Goal: Task Accomplishment & Management: Complete application form

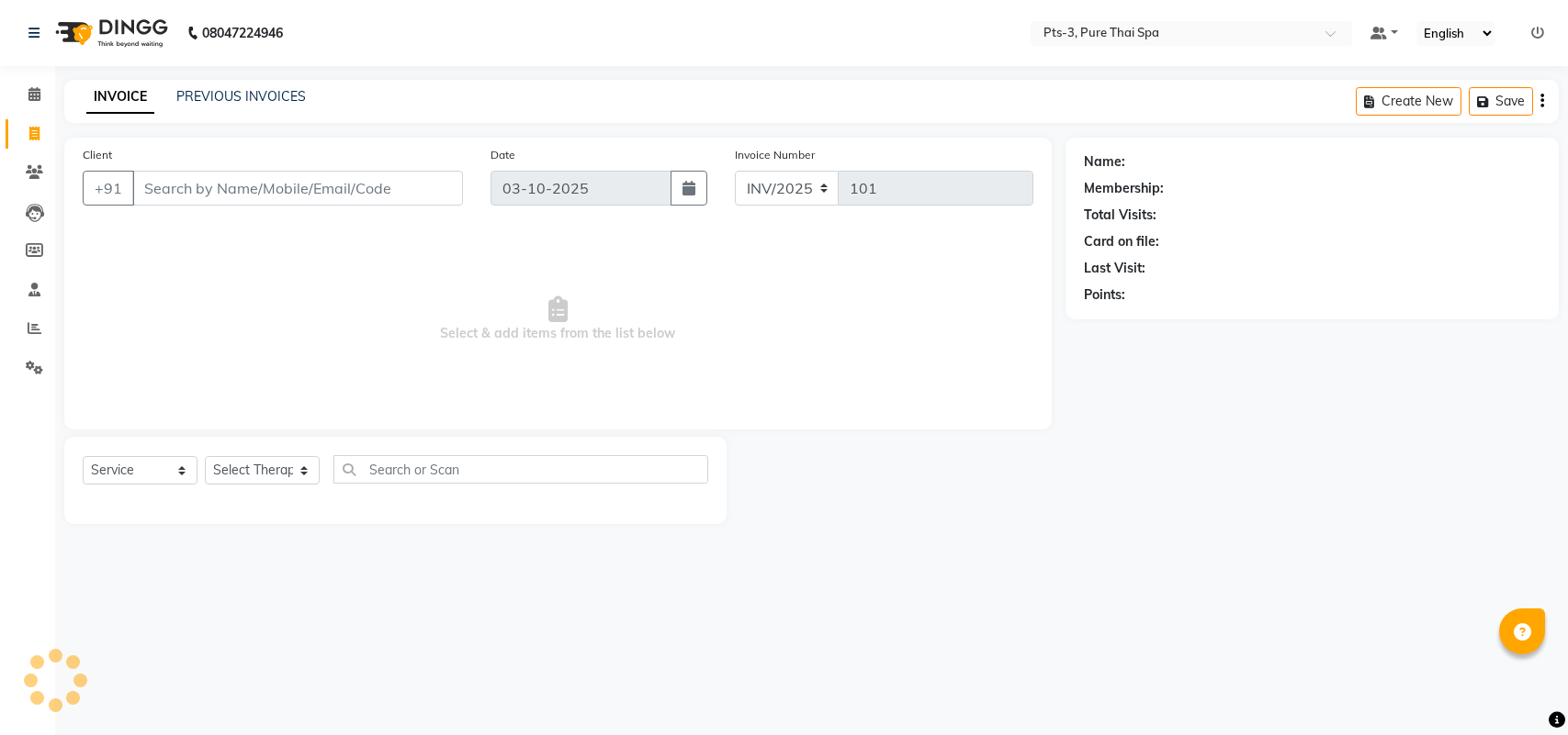
select select "service"
click at [25, 361] on icon at bounding box center [34, 368] width 18 height 14
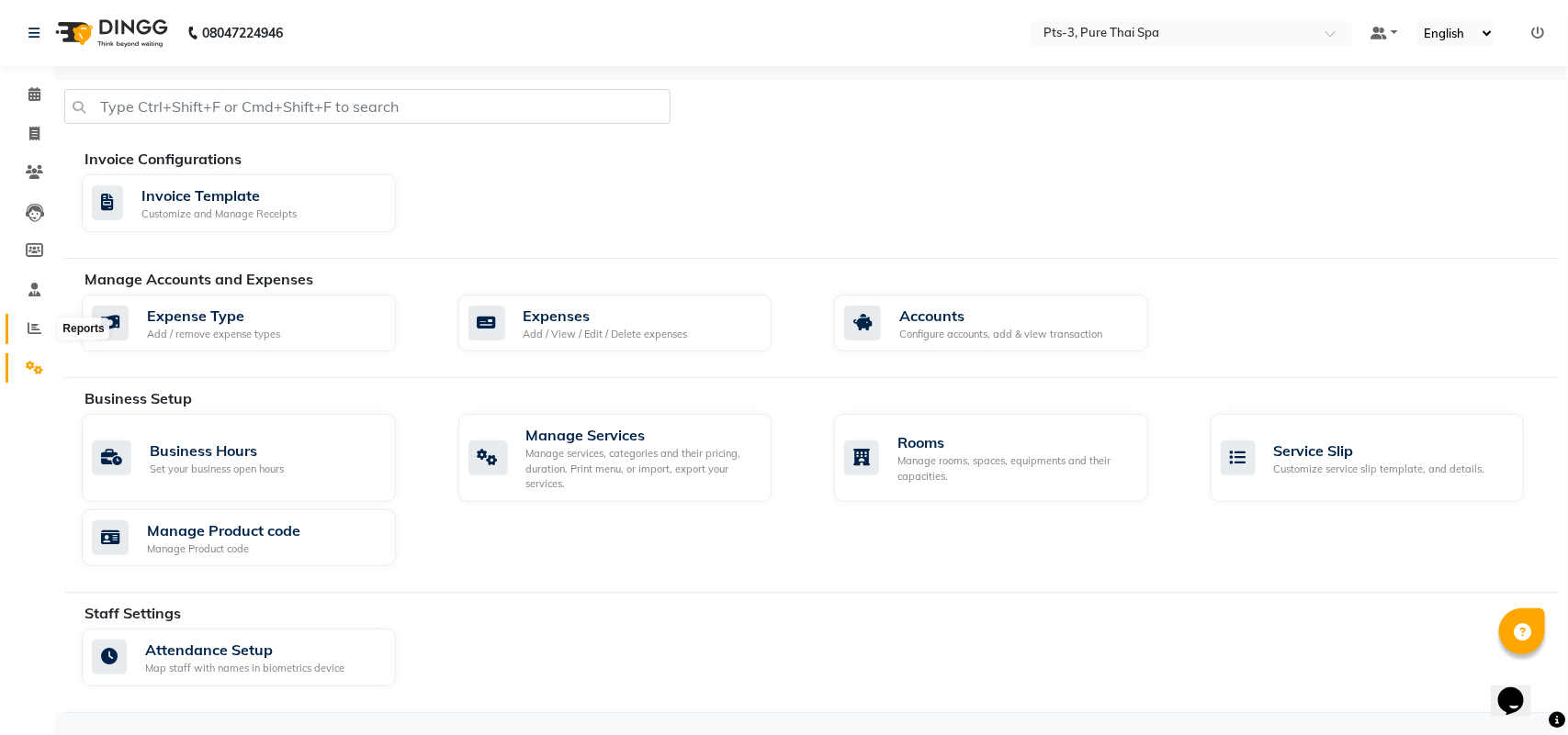
click at [20, 327] on span at bounding box center [34, 329] width 32 height 21
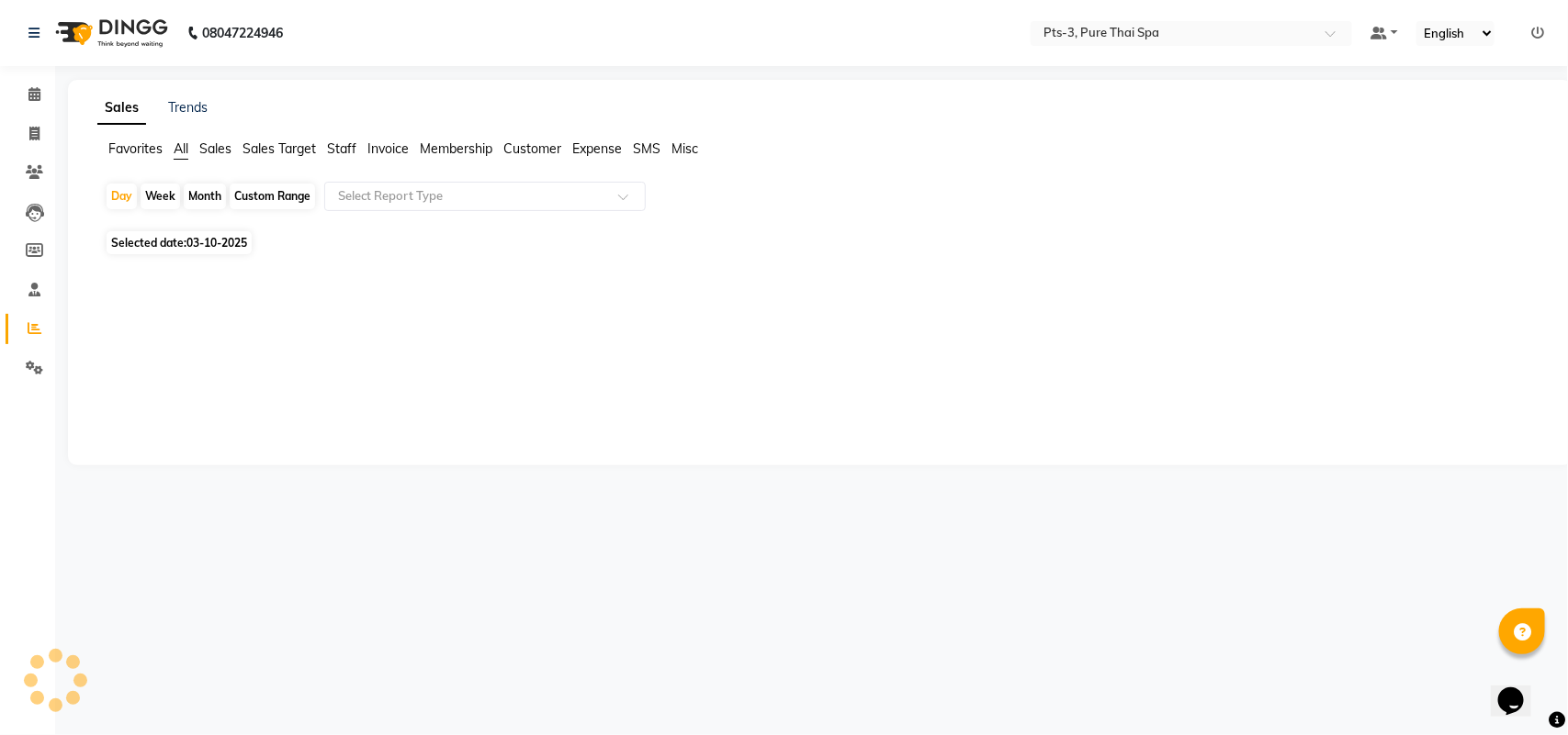
click at [217, 199] on div "Month" at bounding box center [205, 196] width 42 height 25
select select "10"
select select "2025"
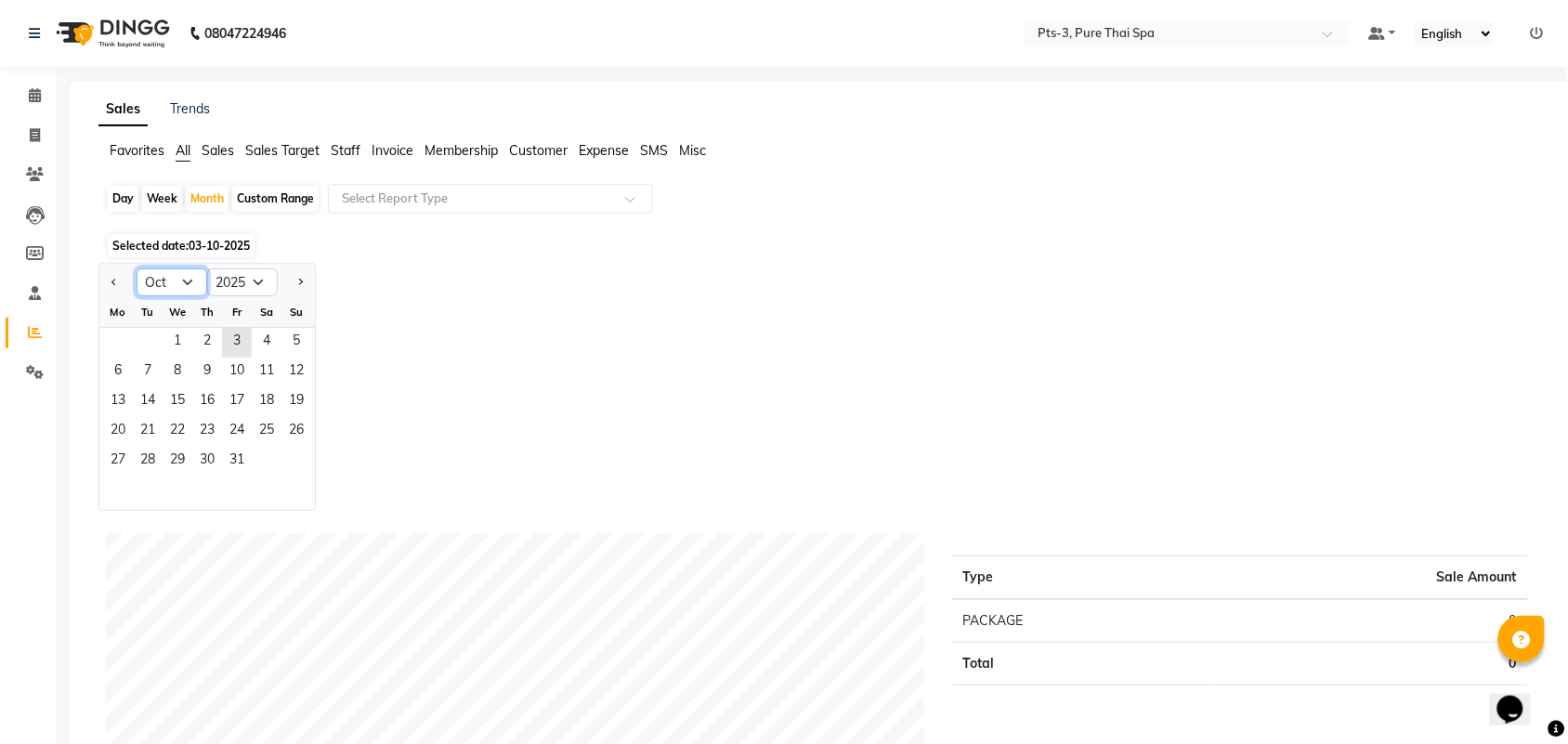
drag, startPoint x: 177, startPoint y: 288, endPoint x: 187, endPoint y: 296, distance: 12.8
click at [177, 288] on select "Jan Feb Mar Apr May Jun Jul Aug Sep Oct Nov Dec" at bounding box center [172, 282] width 71 height 28
select select "9"
click at [136, 269] on select "Jan Feb Mar Apr May Jun Jul Aug Sep Oct Nov Dec" at bounding box center [172, 282] width 71 height 28
click at [119, 345] on span "1" at bounding box center [117, 342] width 30 height 30
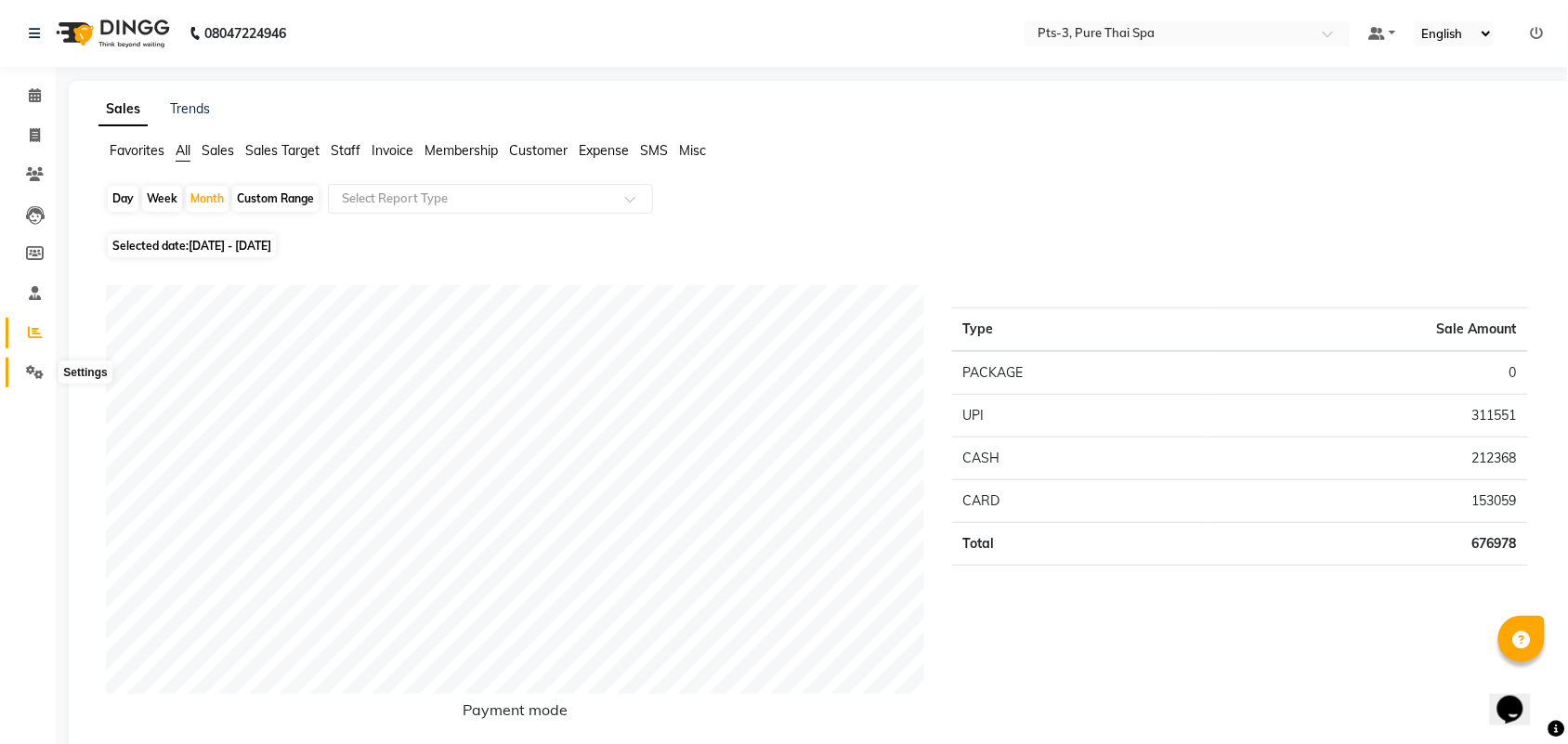
click at [24, 372] on span at bounding box center [34, 373] width 32 height 21
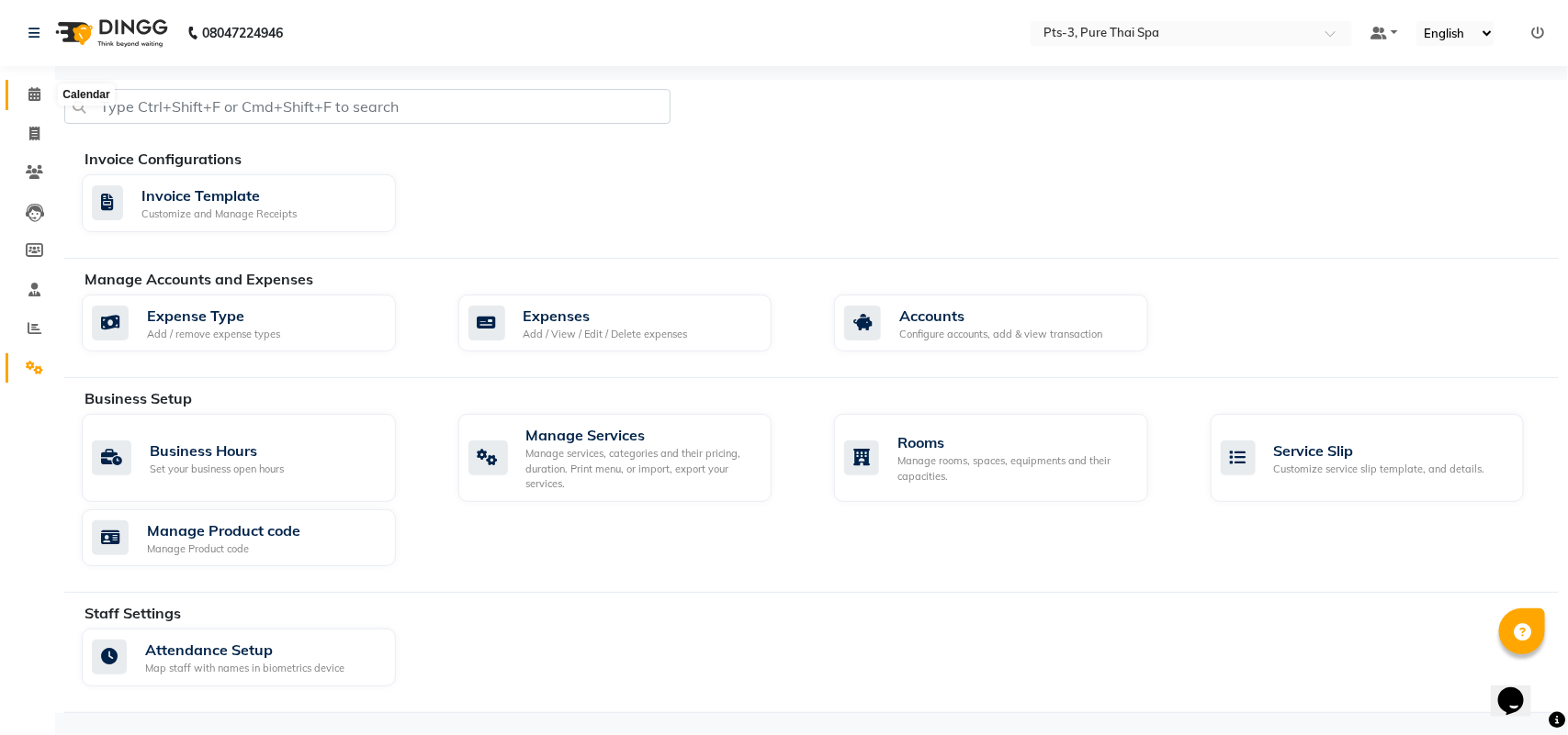
click at [41, 99] on span at bounding box center [34, 95] width 32 height 21
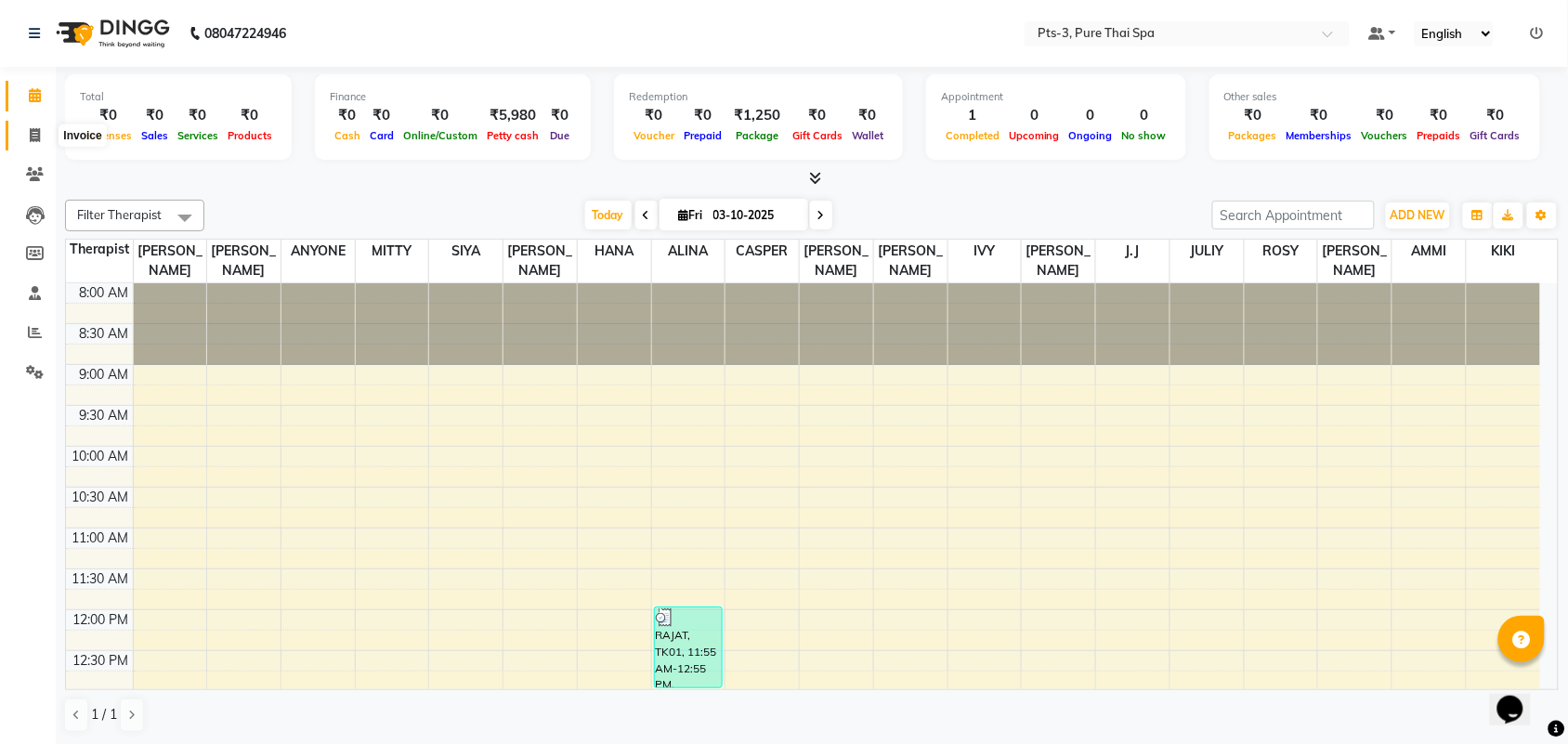
click at [38, 142] on span at bounding box center [34, 136] width 32 height 21
select select "service"
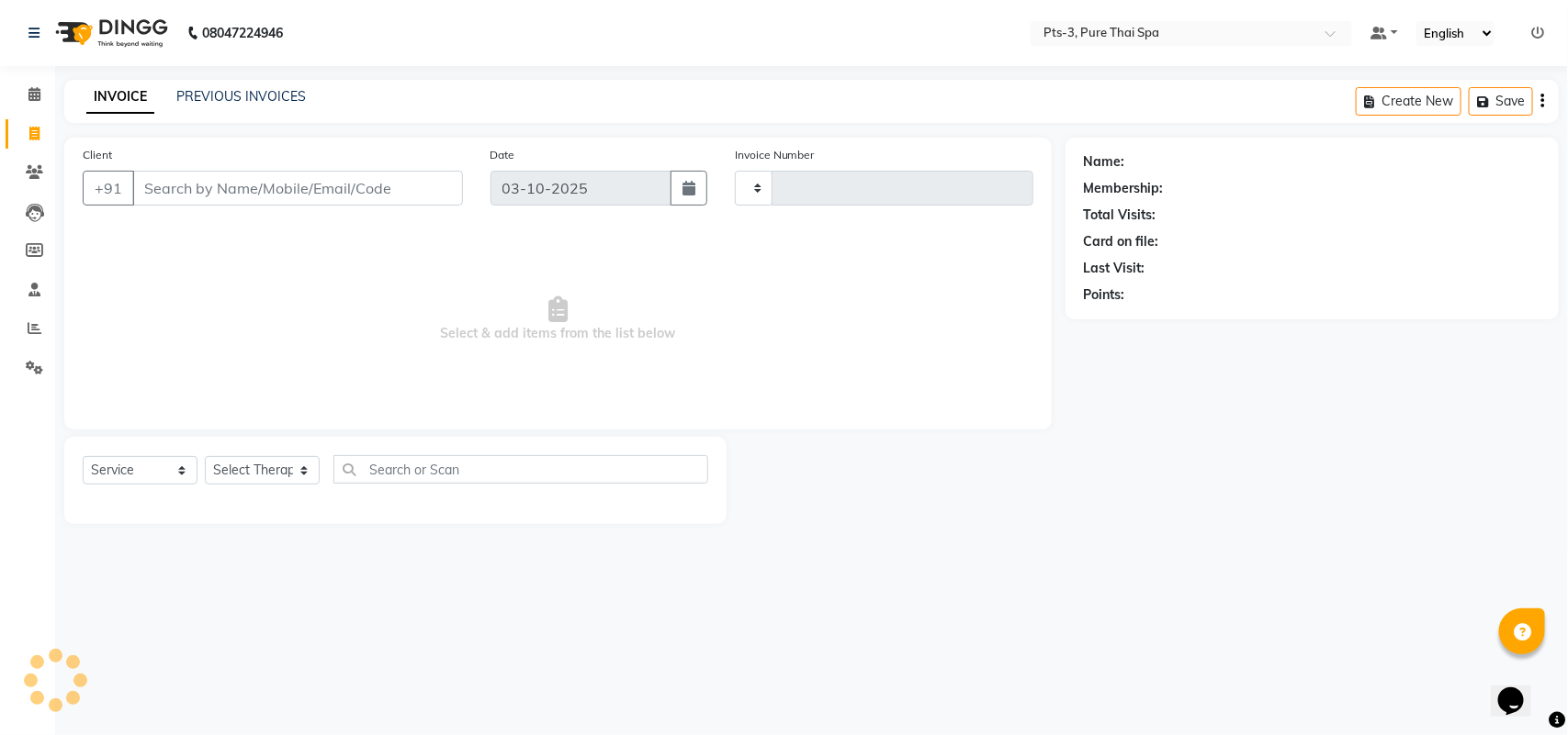
type input "102"
select select "9047"
click at [213, 91] on link "PREVIOUS INVOICES" at bounding box center [240, 97] width 129 height 17
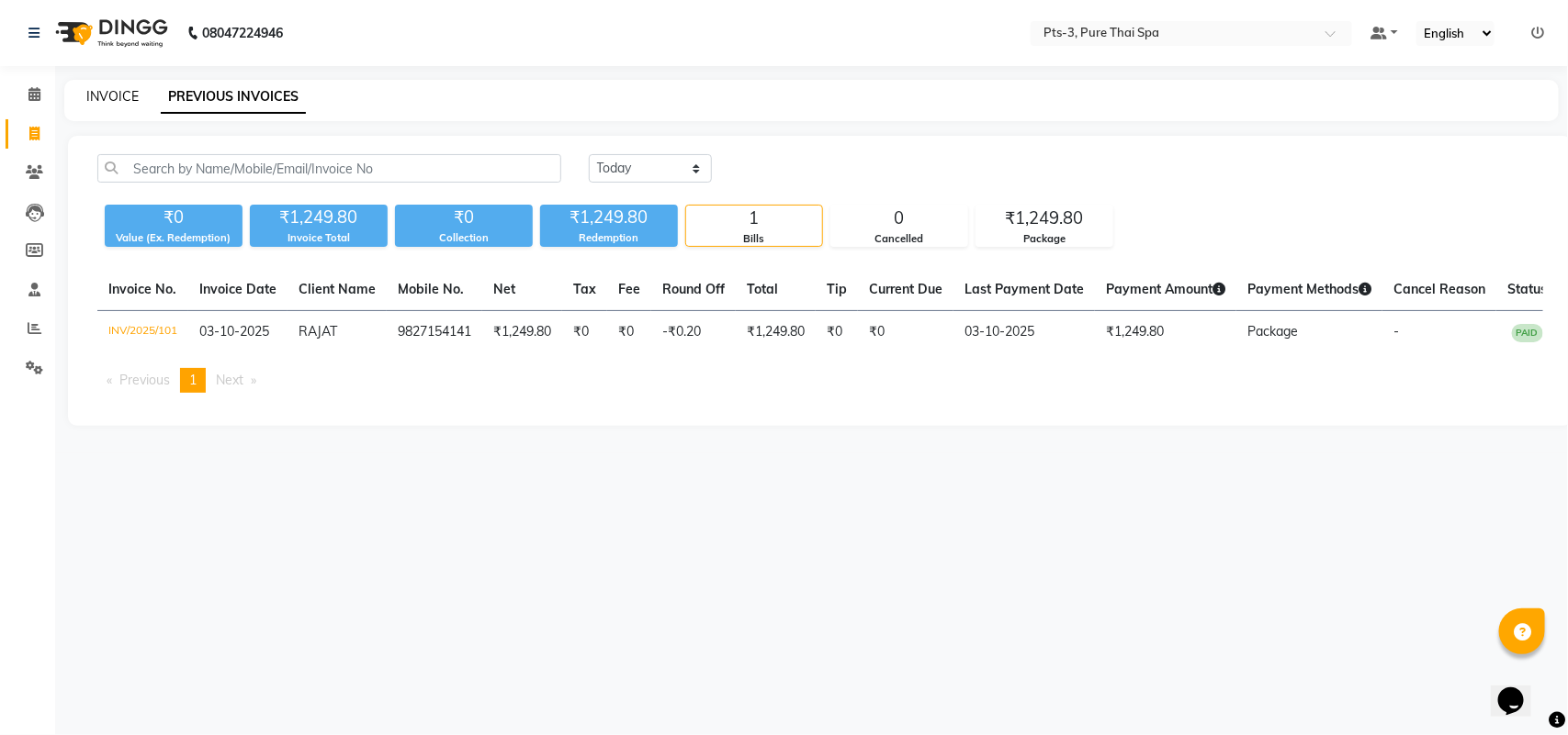
click at [128, 93] on link "INVOICE" at bounding box center [113, 97] width 53 height 17
select select "service"
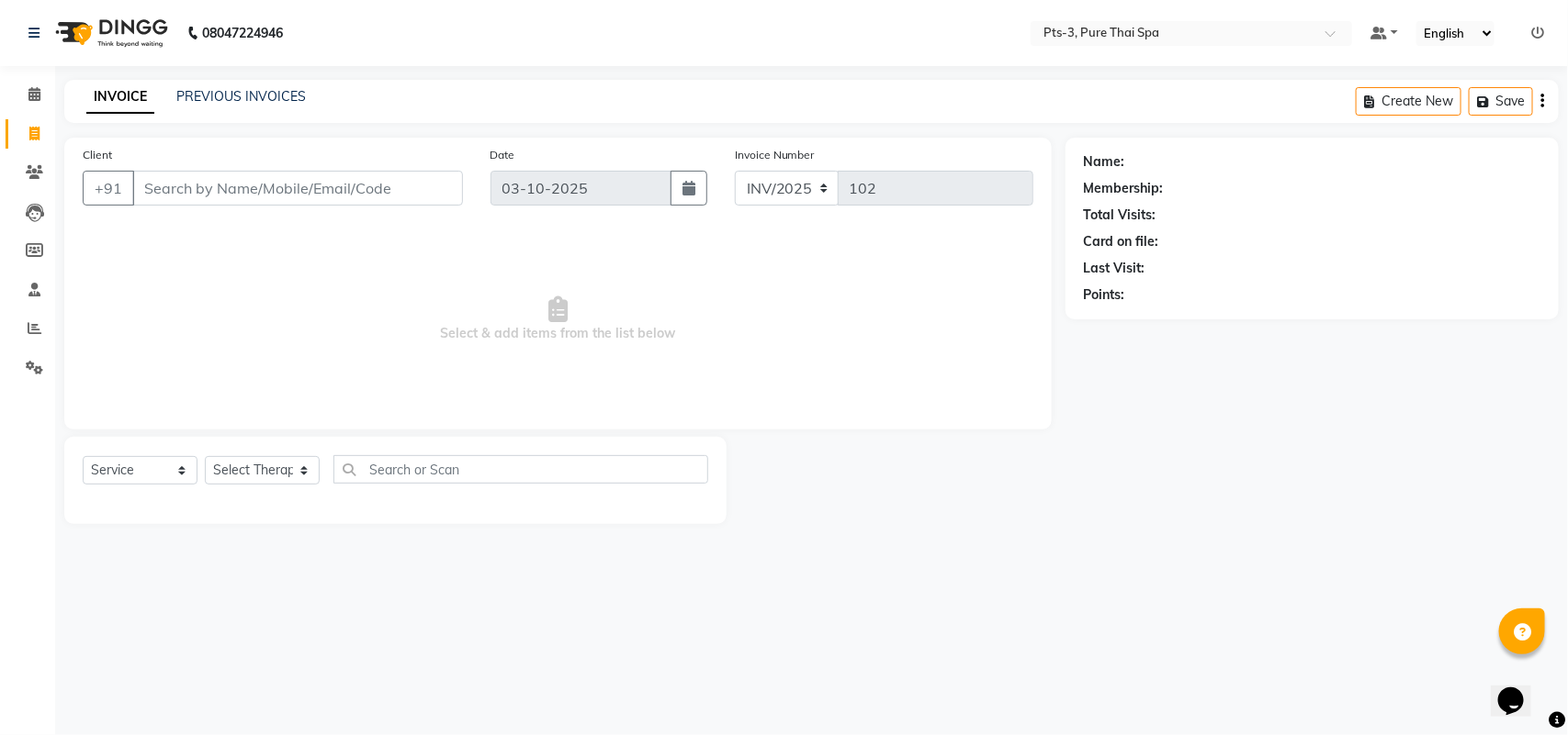
click at [253, 198] on input "Client" at bounding box center [297, 188] width 331 height 35
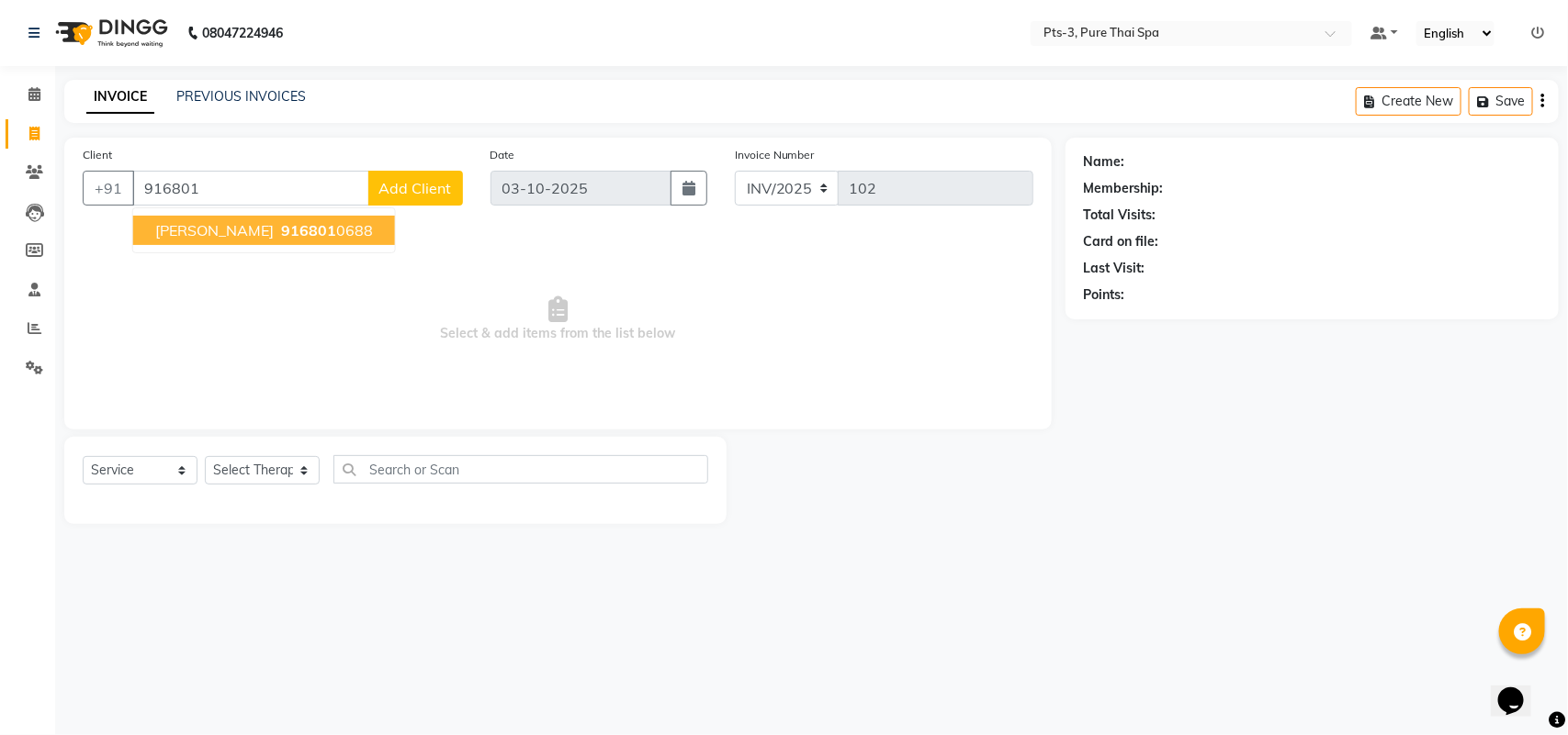
click at [239, 219] on button "KARTHIK 916801 0688" at bounding box center [264, 230] width 262 height 29
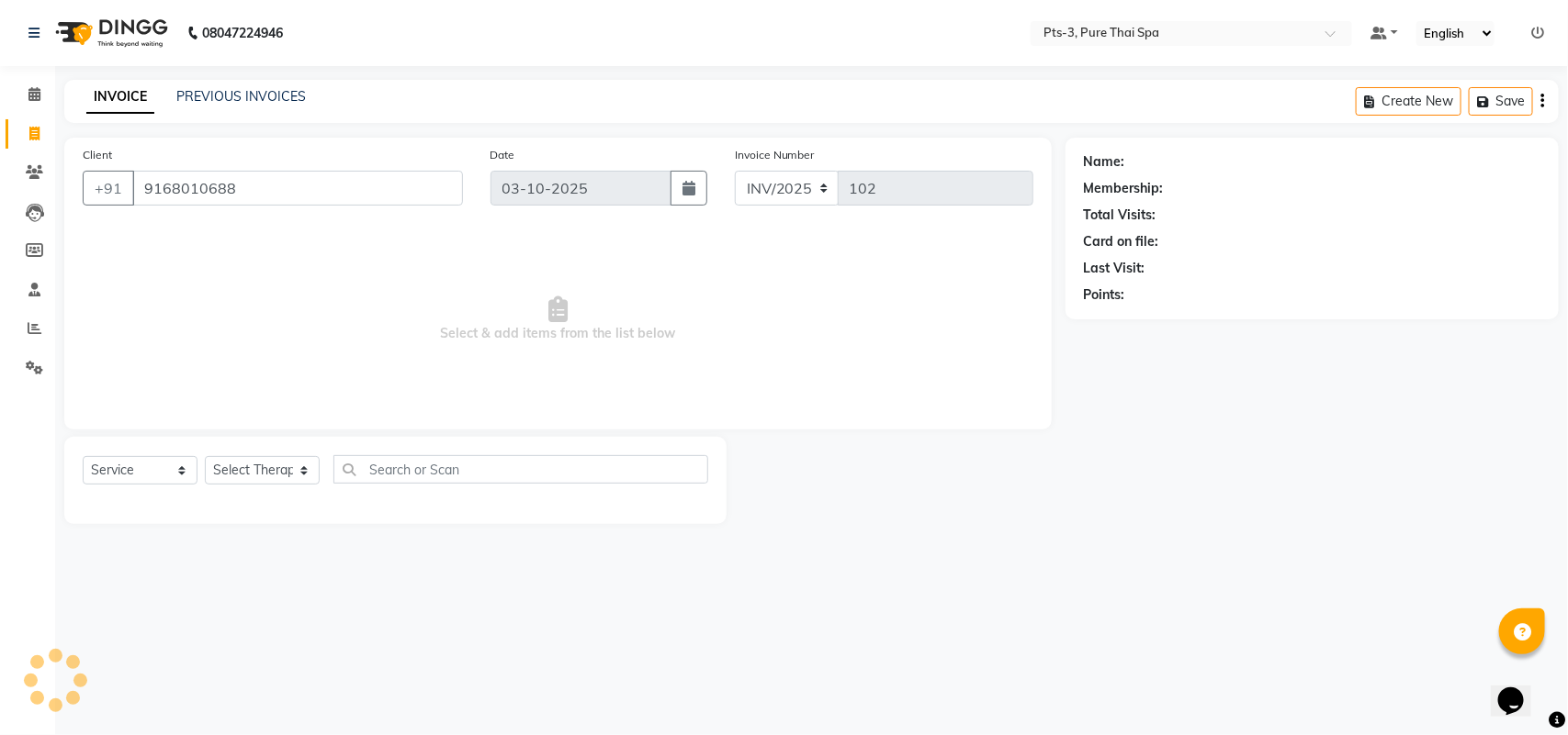
type input "9168010688"
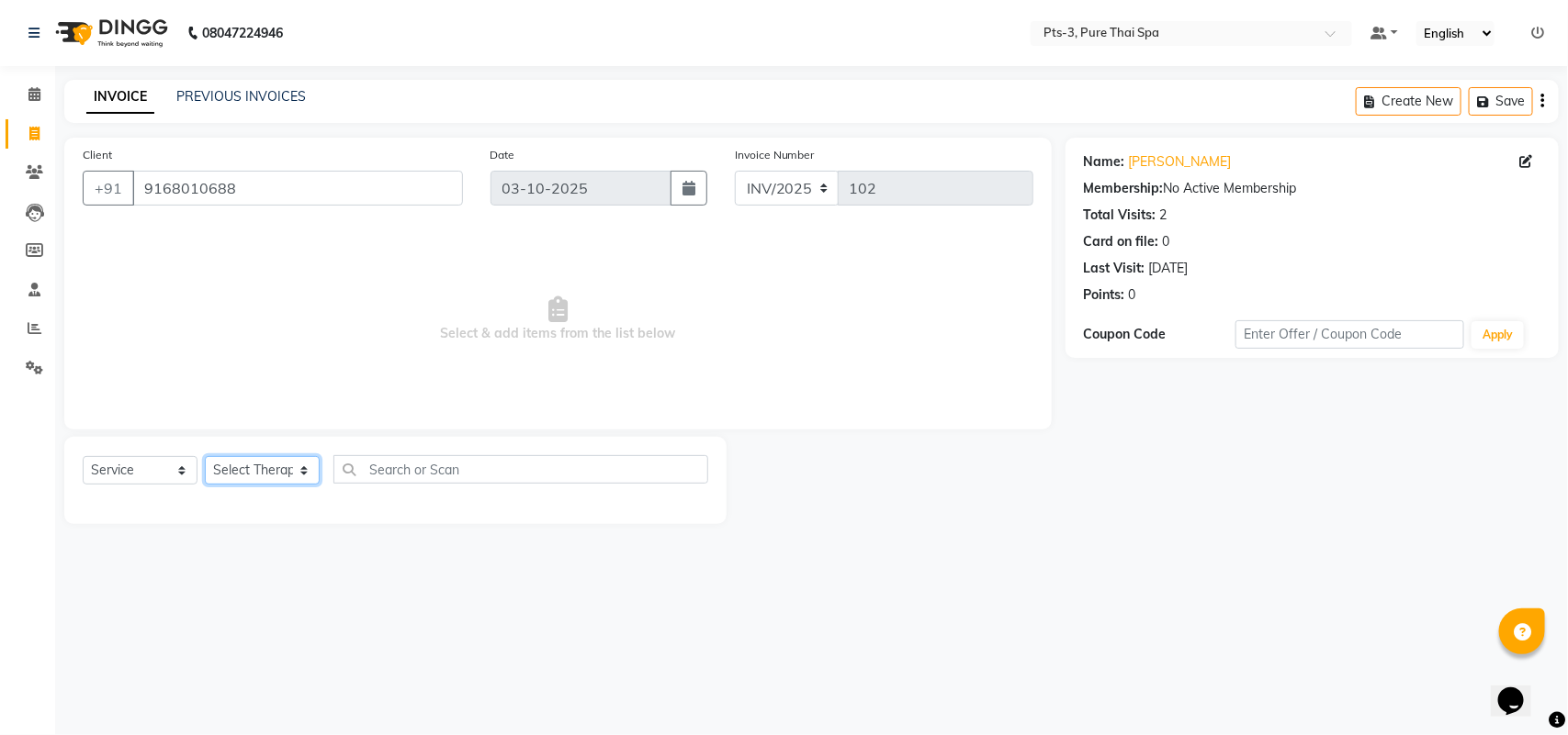
click at [250, 466] on select "Select Therapist ALINA AMMI ANYONE CASPER HANA IVY JANCY JENNY JIYA J.J JULIY K…" at bounding box center [262, 470] width 115 height 28
select select "73951"
click at [205, 456] on select "Select Therapist ALINA AMMI ANYONE CASPER HANA IVY JANCY JENNY JIYA J.J JULIY K…" at bounding box center [262, 470] width 115 height 28
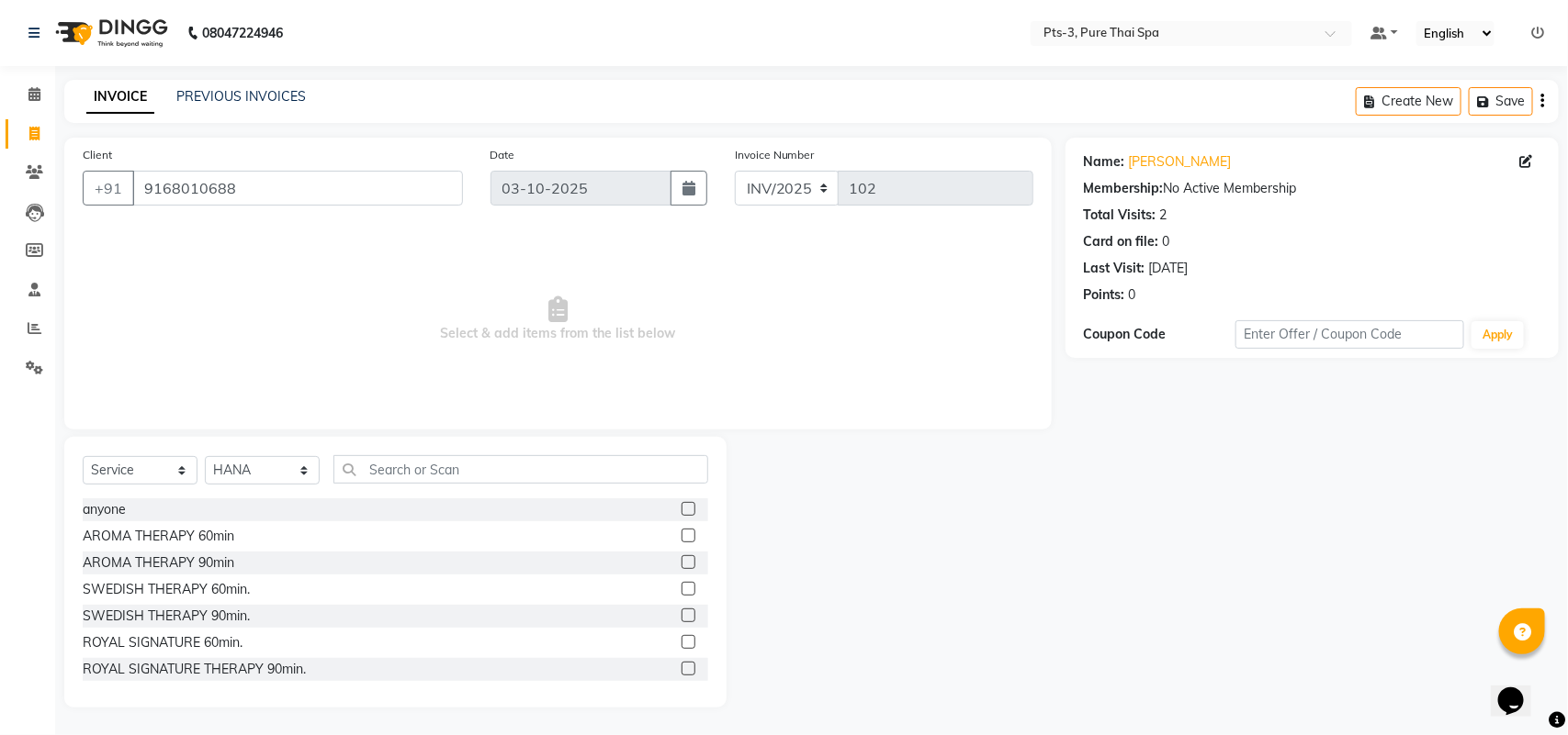
click at [682, 589] on label at bounding box center [688, 589] width 14 height 14
click at [682, 589] on input "checkbox" at bounding box center [687, 590] width 12 height 12
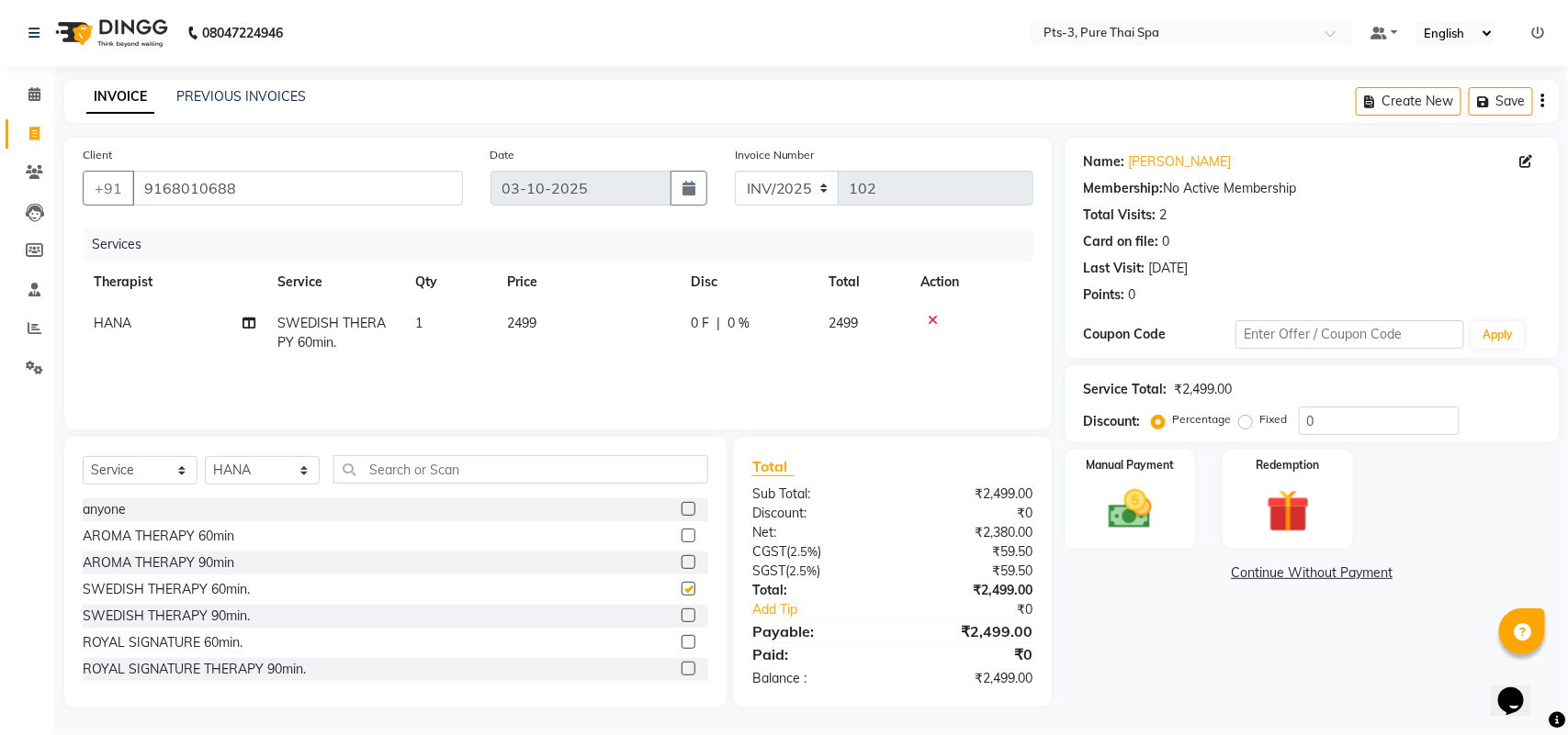
checkbox input "false"
click at [1144, 519] on img at bounding box center [1130, 509] width 73 height 52
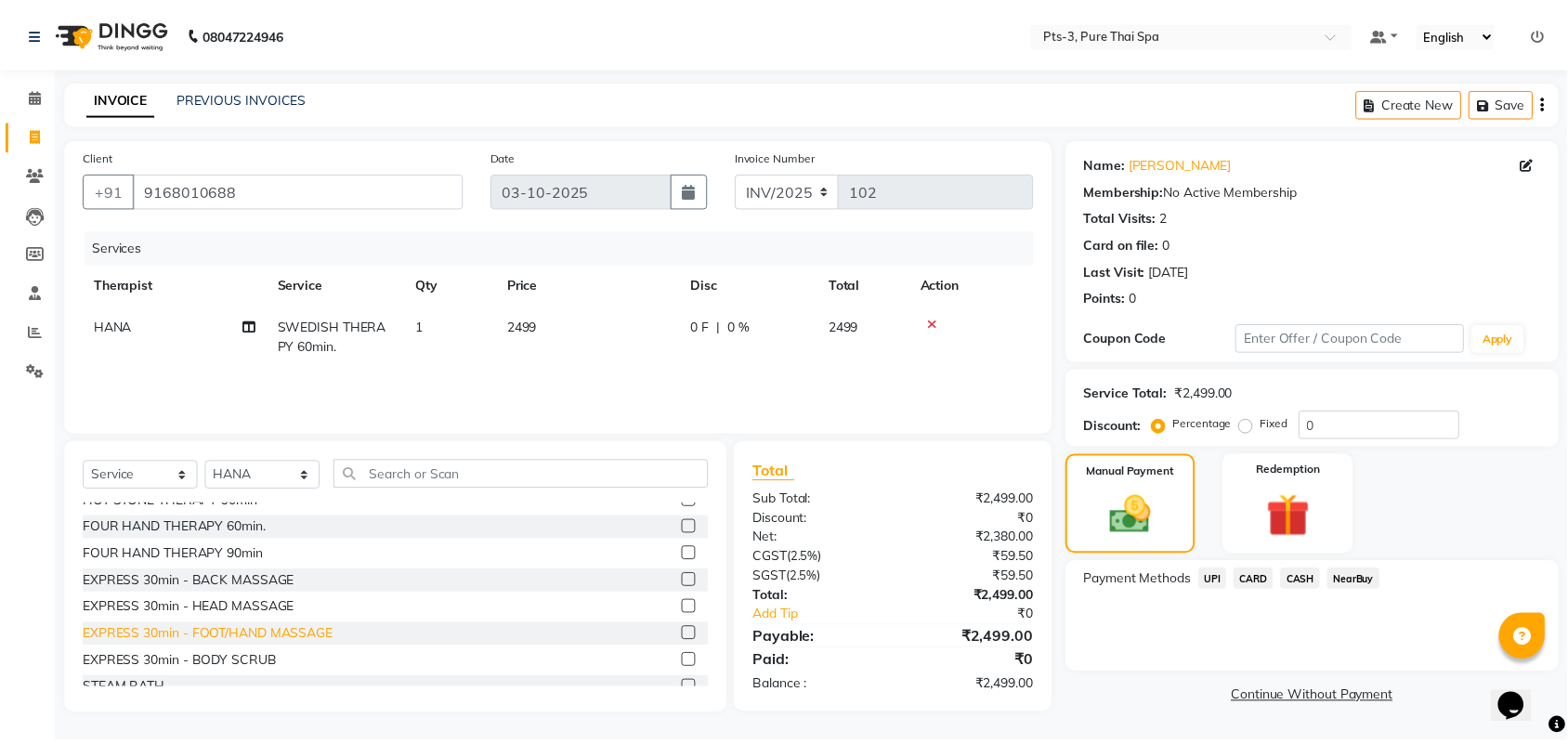
scroll to position [486, 0]
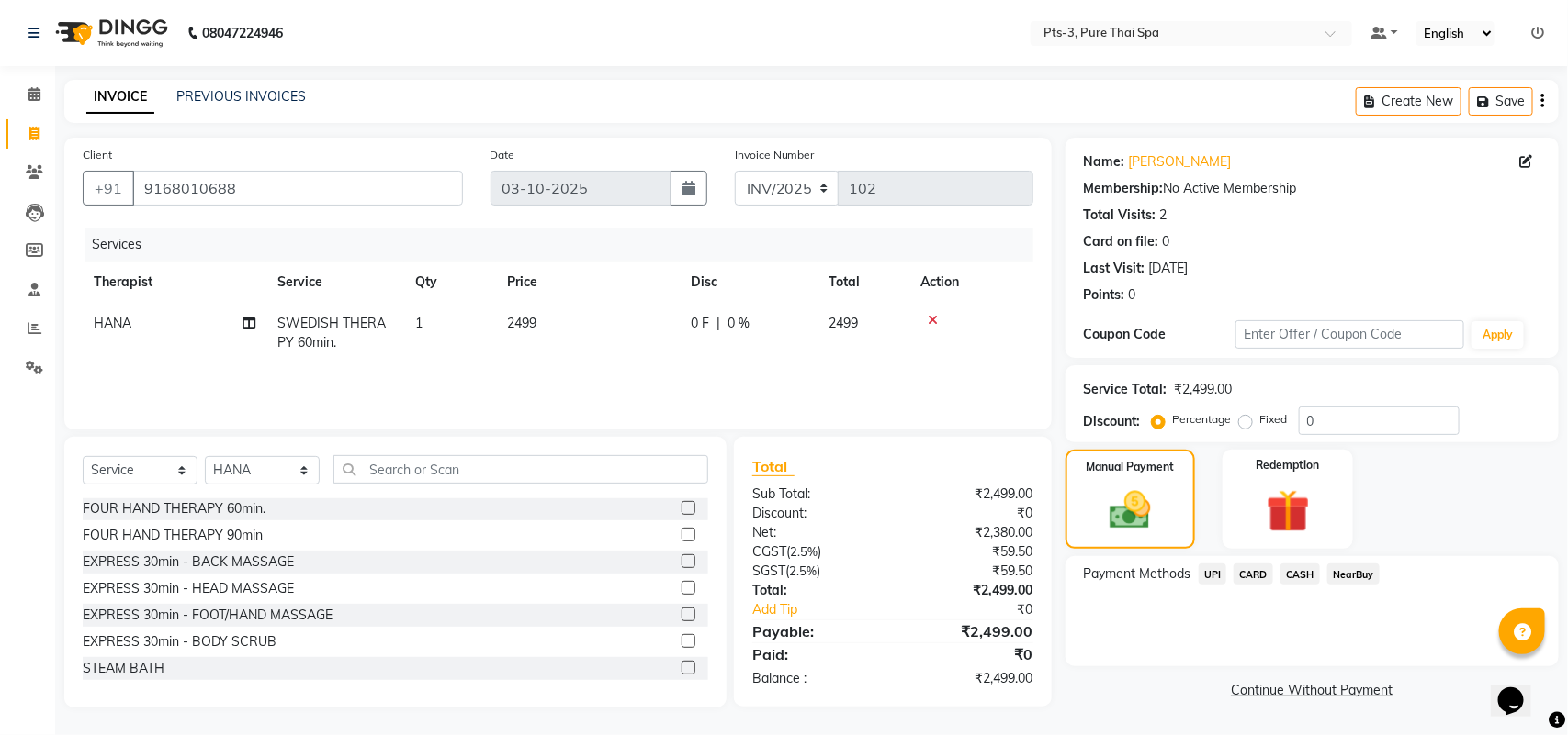
click at [682, 667] on label at bounding box center [688, 667] width 14 height 14
click at [682, 667] on input "checkbox" at bounding box center [687, 668] width 12 height 12
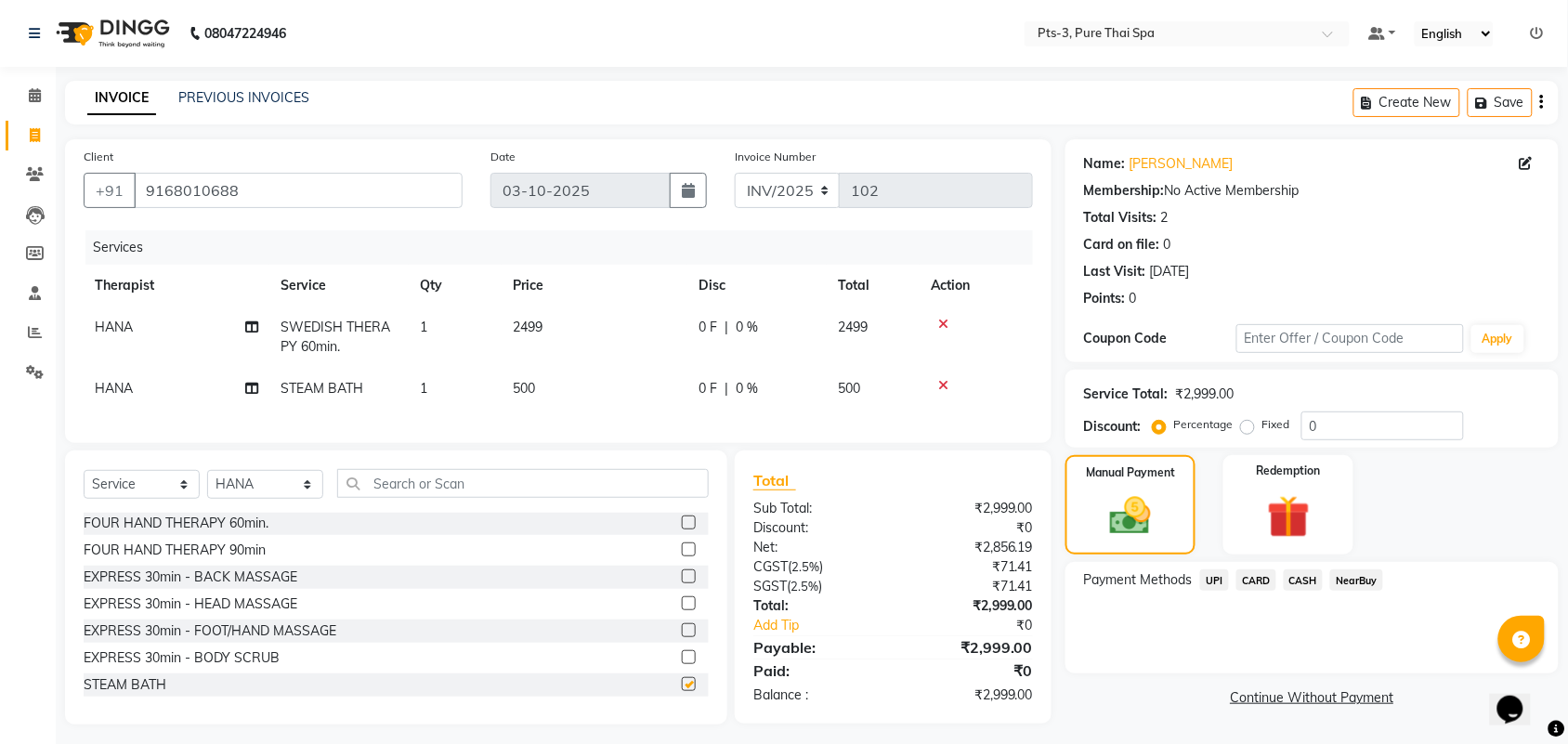
checkbox input "false"
click at [1263, 429] on label "Fixed" at bounding box center [1276, 424] width 28 height 17
click at [1245, 429] on input "Fixed" at bounding box center [1251, 424] width 13 height 13
radio input "true"
click at [1351, 423] on input "0" at bounding box center [1383, 426] width 162 height 29
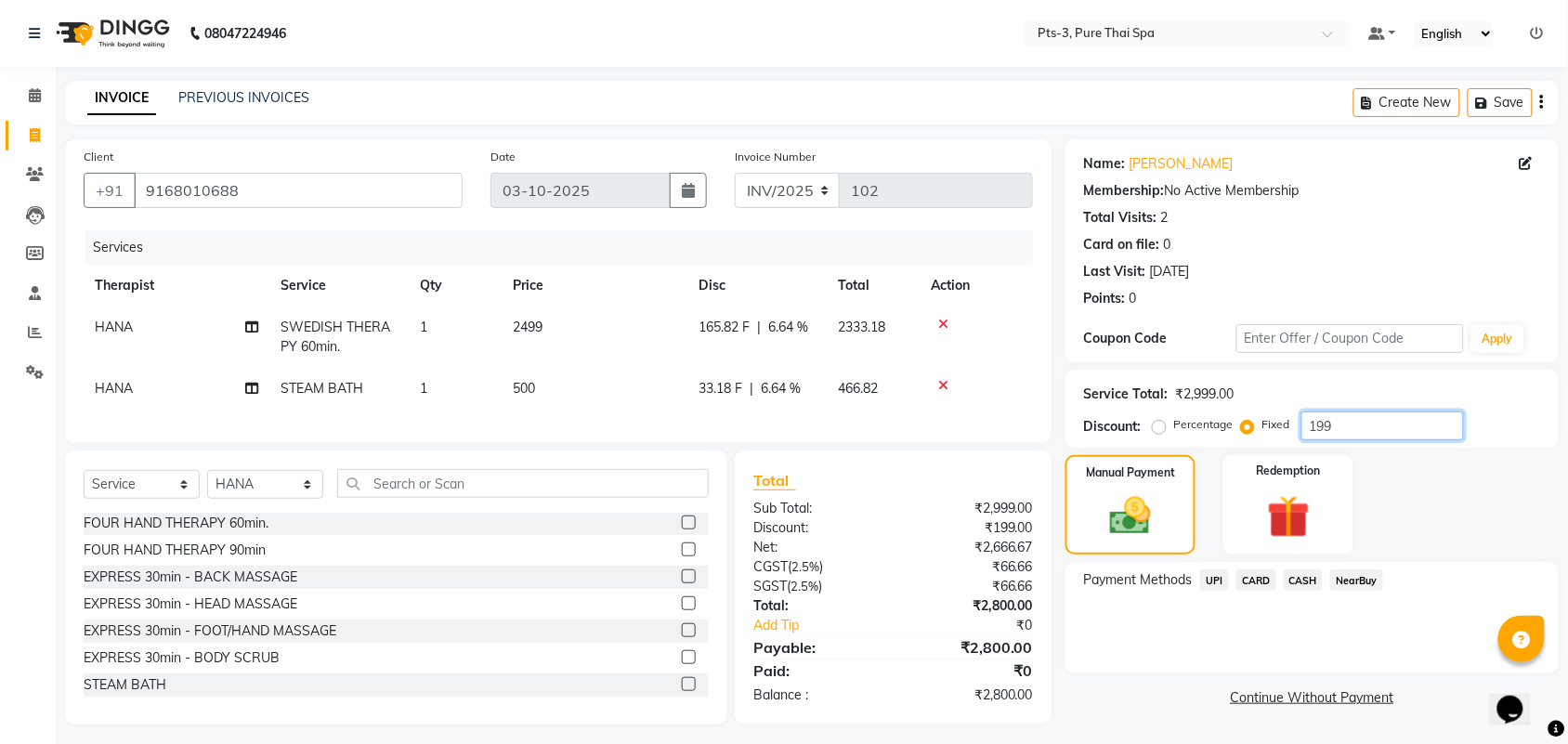
type input "199"
click at [1220, 572] on span "UPI" at bounding box center [1215, 580] width 29 height 21
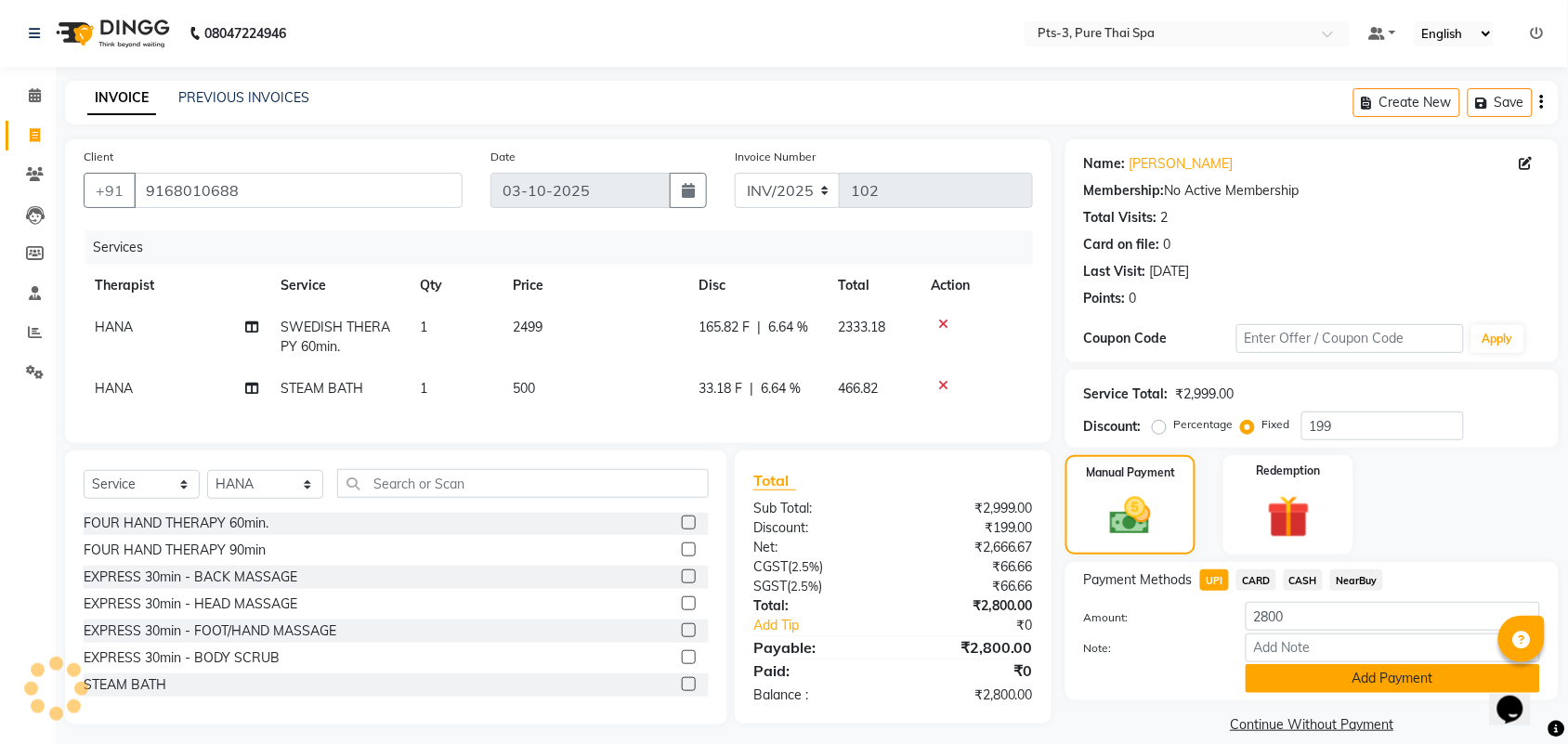
click at [1312, 689] on button "Add Payment" at bounding box center [1393, 678] width 295 height 29
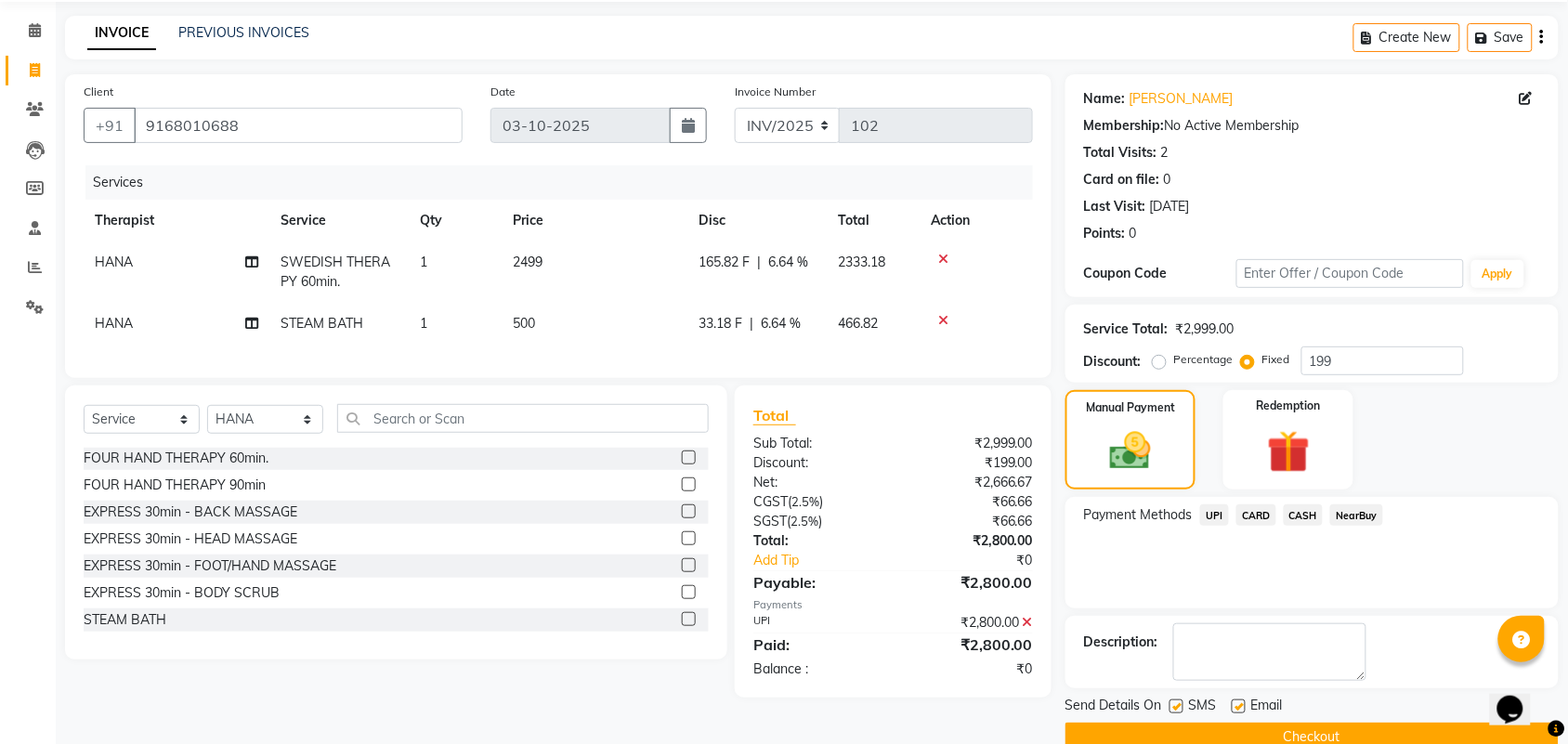
scroll to position [100, 0]
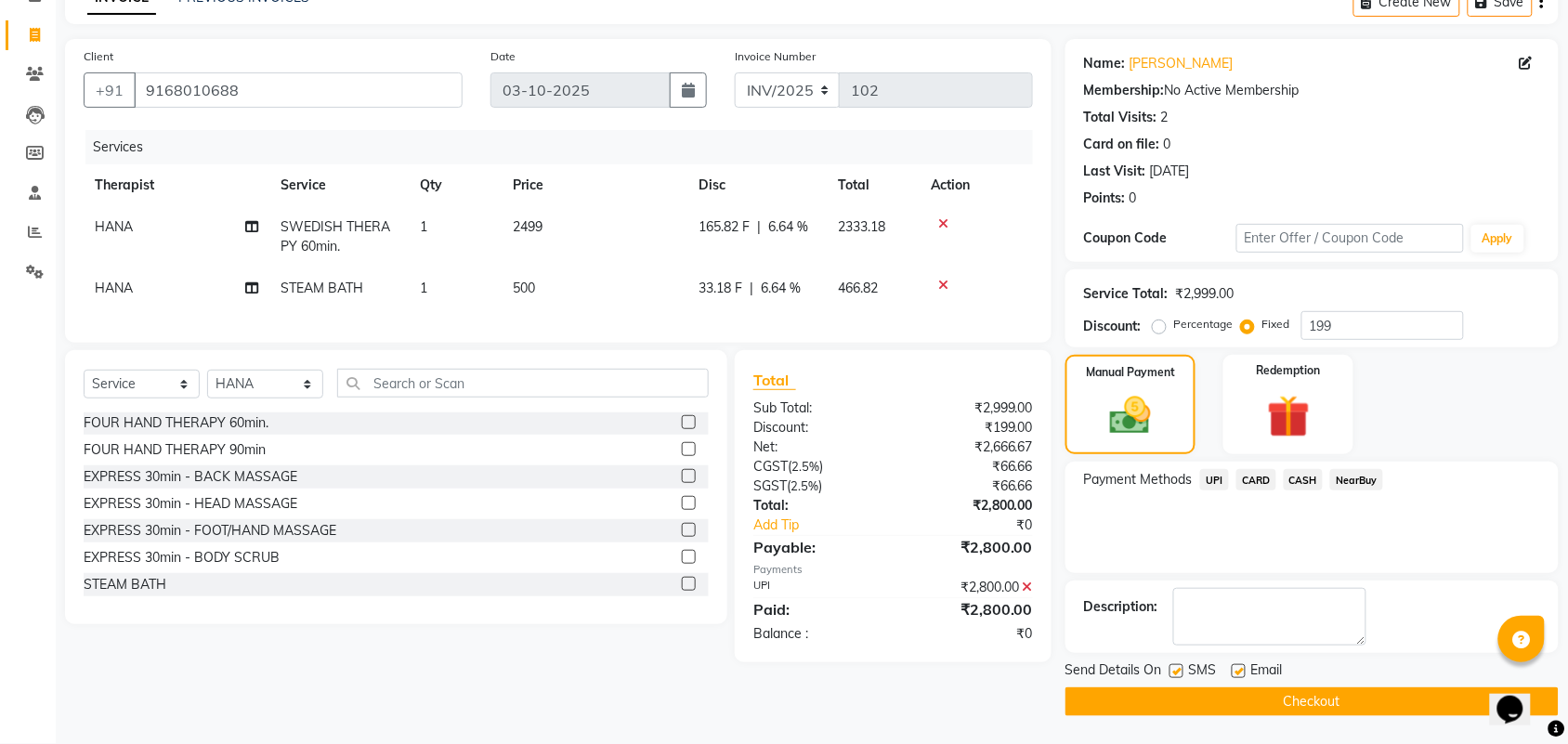
click at [1176, 670] on label at bounding box center [1176, 671] width 14 height 14
click at [1176, 670] on input "checkbox" at bounding box center [1175, 672] width 12 height 12
checkbox input "false"
click at [1238, 671] on label at bounding box center [1239, 671] width 14 height 14
click at [1238, 671] on input "checkbox" at bounding box center [1238, 672] width 12 height 12
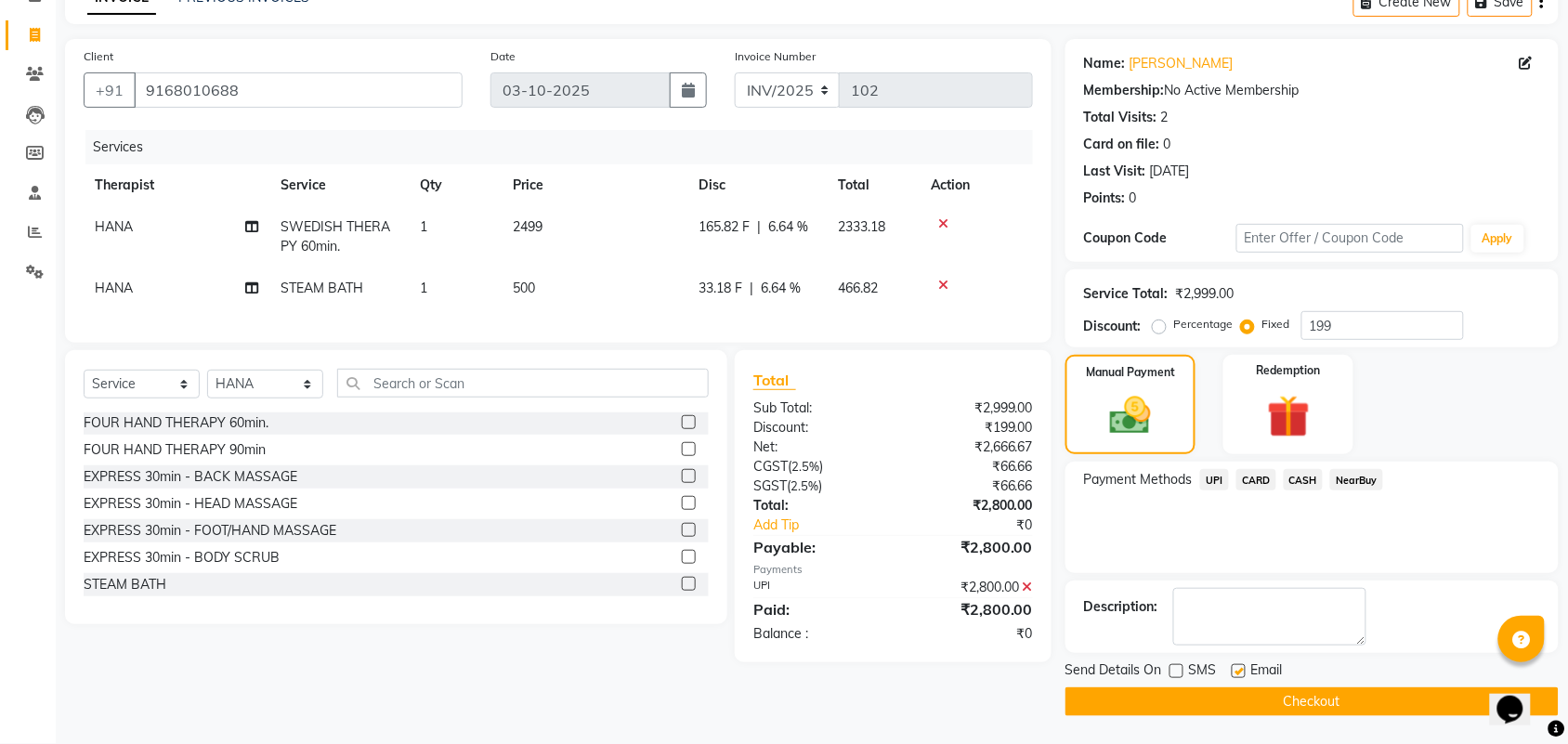
checkbox input "false"
click at [1217, 709] on button "Checkout" at bounding box center [1311, 702] width 493 height 29
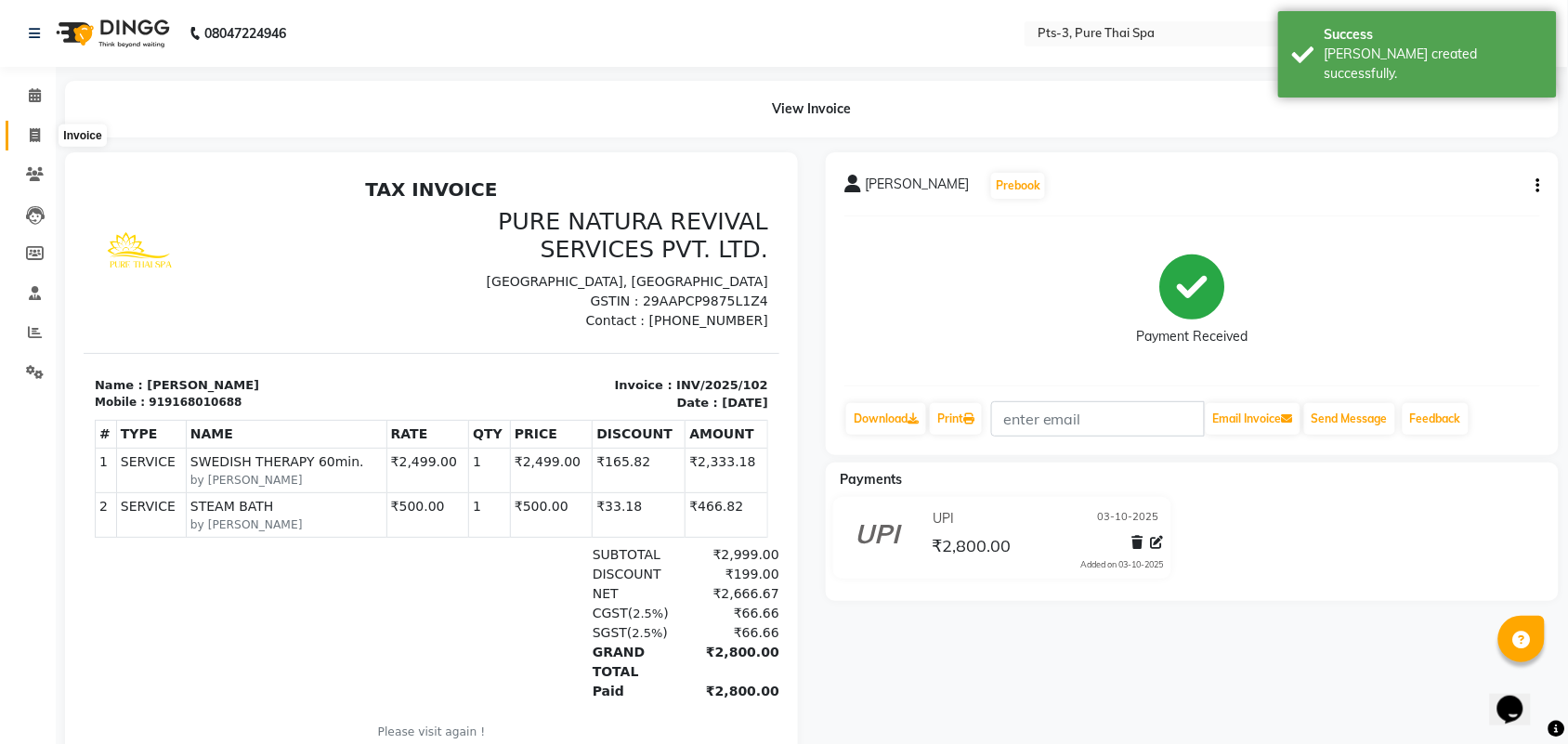
click at [30, 131] on icon at bounding box center [34, 134] width 10 height 14
select select "service"
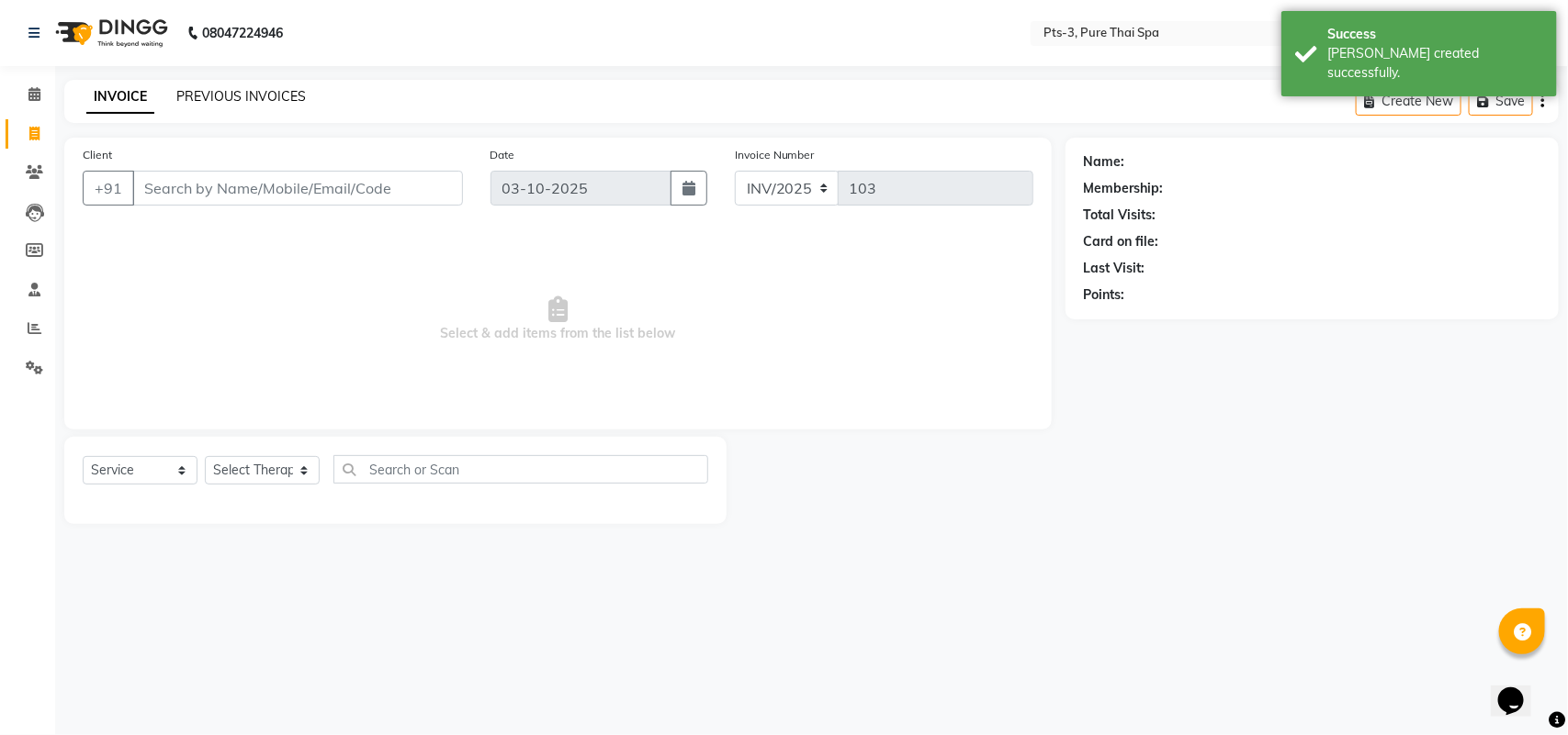
click at [232, 99] on link "PREVIOUS INVOICES" at bounding box center [240, 97] width 129 height 17
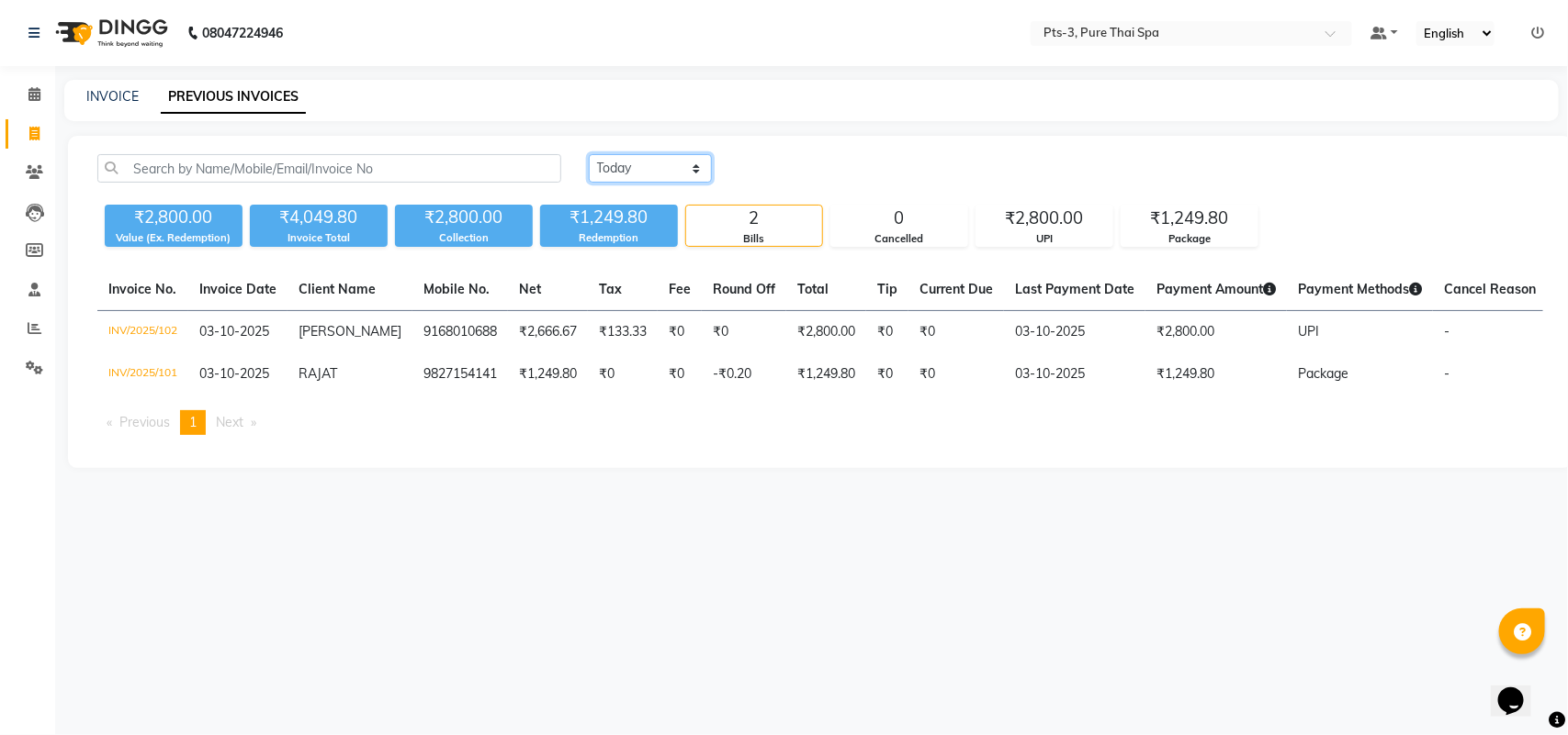
click at [653, 157] on select "Today Yesterday Custom Range" at bounding box center [650, 169] width 124 height 28
select select "yesterday"
click at [588, 155] on select "Today Yesterday Custom Range" at bounding box center [650, 169] width 124 height 28
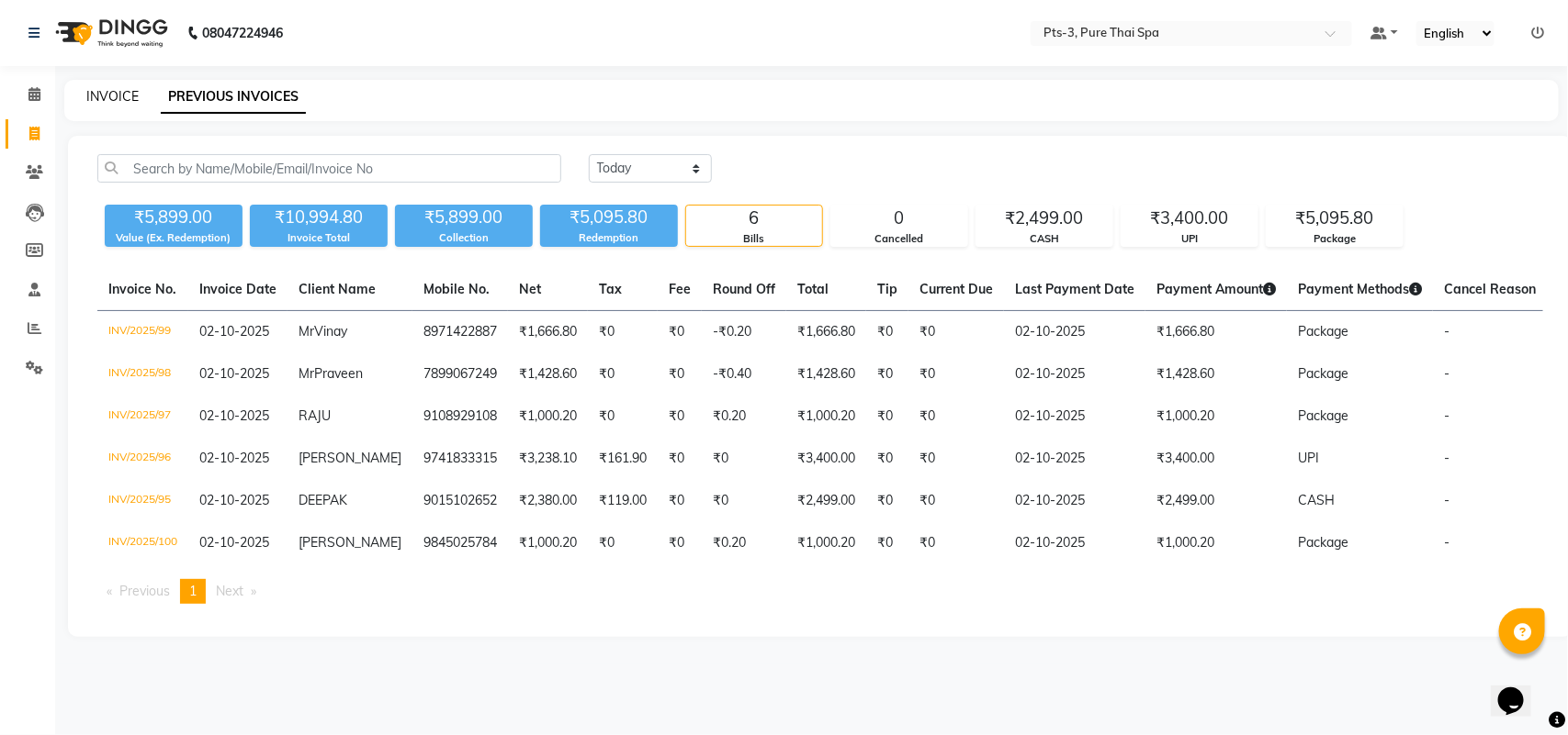
click at [122, 99] on link "INVOICE" at bounding box center [113, 97] width 53 height 17
select select "service"
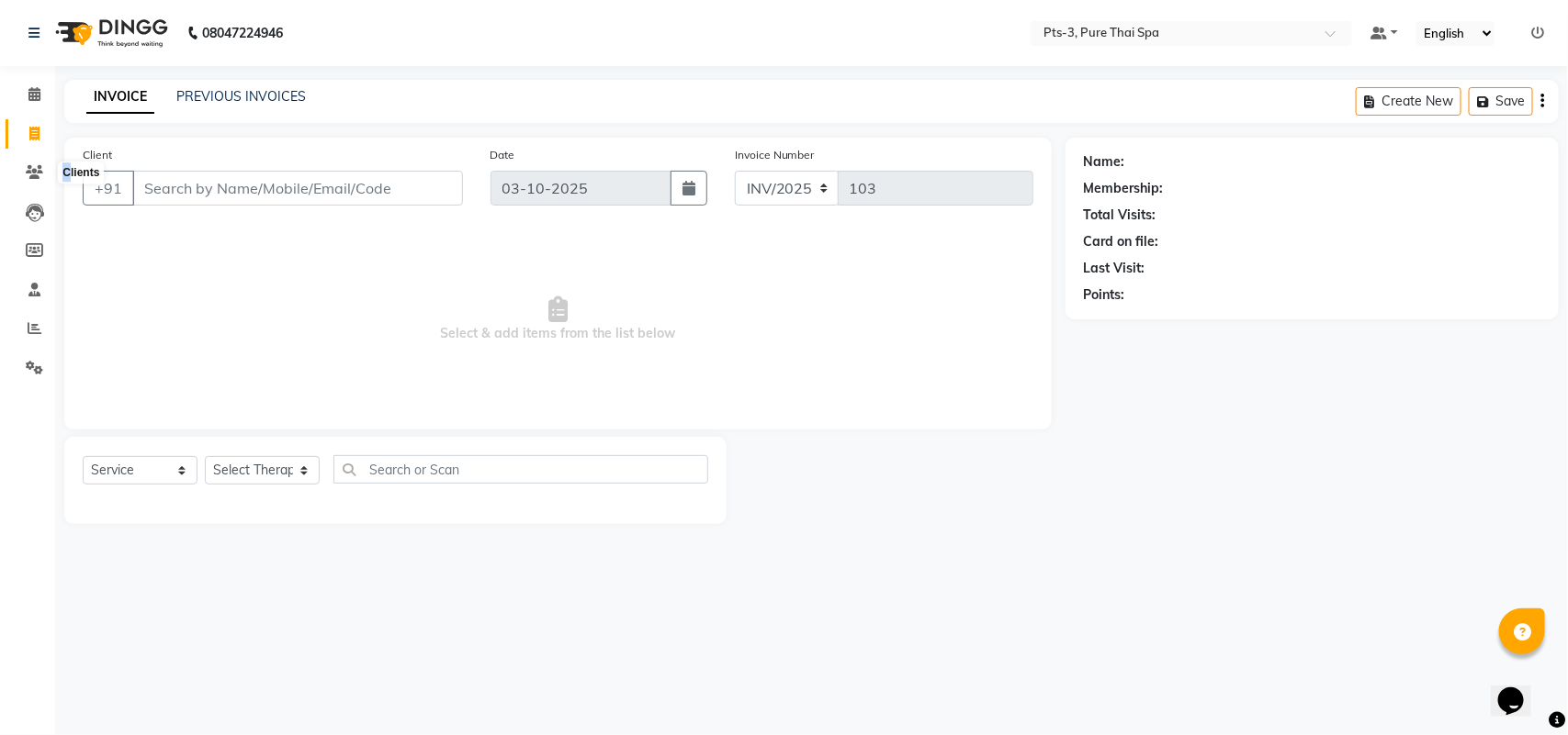
click at [70, 172] on div "Clients" at bounding box center [80, 172] width 46 height 22
click at [30, 179] on icon at bounding box center [34, 172] width 18 height 14
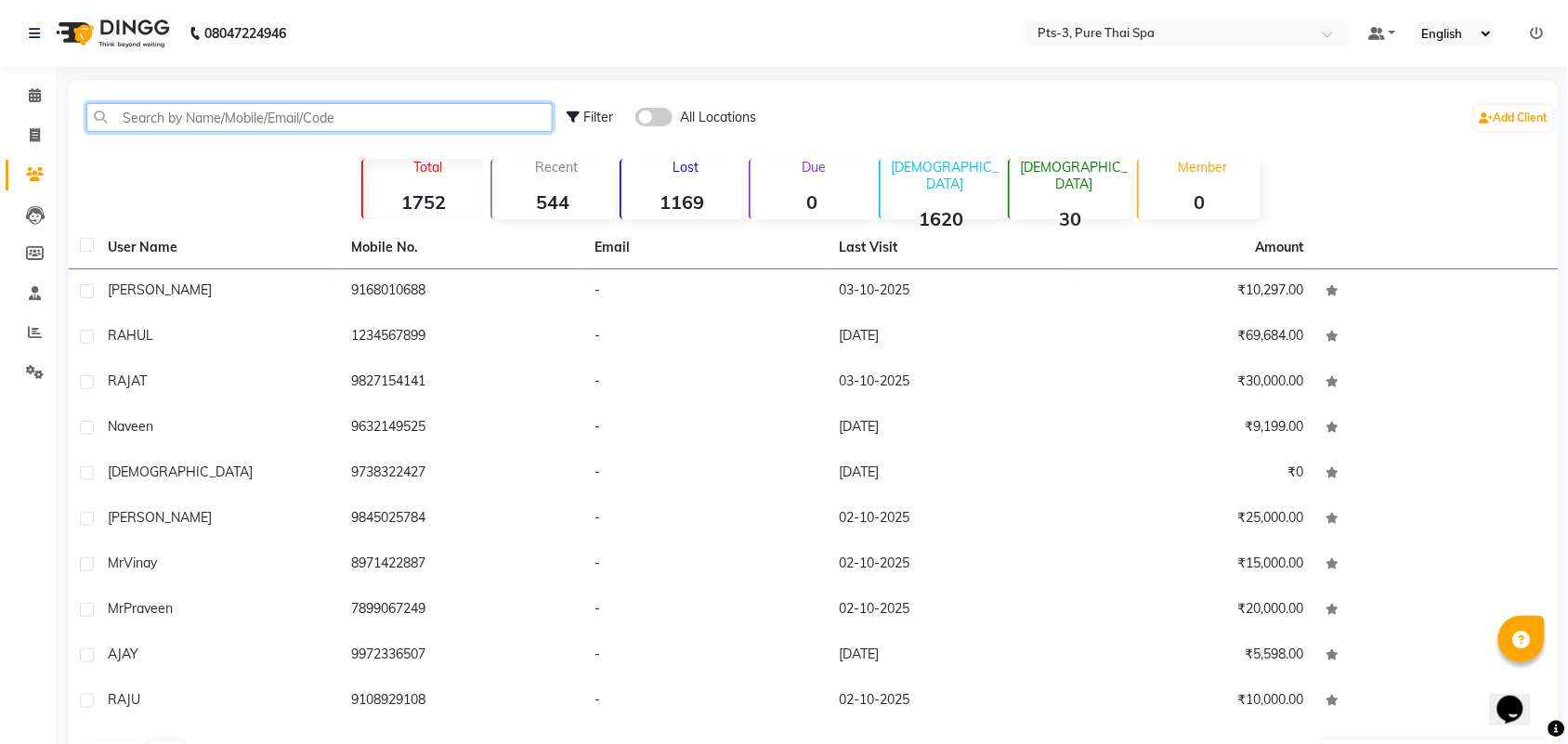
click at [164, 123] on input "text" at bounding box center [320, 117] width 466 height 29
click at [24, 131] on span at bounding box center [34, 136] width 32 height 21
select select "service"
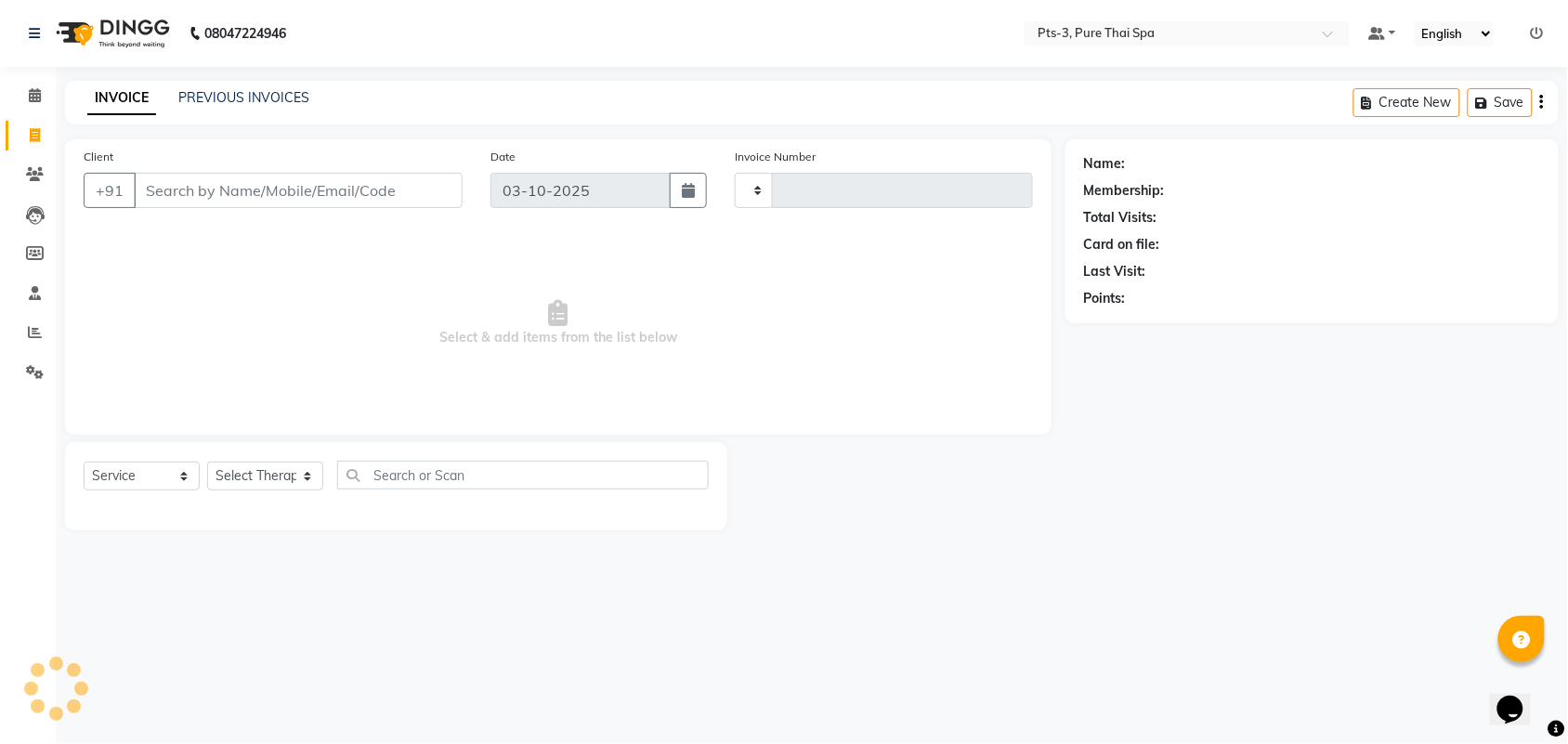
type input "103"
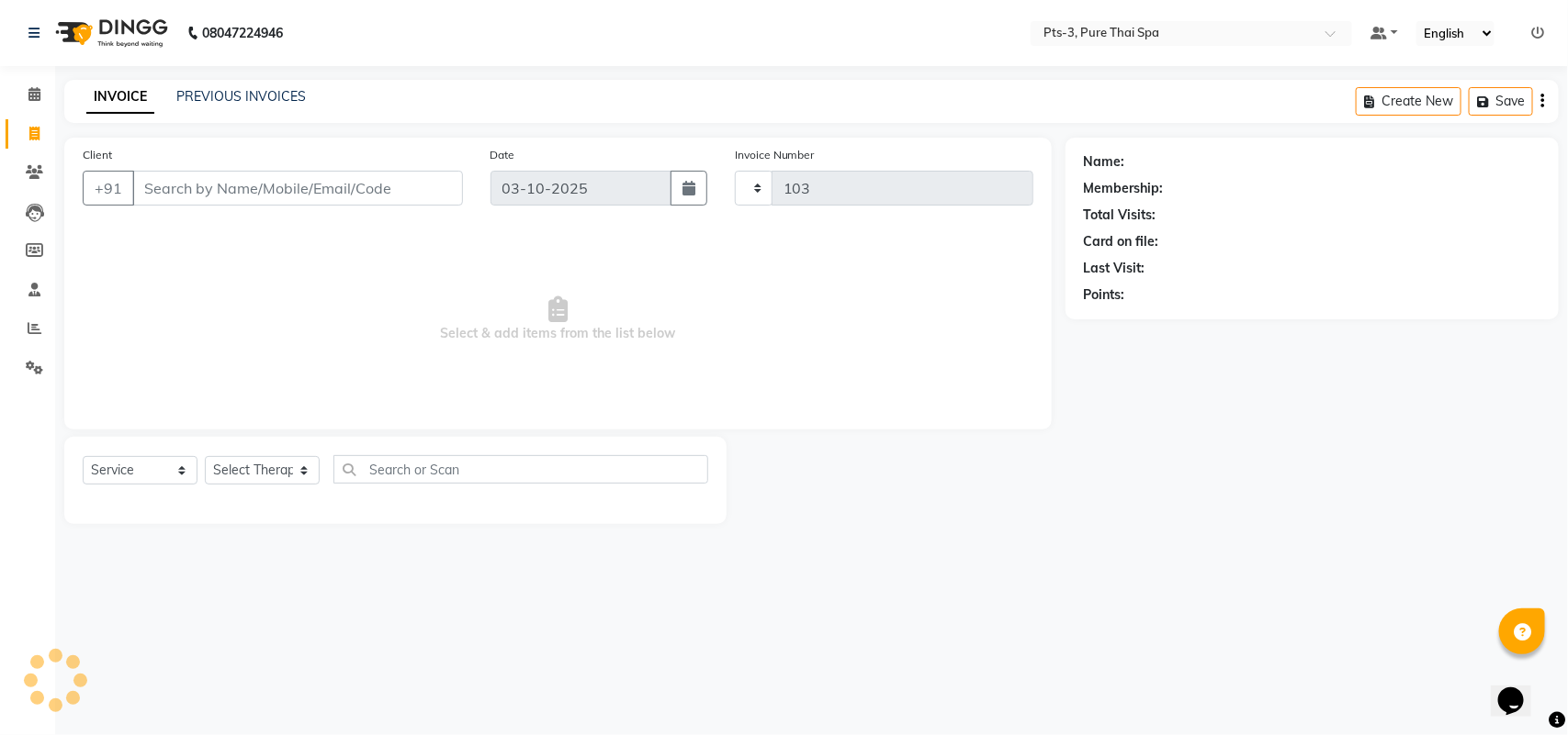
select select "9047"
click at [32, 175] on icon at bounding box center [34, 172] width 18 height 14
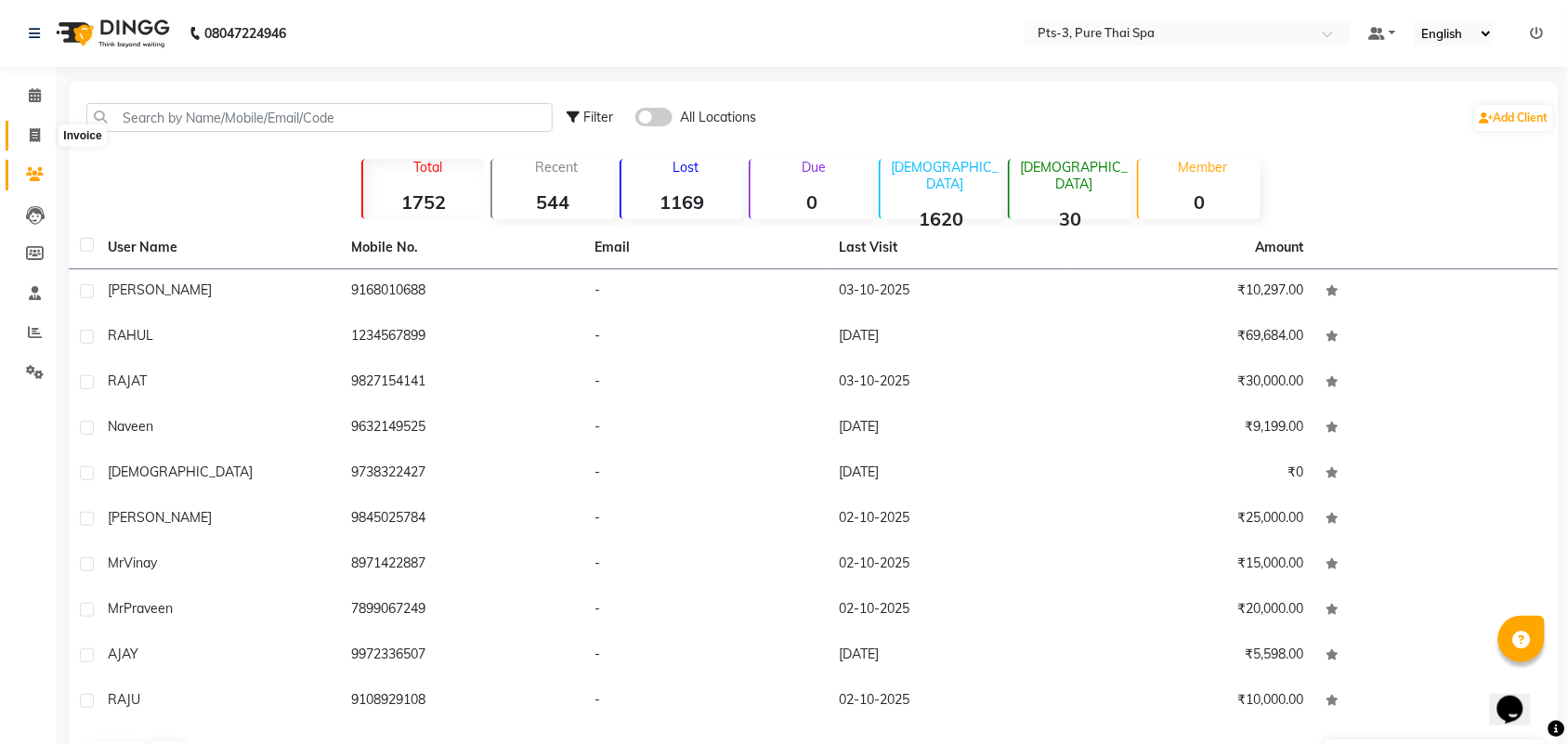
click at [31, 137] on icon at bounding box center [34, 134] width 10 height 14
select select "service"
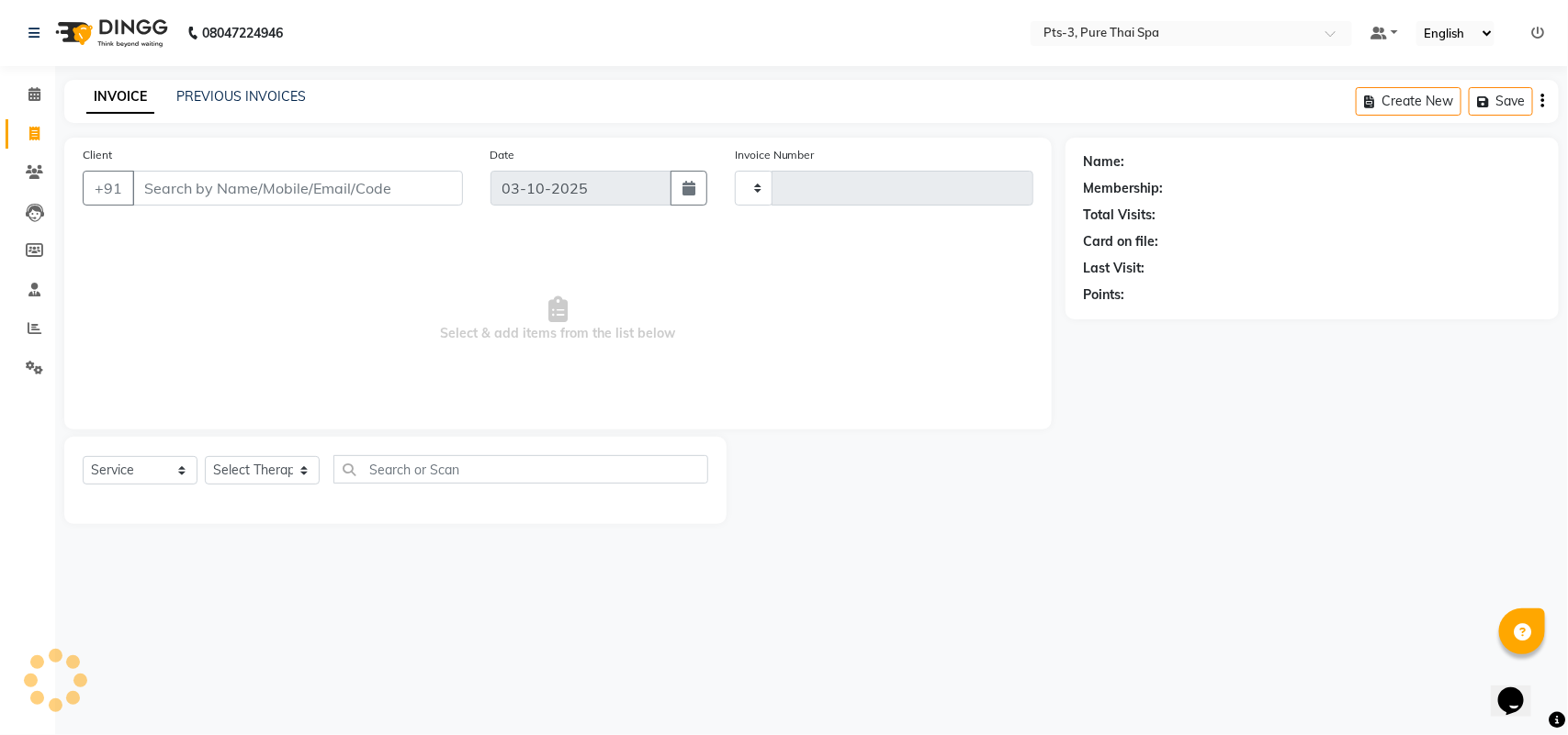
type input "103"
select select "9047"
paste input "9844217992"
type input "9844217992"
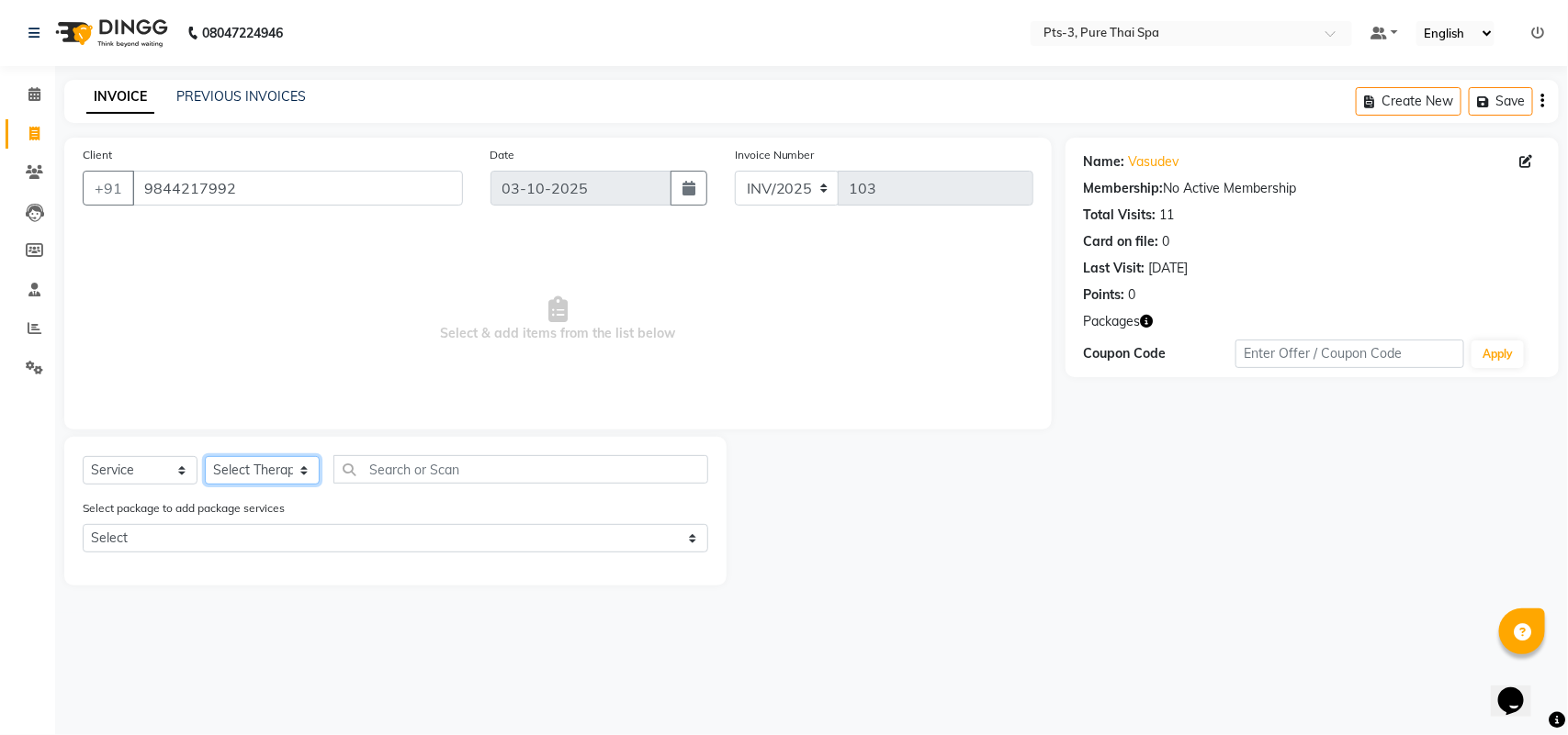
click at [234, 470] on select "Select Therapist ALINA AMMI ANYONE CASPER HANA IVY JANCY JENNY JIYA J.J JULIY K…" at bounding box center [262, 470] width 115 height 28
select select "77196"
click at [205, 456] on select "Select Therapist ALINA AMMI ANYONE CASPER HANA IVY JANCY JENNY JIYA J.J JULIY K…" at bounding box center [262, 470] width 115 height 28
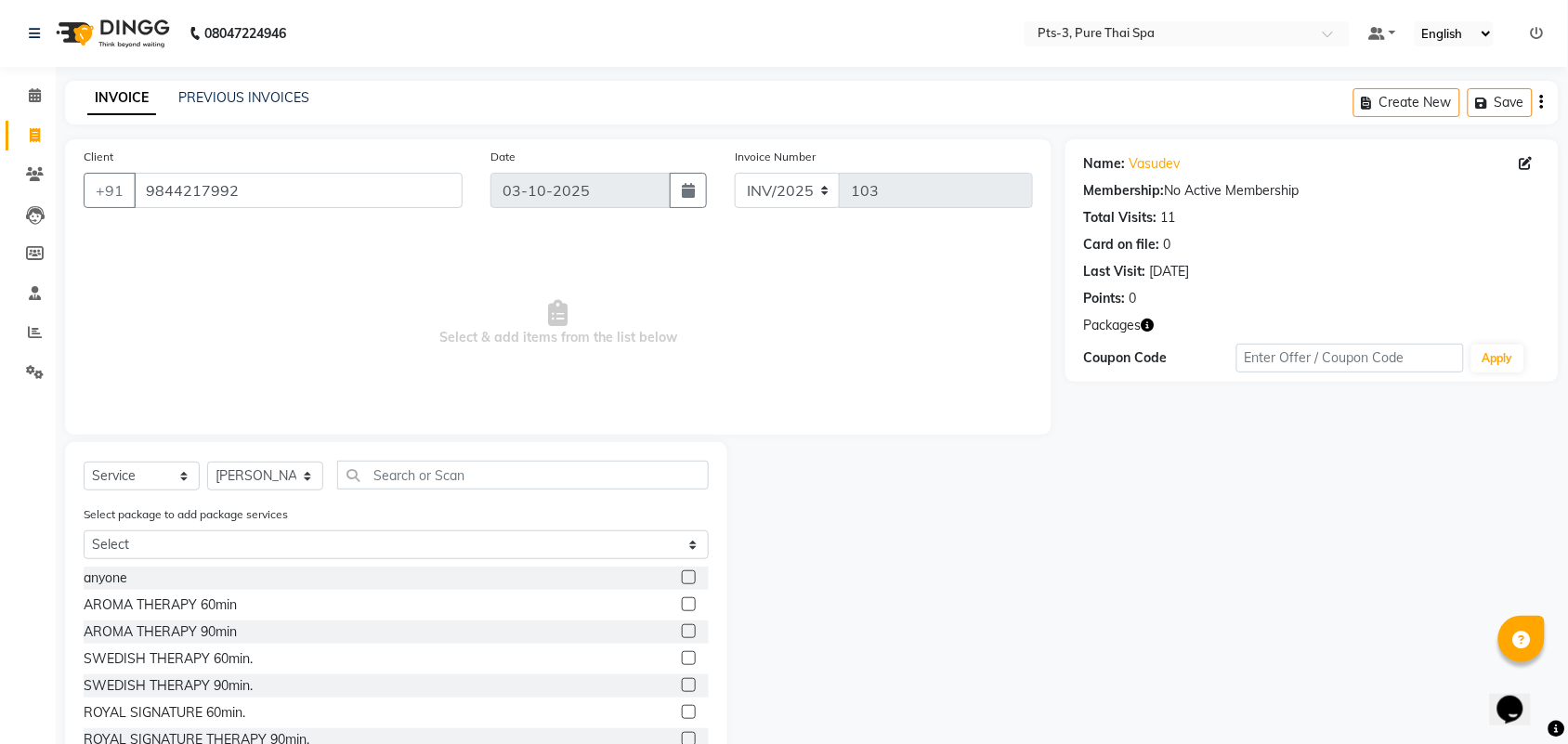
click at [682, 684] on label at bounding box center [689, 685] width 14 height 14
click at [682, 684] on input "checkbox" at bounding box center [688, 686] width 12 height 12
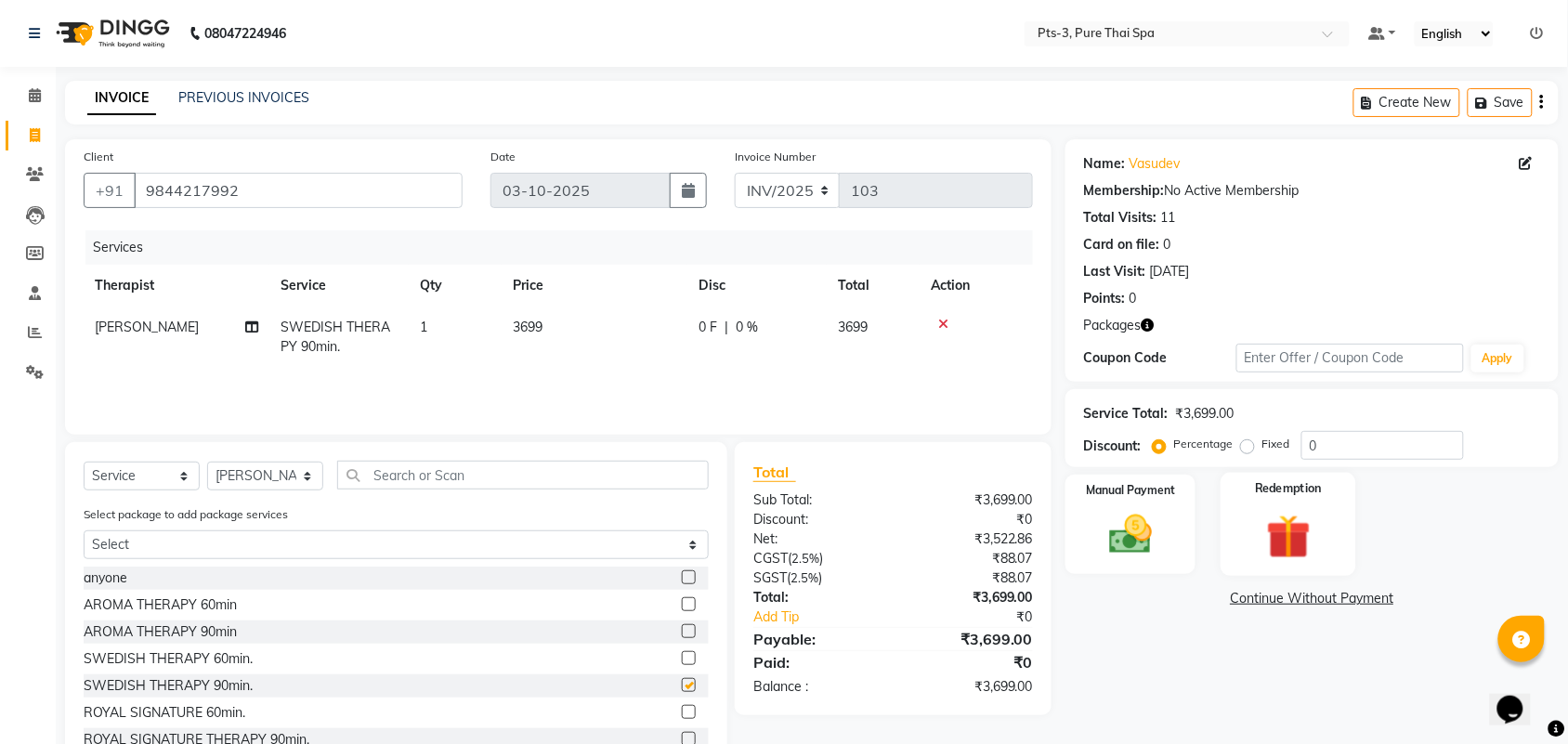
checkbox input "false"
click at [1251, 499] on div "Redemption" at bounding box center [1289, 525] width 135 height 104
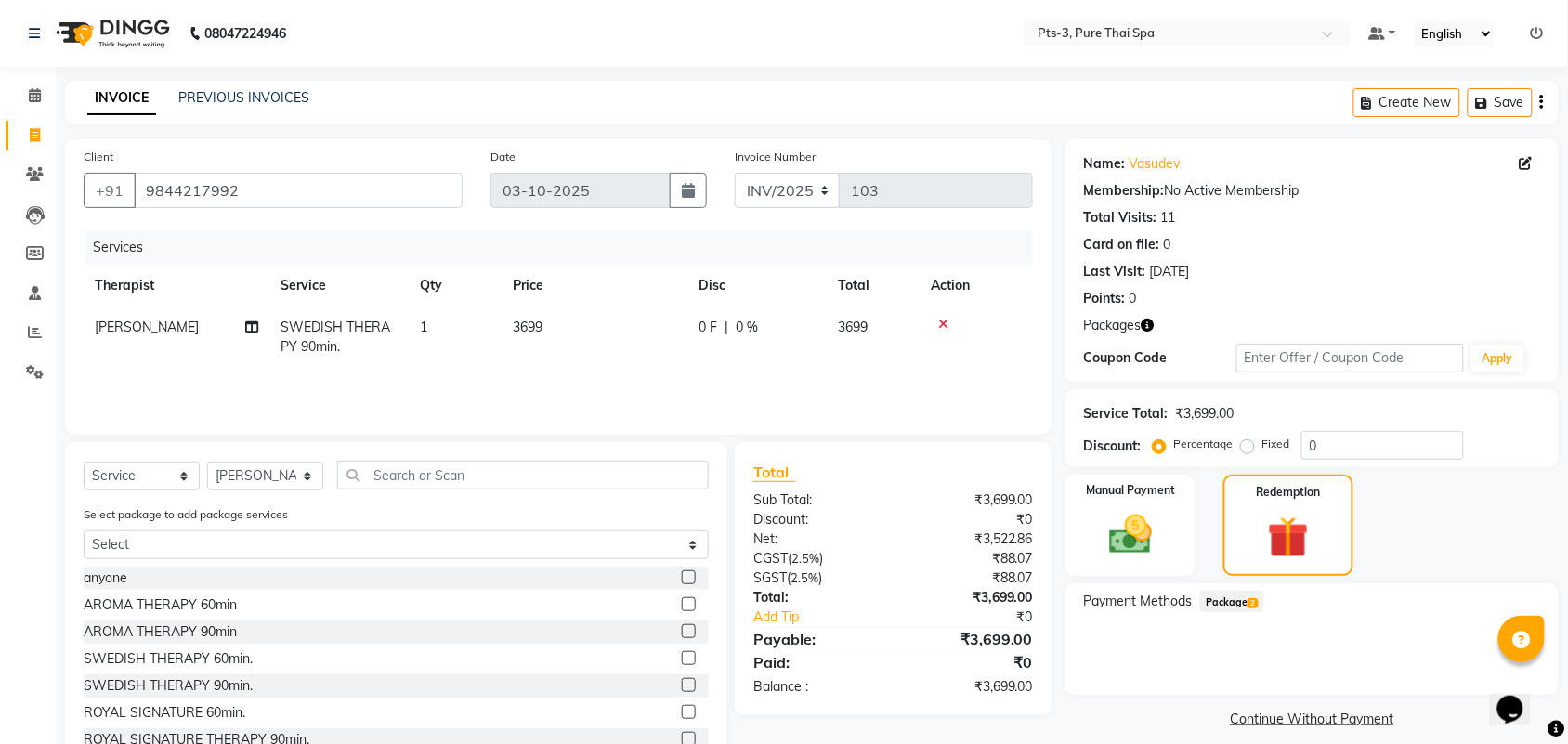
click at [1219, 606] on span "Package 2" at bounding box center [1232, 602] width 64 height 21
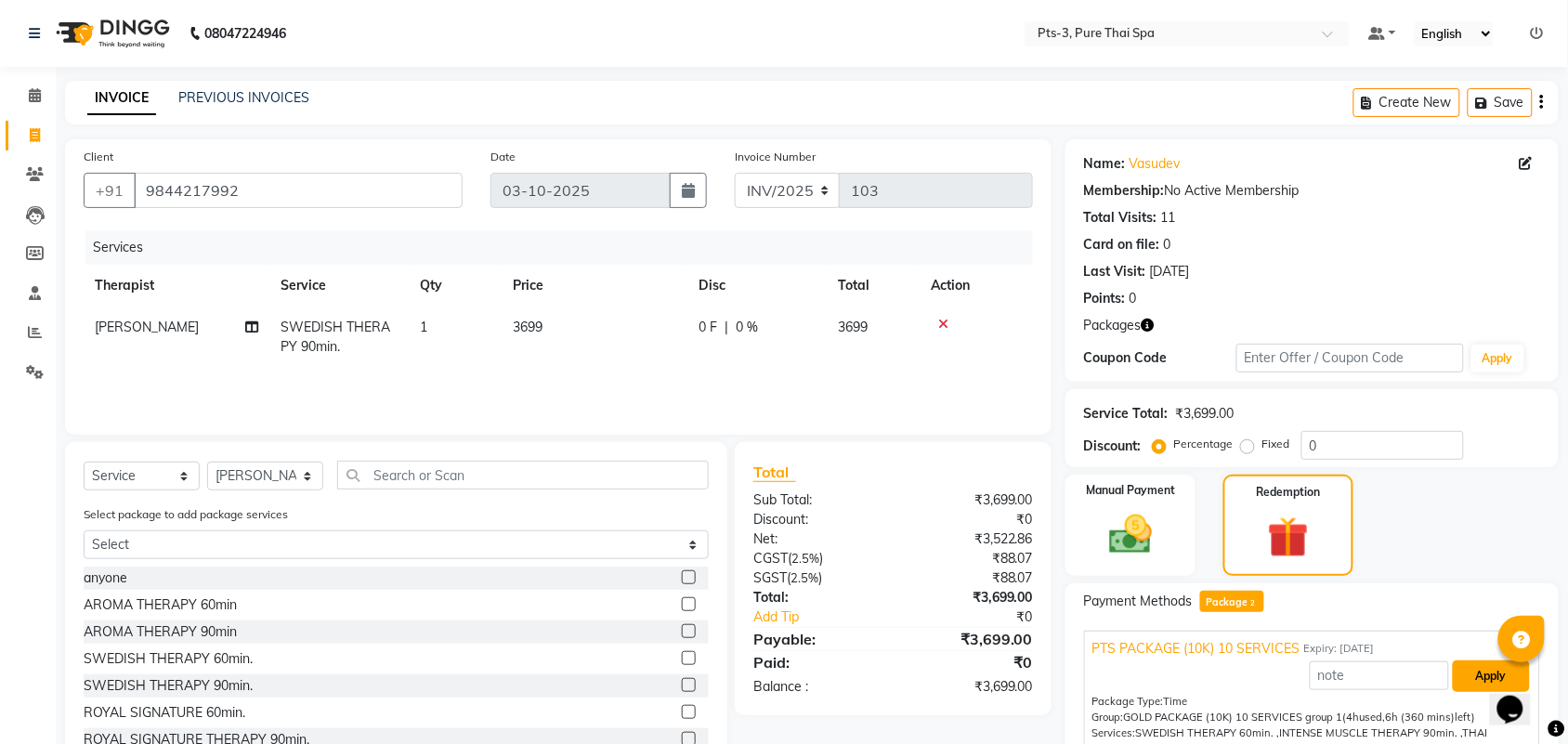
click at [1465, 681] on button "Apply" at bounding box center [1492, 676] width 77 height 31
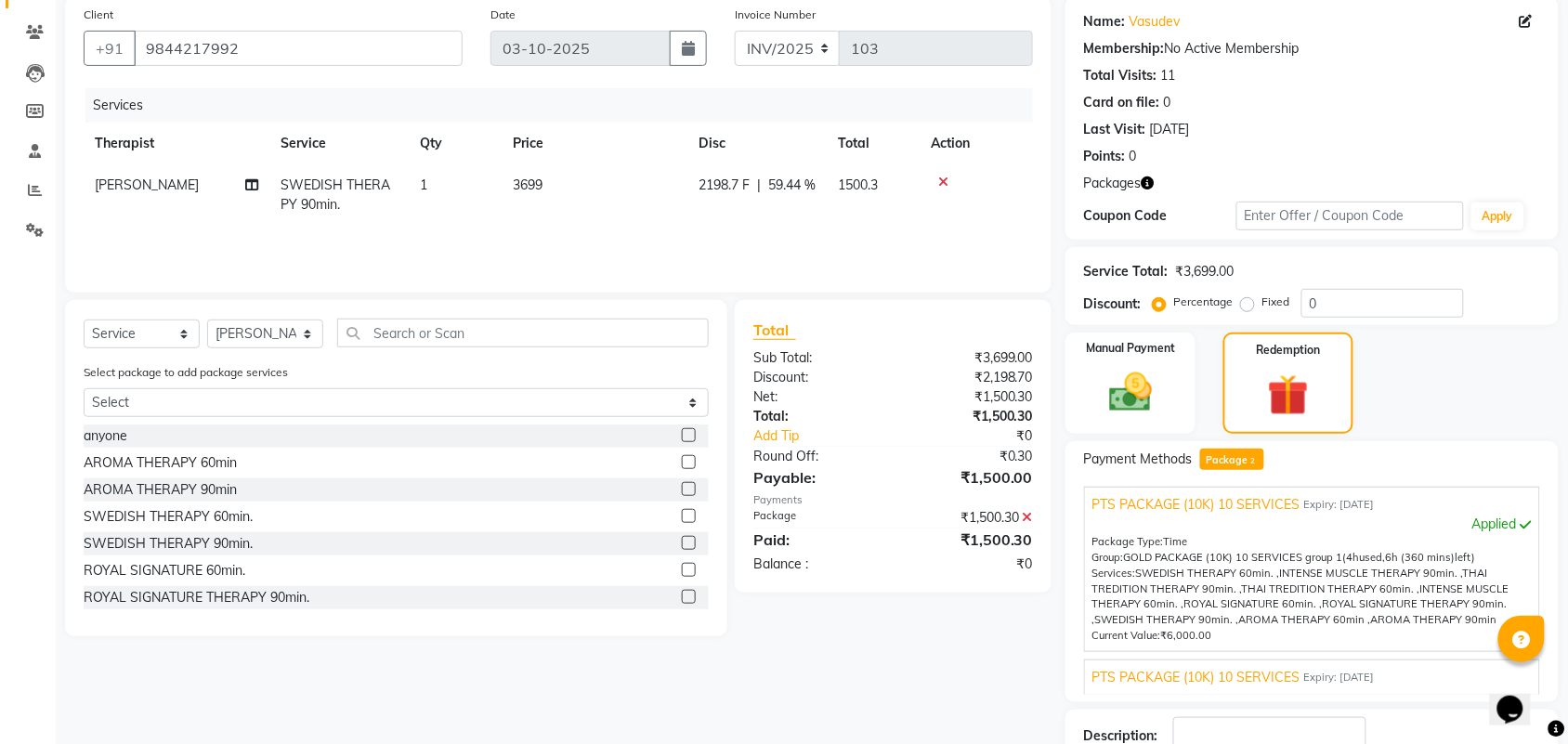
scroll to position [271, 0]
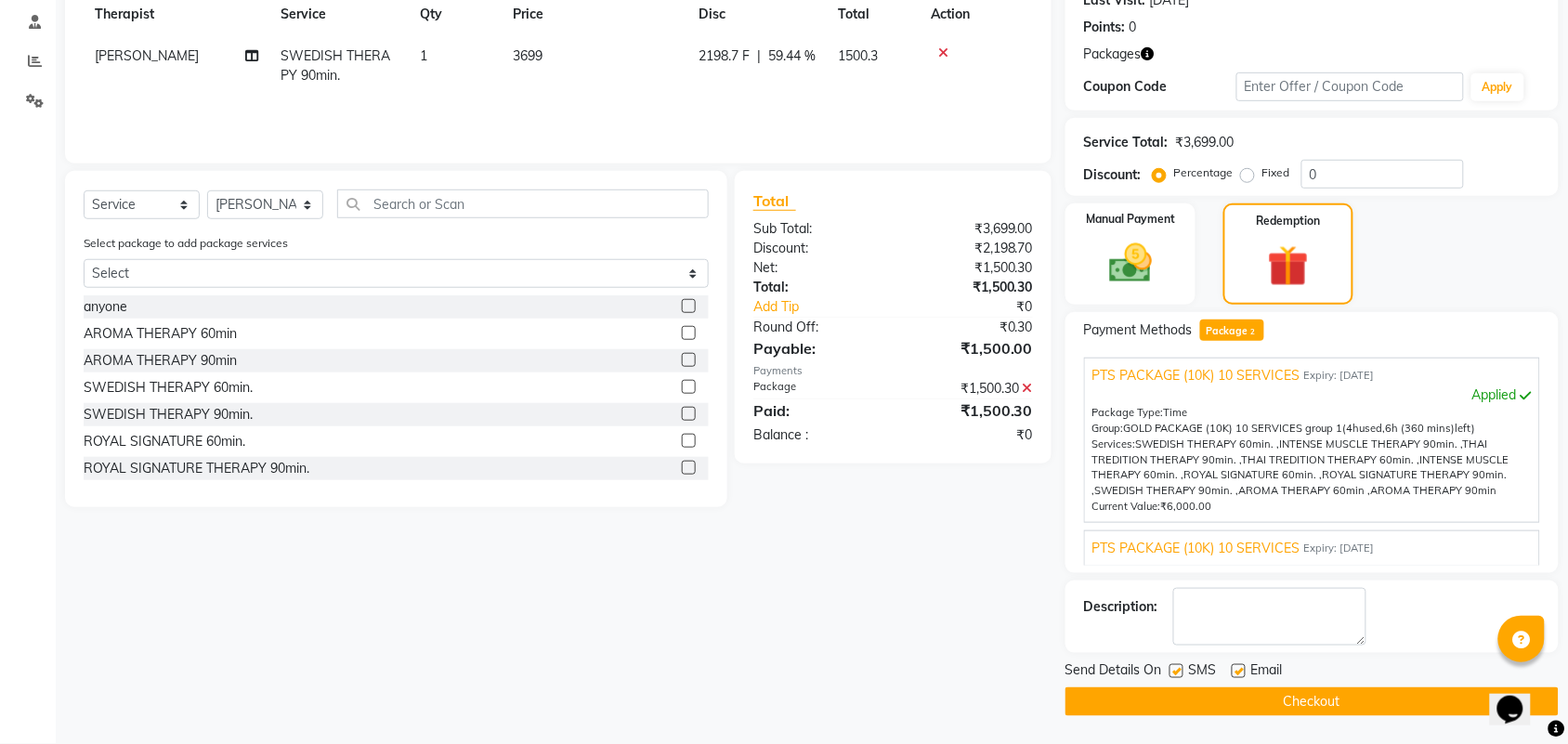
click at [1177, 667] on label at bounding box center [1176, 671] width 14 height 14
click at [1177, 667] on input "checkbox" at bounding box center [1175, 672] width 12 height 12
checkbox input "false"
click at [1249, 666] on div "Email" at bounding box center [1265, 672] width 66 height 23
click at [1238, 671] on label at bounding box center [1239, 671] width 14 height 14
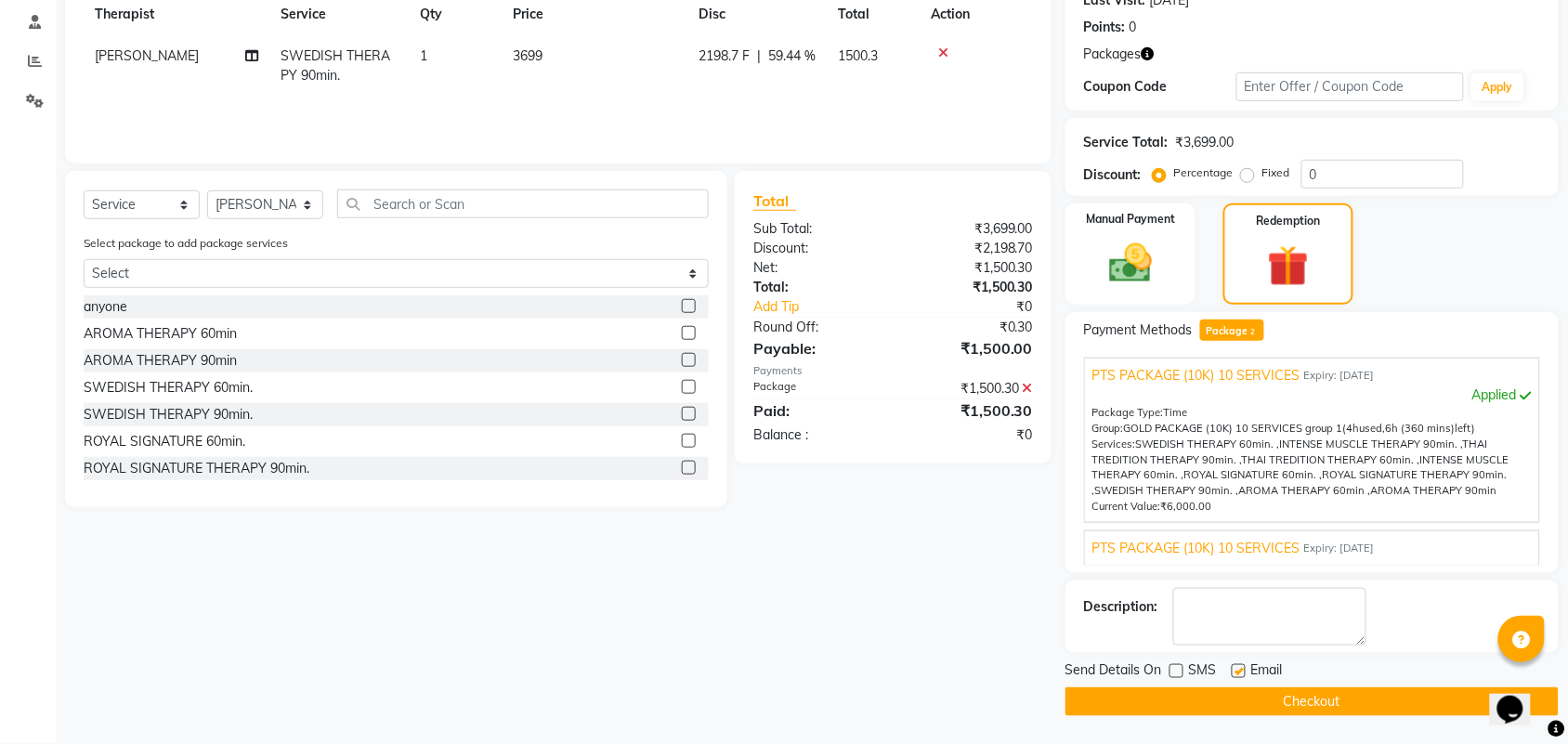
click at [1238, 671] on input "checkbox" at bounding box center [1238, 672] width 12 height 12
checkbox input "false"
click at [1227, 631] on textarea at bounding box center [1269, 617] width 194 height 57
type textarea "403"
click at [1282, 688] on button "Checkout" at bounding box center [1311, 702] width 493 height 29
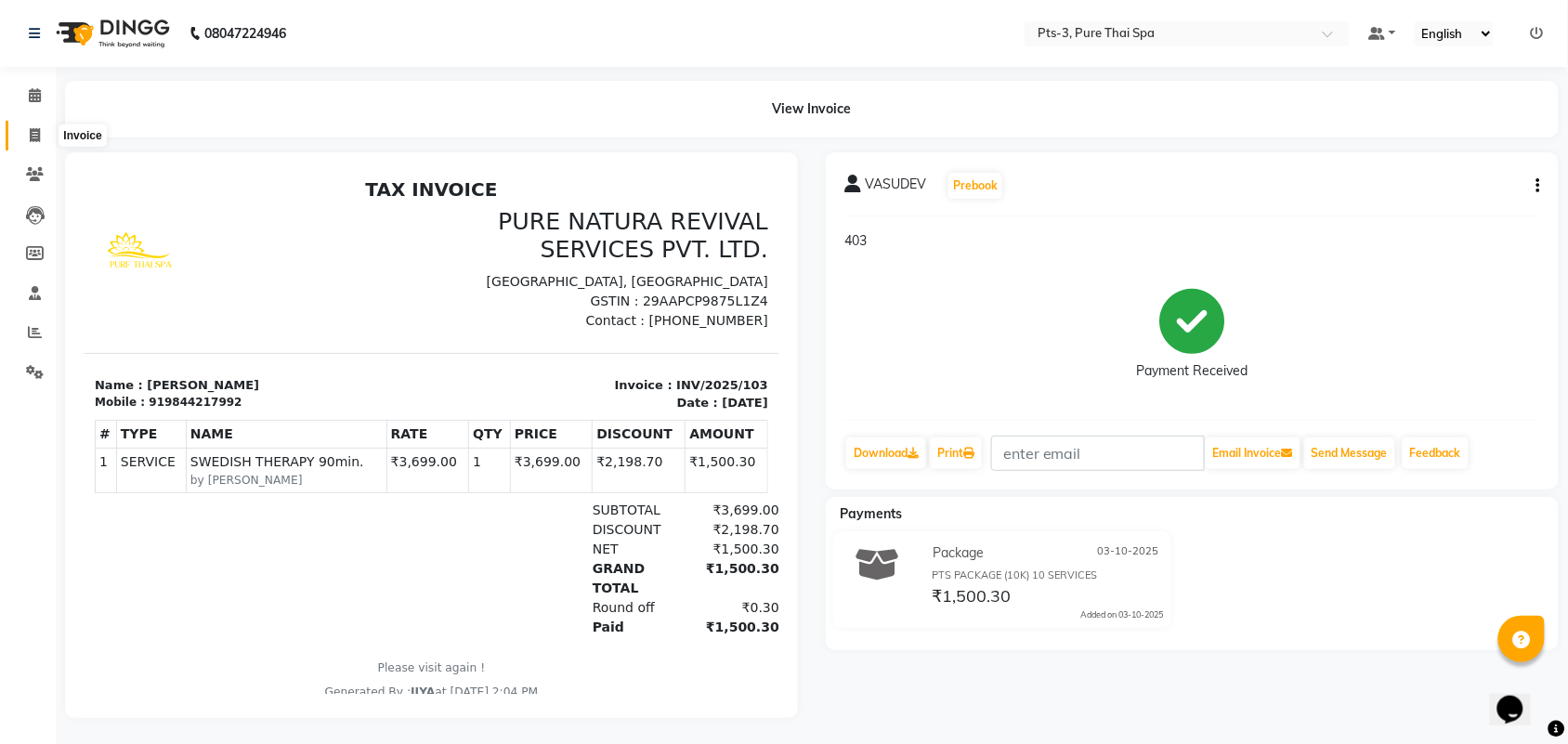
click at [30, 128] on icon at bounding box center [34, 134] width 10 height 14
select select "service"
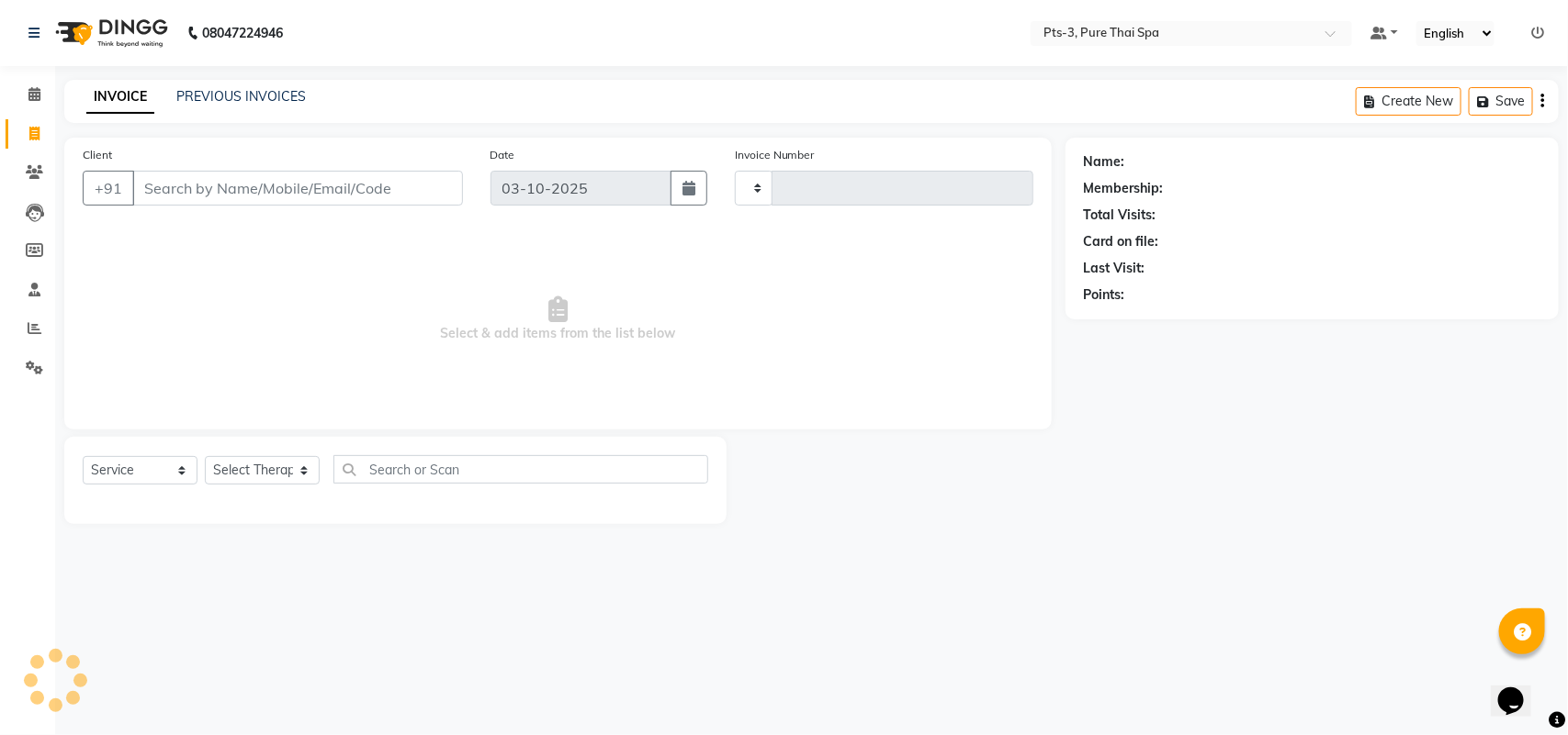
type input "104"
select select "9047"
click at [172, 189] on input "Client" at bounding box center [297, 188] width 331 height 35
click at [194, 184] on input "Client" at bounding box center [297, 188] width 331 height 35
paste input "9844932224"
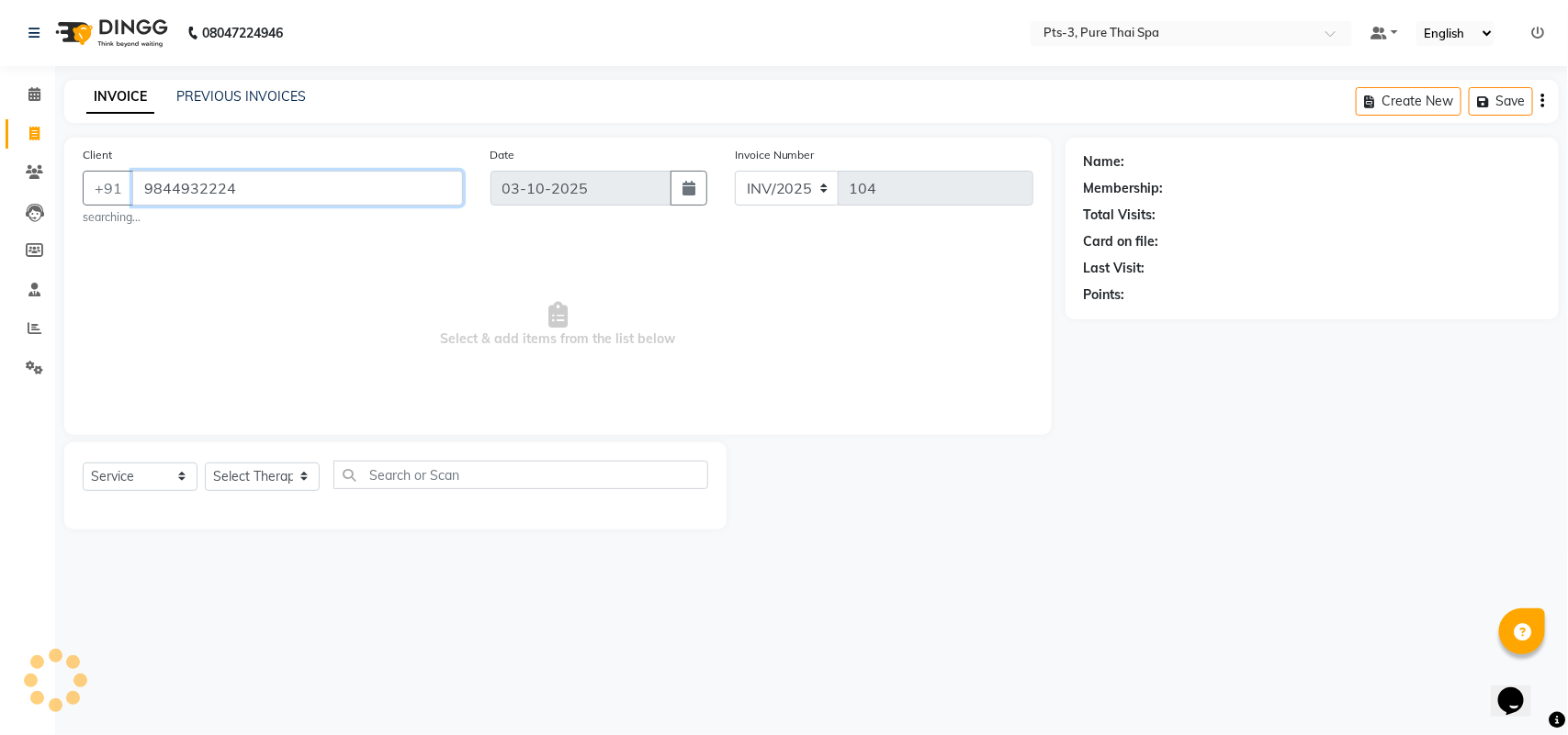
type input "9844932224"
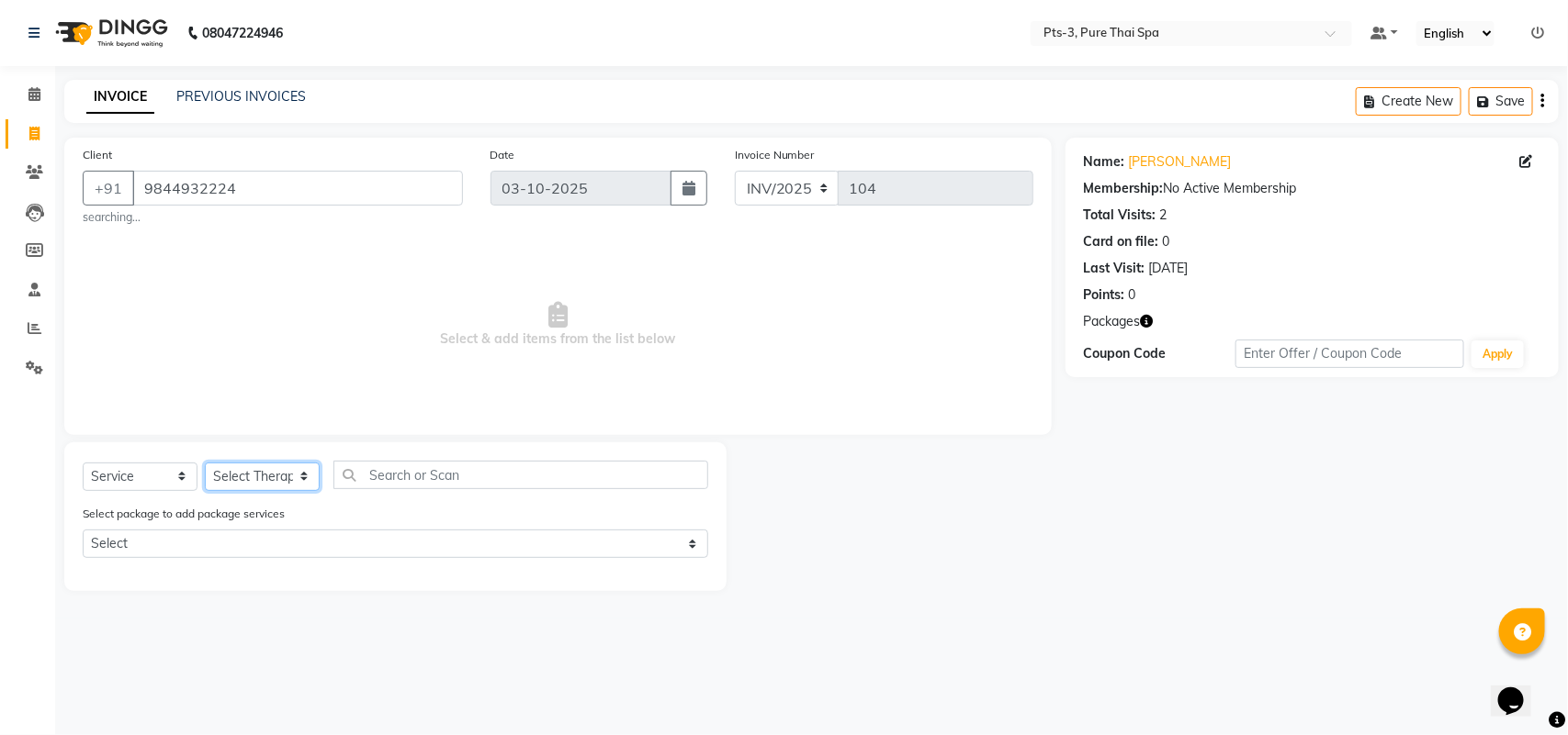
click at [262, 479] on select "Select Therapist ALINA AMMI ANYONE CASPER HANA IVY JANCY JENNY JIYA J.J JULIY K…" at bounding box center [262, 477] width 115 height 28
select select "66686"
click at [205, 463] on select "Select Therapist ALINA AMMI ANYONE CASPER HANA IVY JANCY JENNY JIYA J.J JULIY K…" at bounding box center [262, 477] width 115 height 28
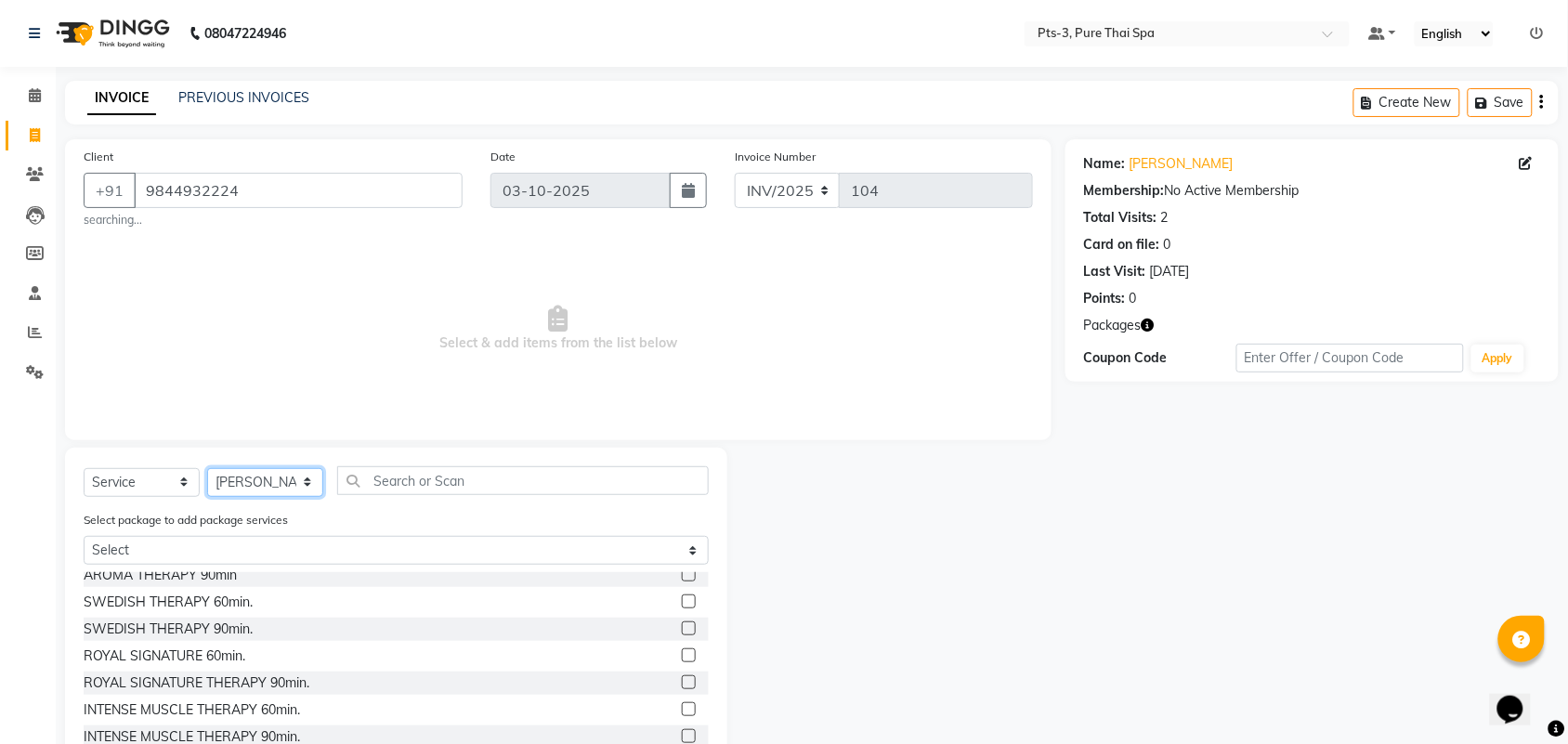
scroll to position [116, 0]
drag, startPoint x: 670, startPoint y: 679, endPoint x: 680, endPoint y: 671, distance: 12.8
click at [682, 680] on label at bounding box center [689, 682] width 14 height 14
click at [682, 680] on input "checkbox" at bounding box center [688, 683] width 12 height 12
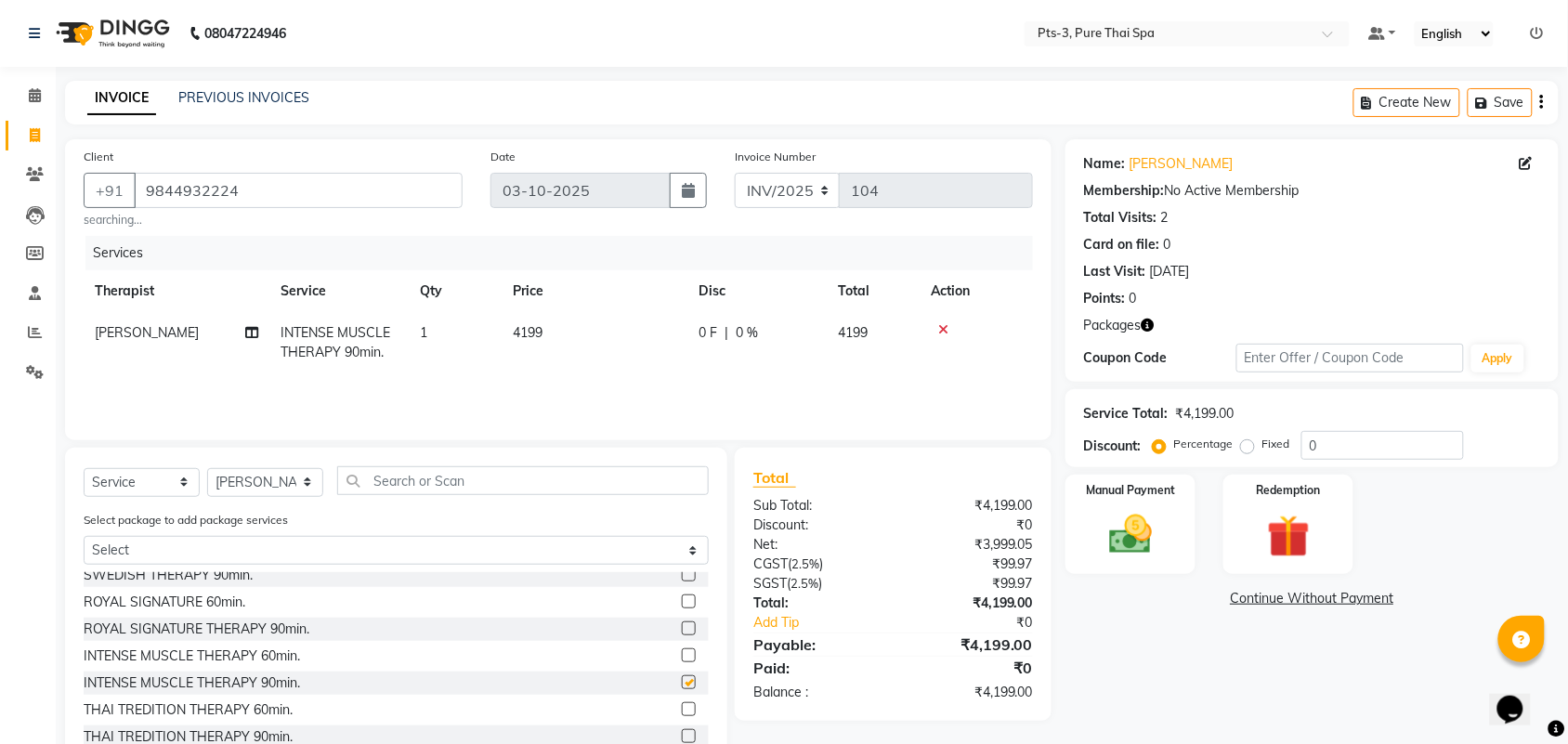
checkbox input "false"
click at [1306, 551] on img at bounding box center [1289, 537] width 72 height 55
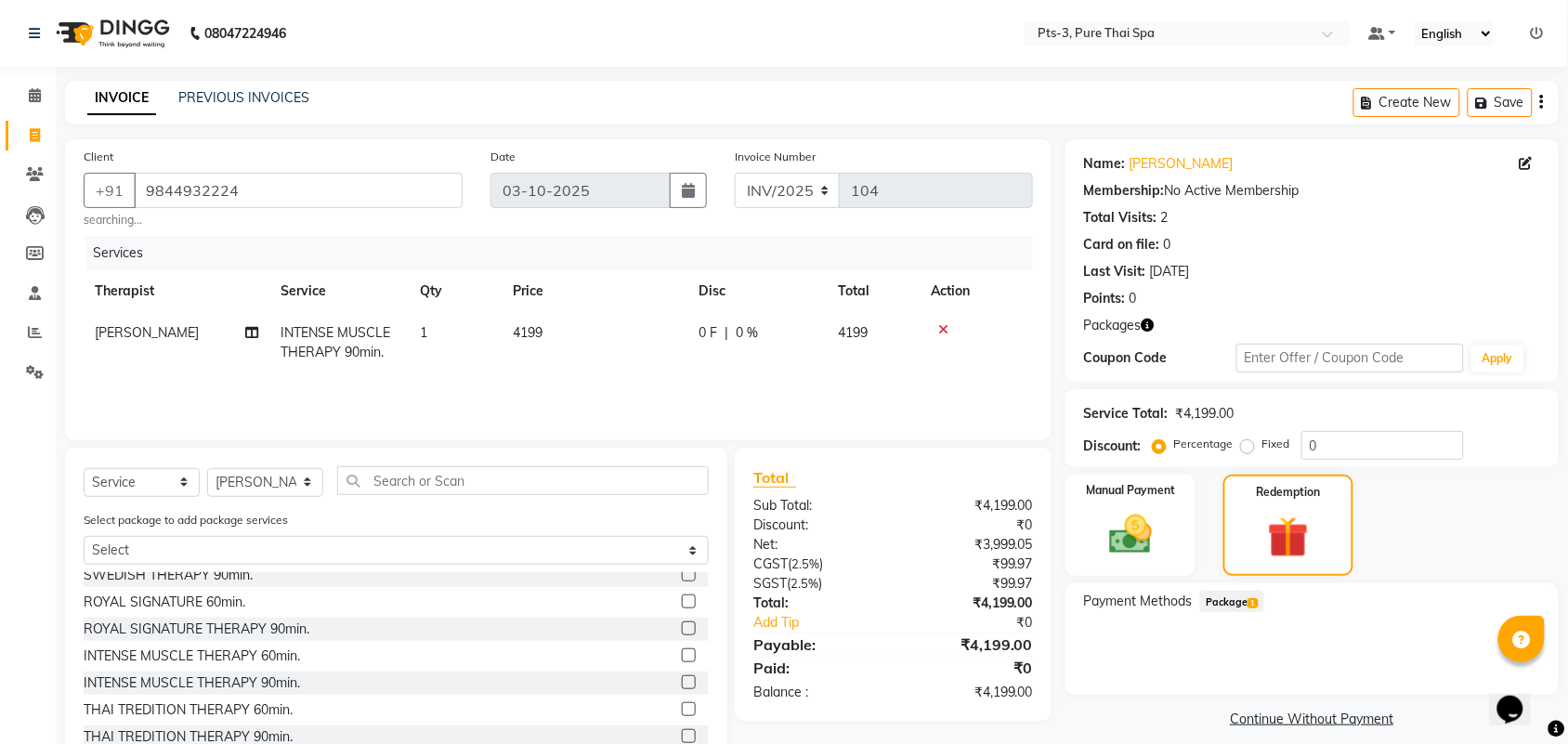
click at [1247, 596] on span "Package 1" at bounding box center [1232, 602] width 64 height 21
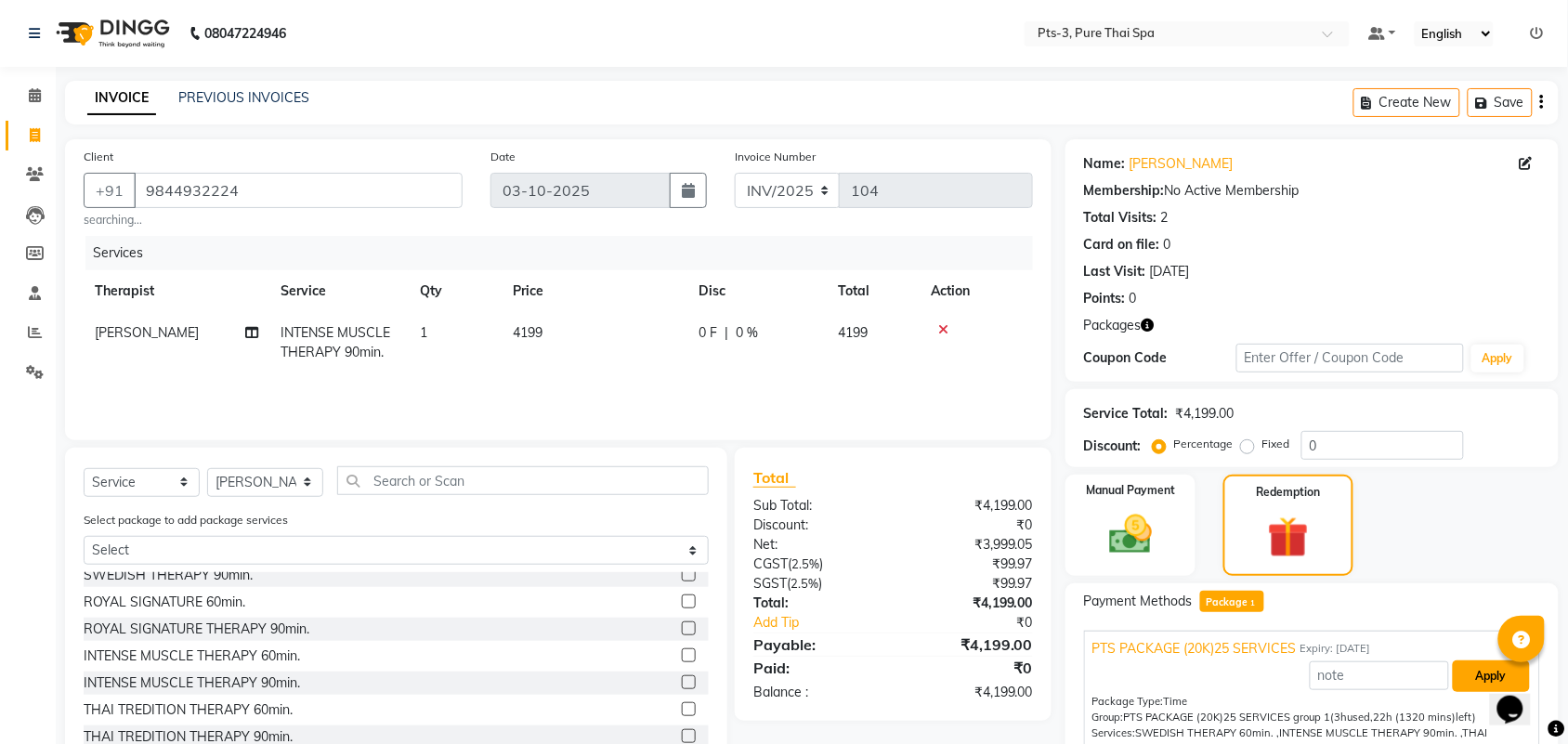
click at [1469, 672] on button "Apply" at bounding box center [1492, 676] width 77 height 31
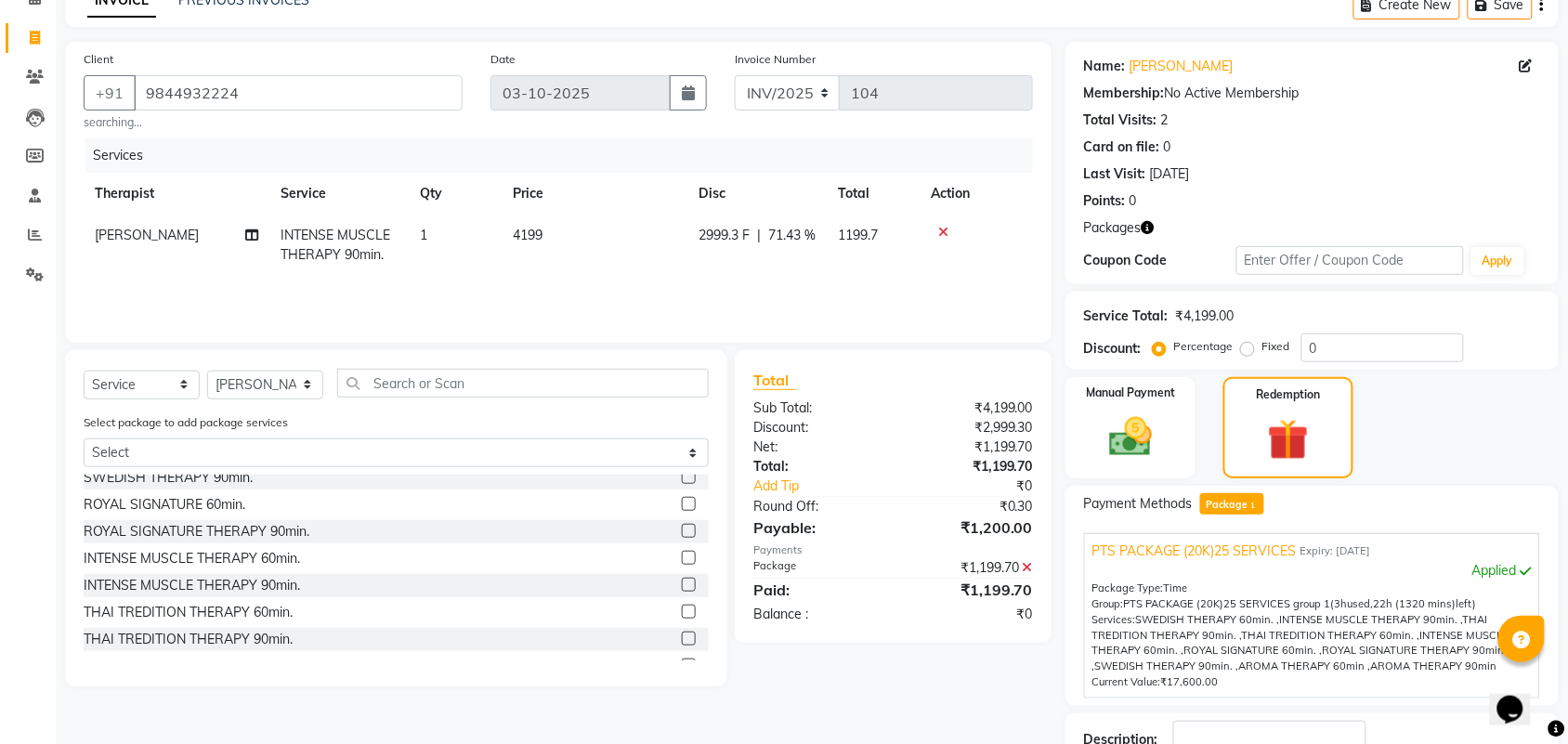
scroll to position [231, 0]
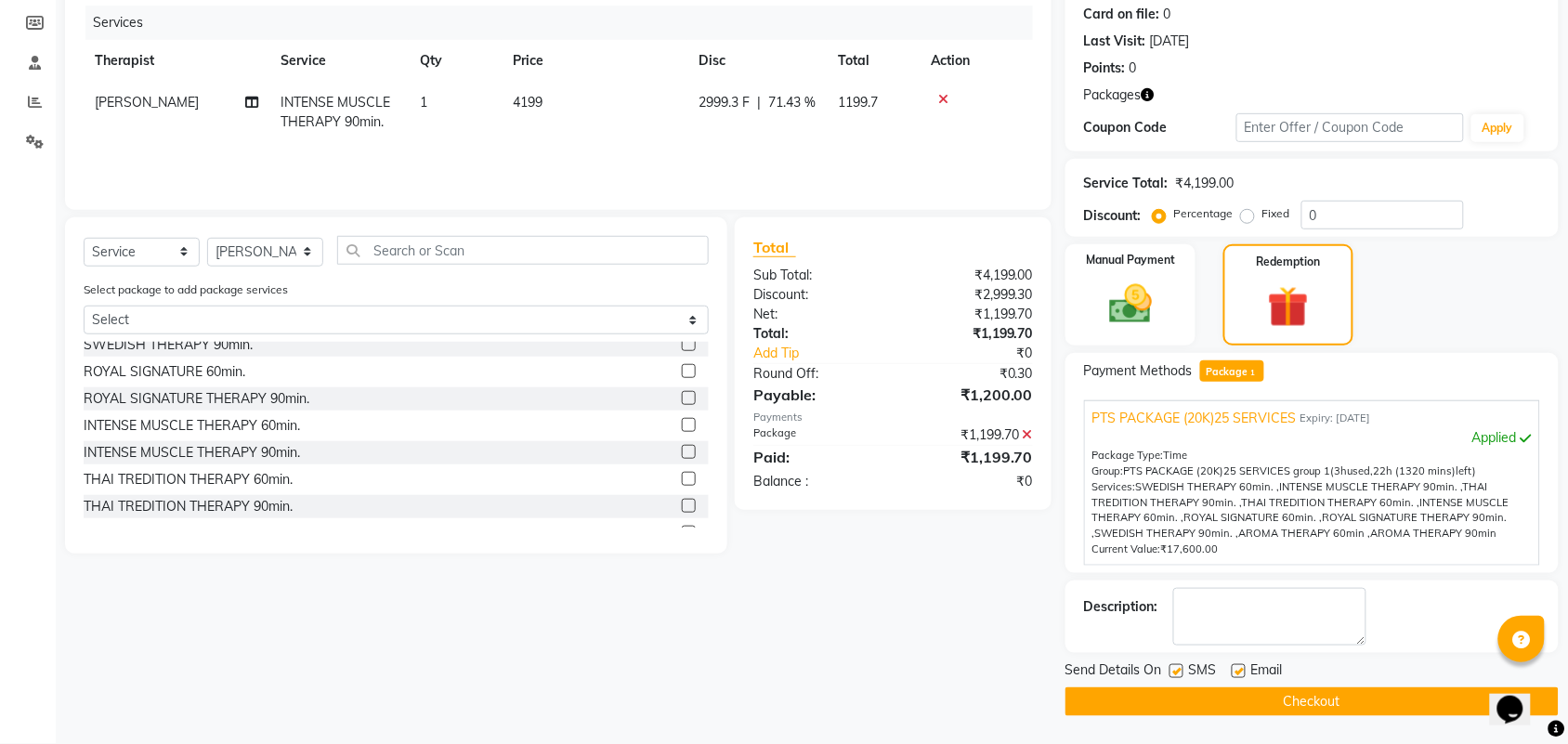
click at [1172, 670] on label at bounding box center [1176, 671] width 14 height 14
click at [1172, 670] on input "checkbox" at bounding box center [1175, 672] width 12 height 12
checkbox input "false"
click at [1232, 665] on div at bounding box center [1238, 673] width 12 height 19
click at [1238, 665] on label at bounding box center [1239, 671] width 14 height 14
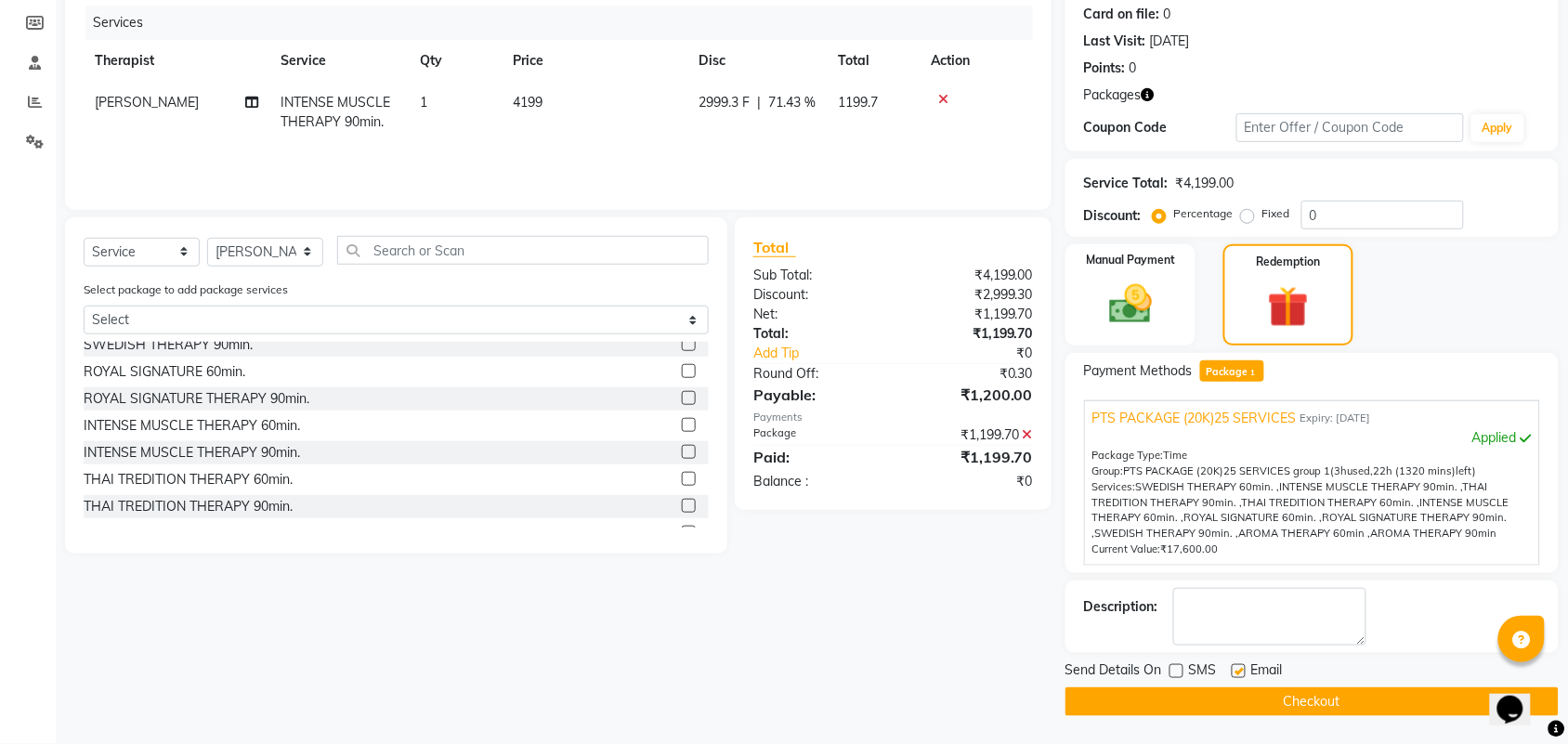
click at [1238, 666] on input "checkbox" at bounding box center [1238, 672] width 12 height 12
checkbox input "false"
click at [1236, 605] on textarea at bounding box center [1269, 617] width 194 height 57
type textarea "440"
click at [1359, 707] on button "Checkout" at bounding box center [1311, 702] width 493 height 29
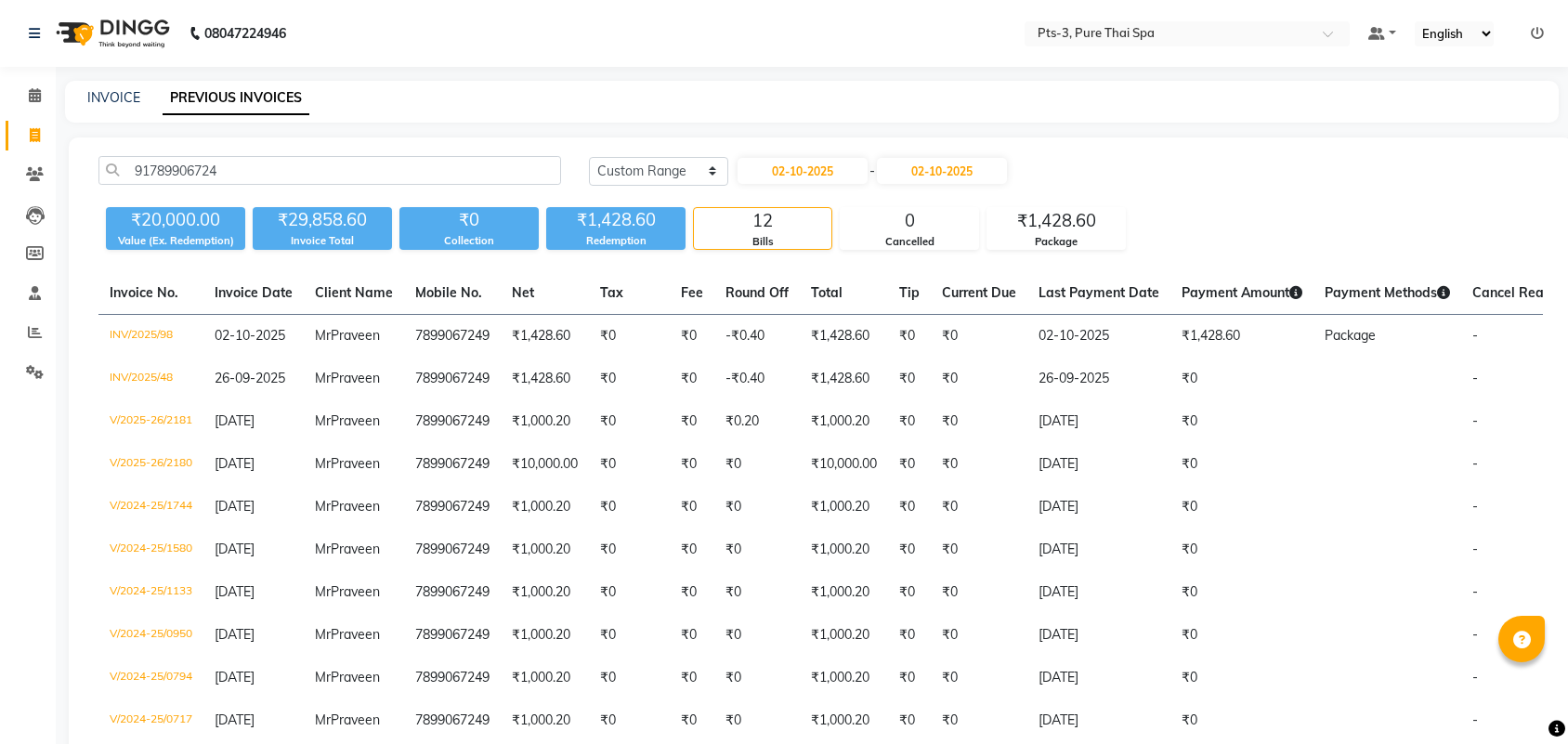
select select "range"
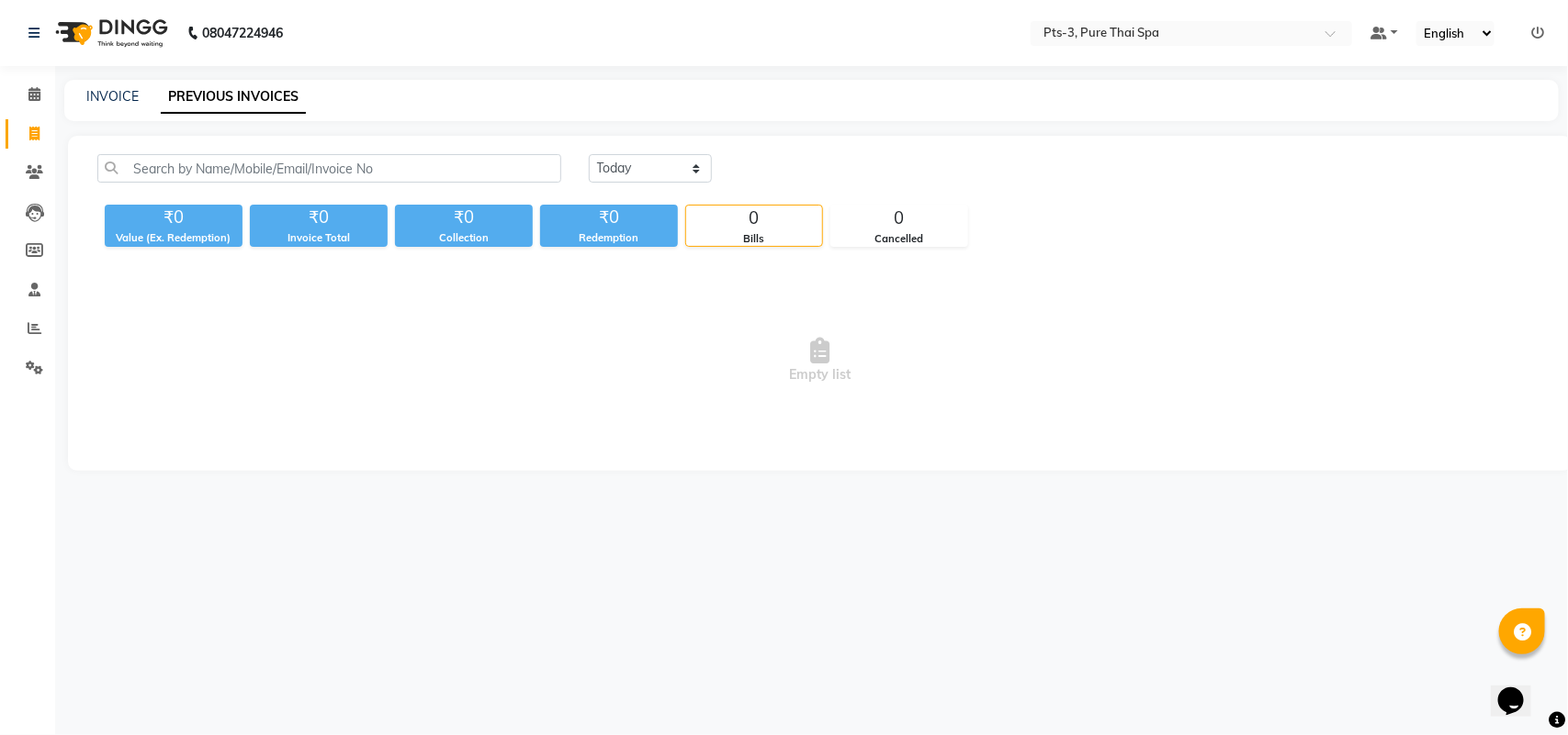
click at [101, 106] on div "INVOICE" at bounding box center [113, 97] width 53 height 19
click at [110, 90] on link "INVOICE" at bounding box center [113, 97] width 53 height 17
select select "service"
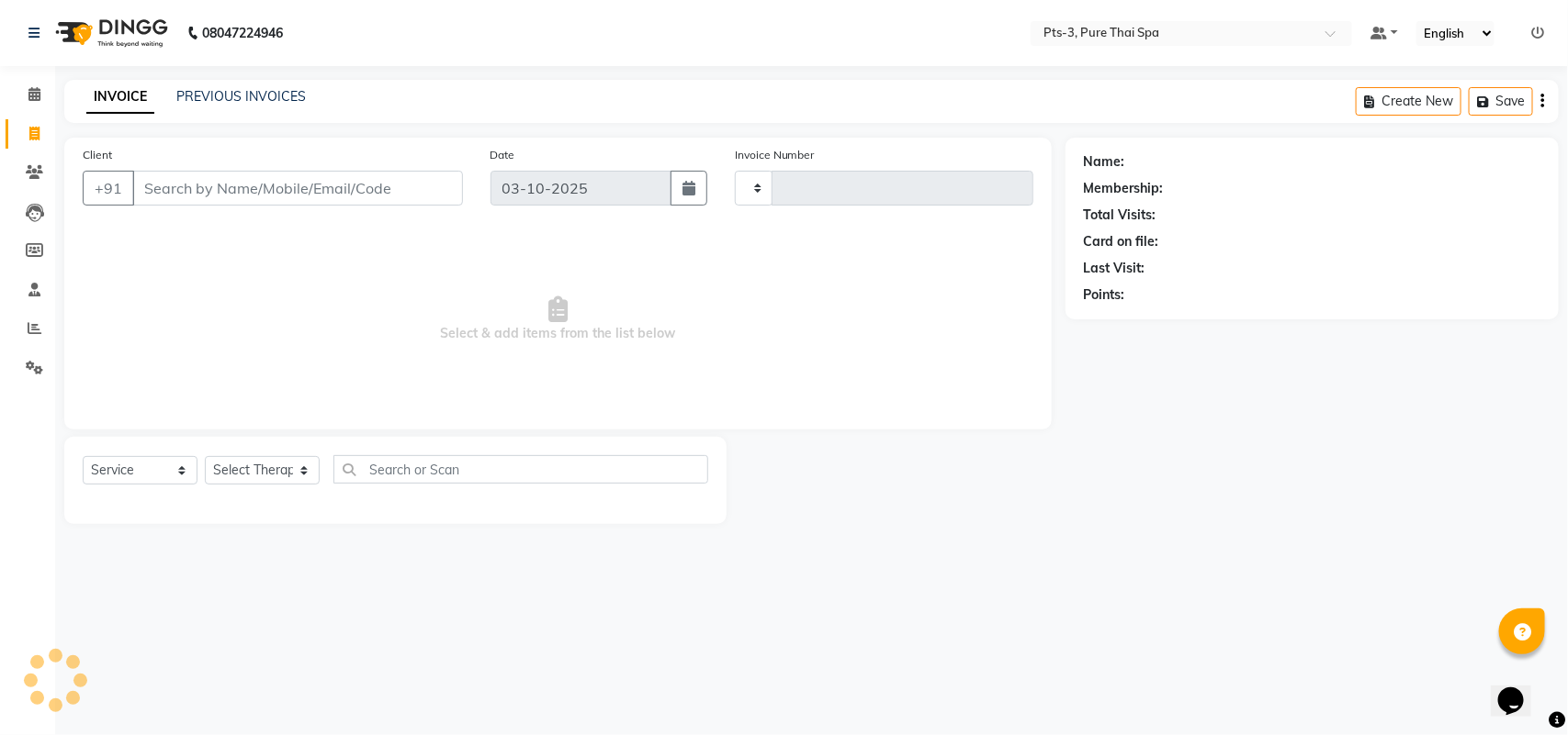
type input "101"
select select "9047"
type input "9827154141"
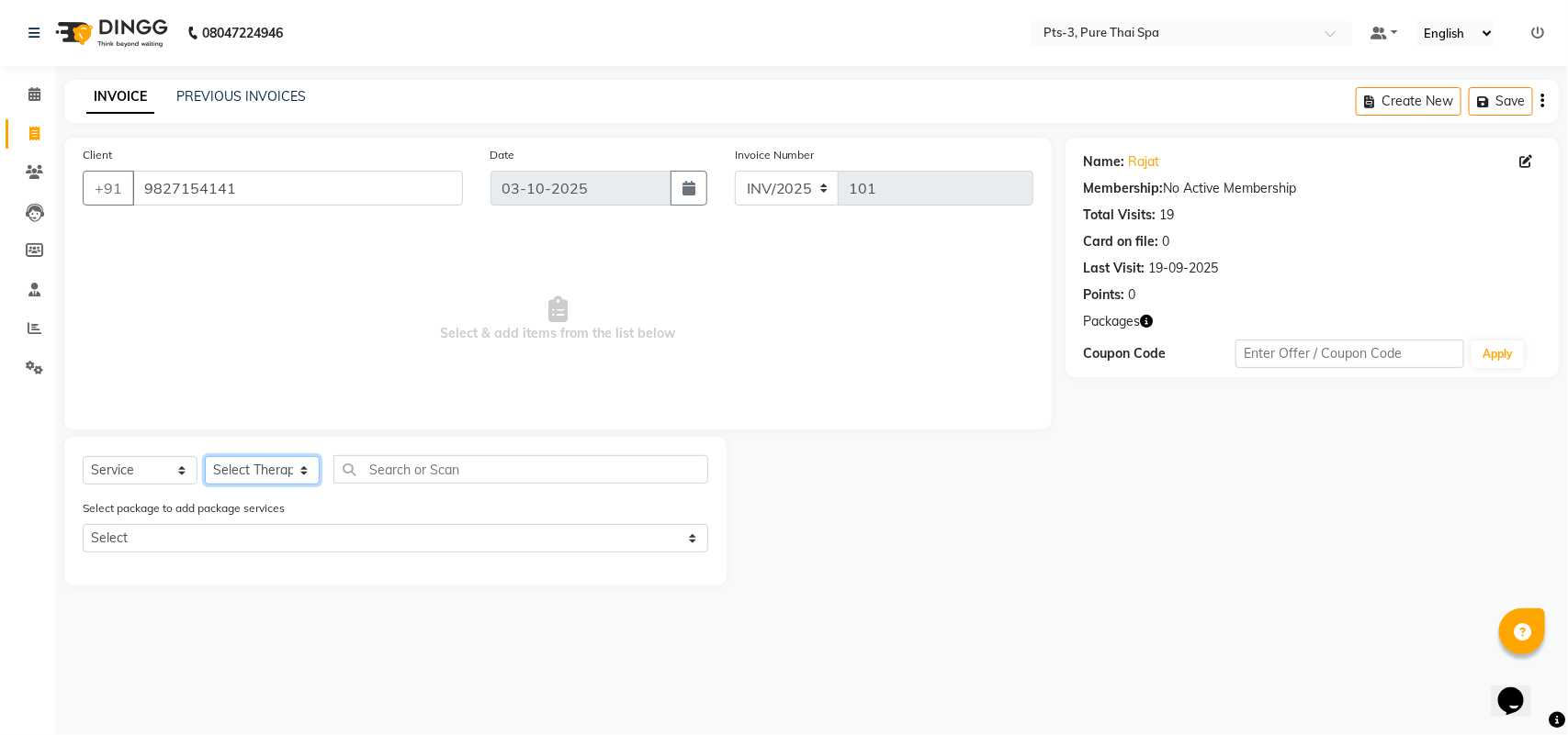
click at [239, 470] on select "Select Therapist ALINA AMMI ANYONE CASPER HANA IVY JANCY JENNY JIYA J.J JULIY K…" at bounding box center [262, 470] width 115 height 28
select select "75484"
click at [205, 456] on select "Select Therapist ALINA AMMI ANYONE CASPER HANA IVY JANCY JENNY JIYA J.J JULIY K…" at bounding box center [262, 470] width 115 height 28
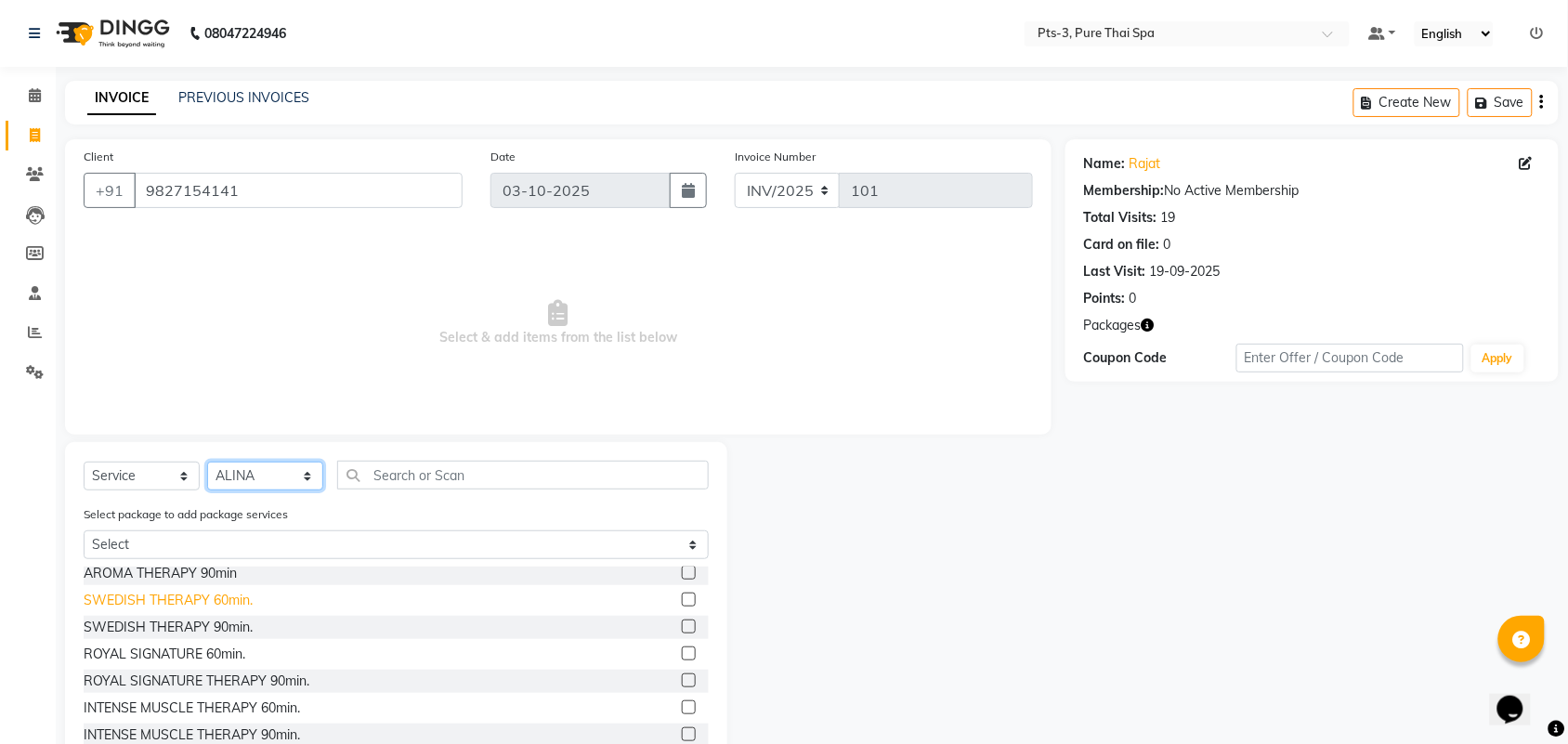
scroll to position [116, 0]
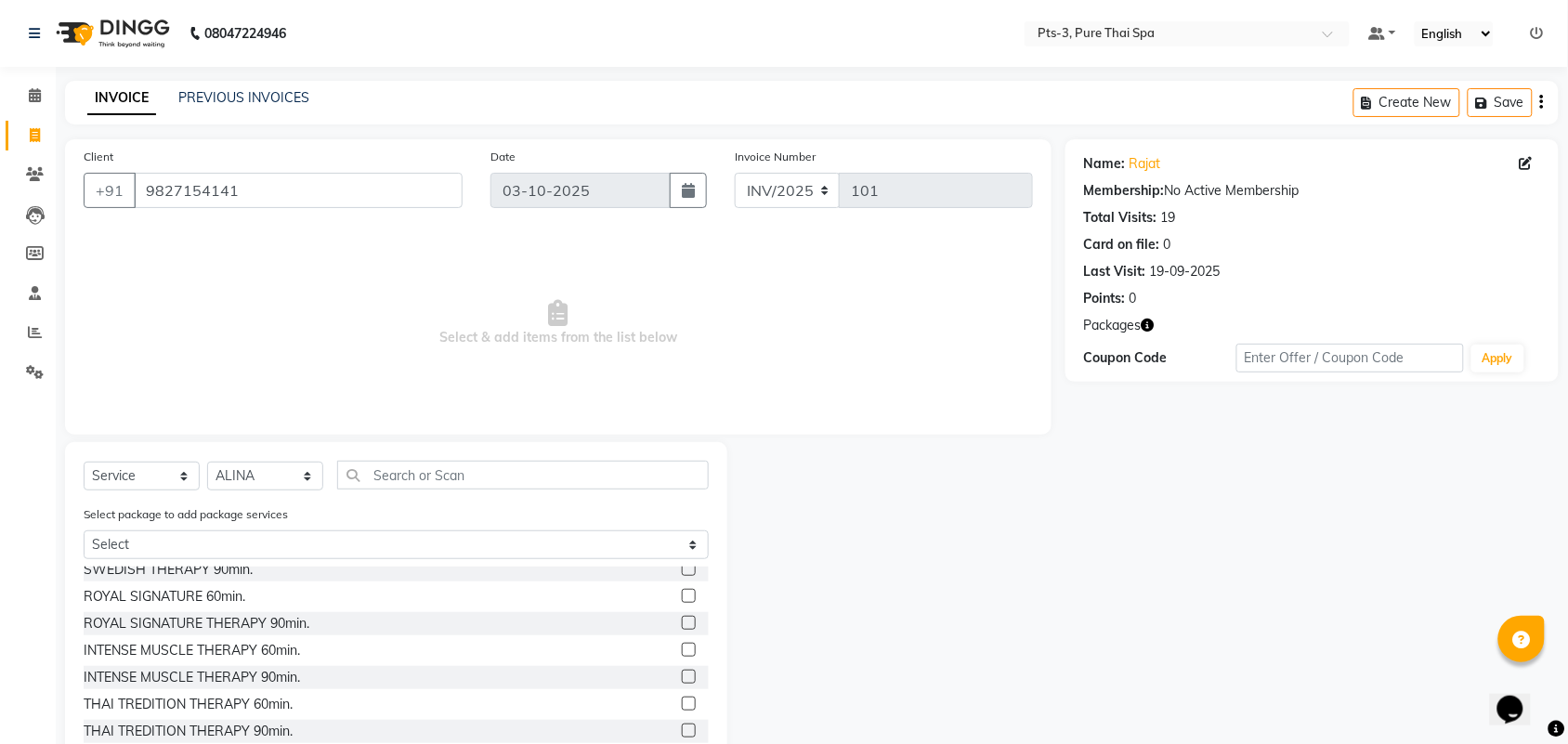
click at [682, 648] on label at bounding box center [689, 650] width 14 height 14
click at [682, 648] on input "checkbox" at bounding box center [688, 651] width 12 height 12
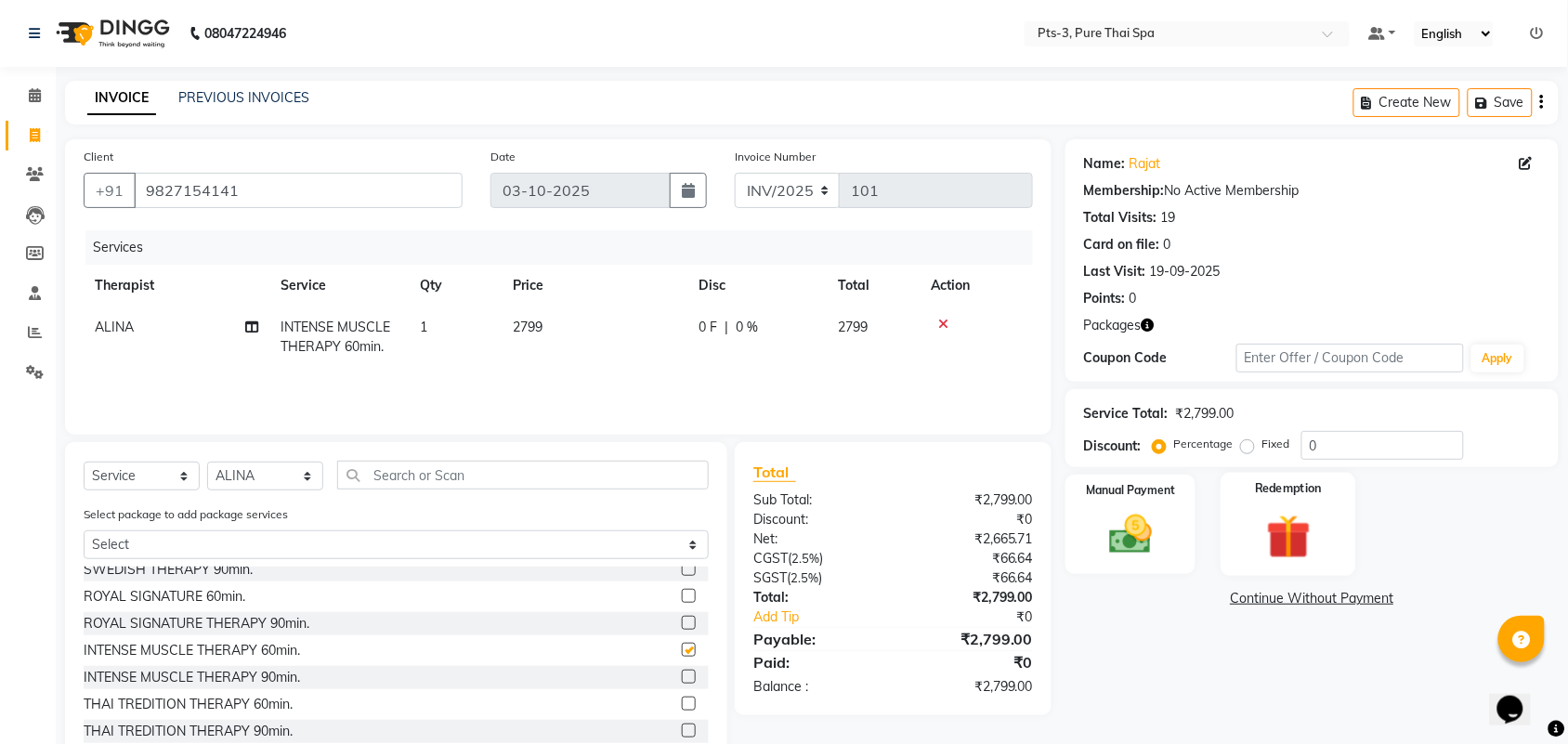
checkbox input "false"
click at [1287, 544] on img at bounding box center [1289, 537] width 72 height 55
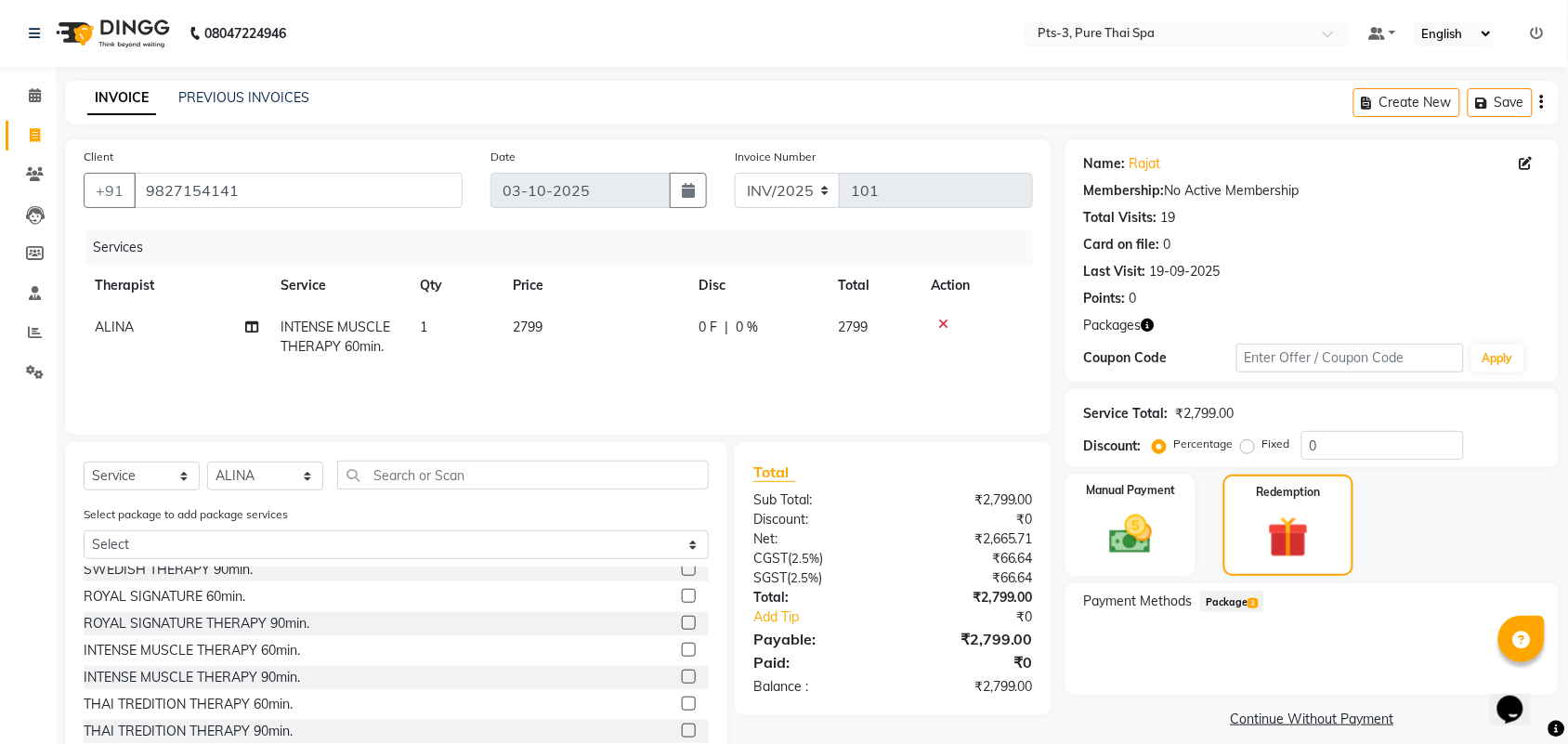
click at [1248, 599] on span "Package 3" at bounding box center [1232, 602] width 64 height 21
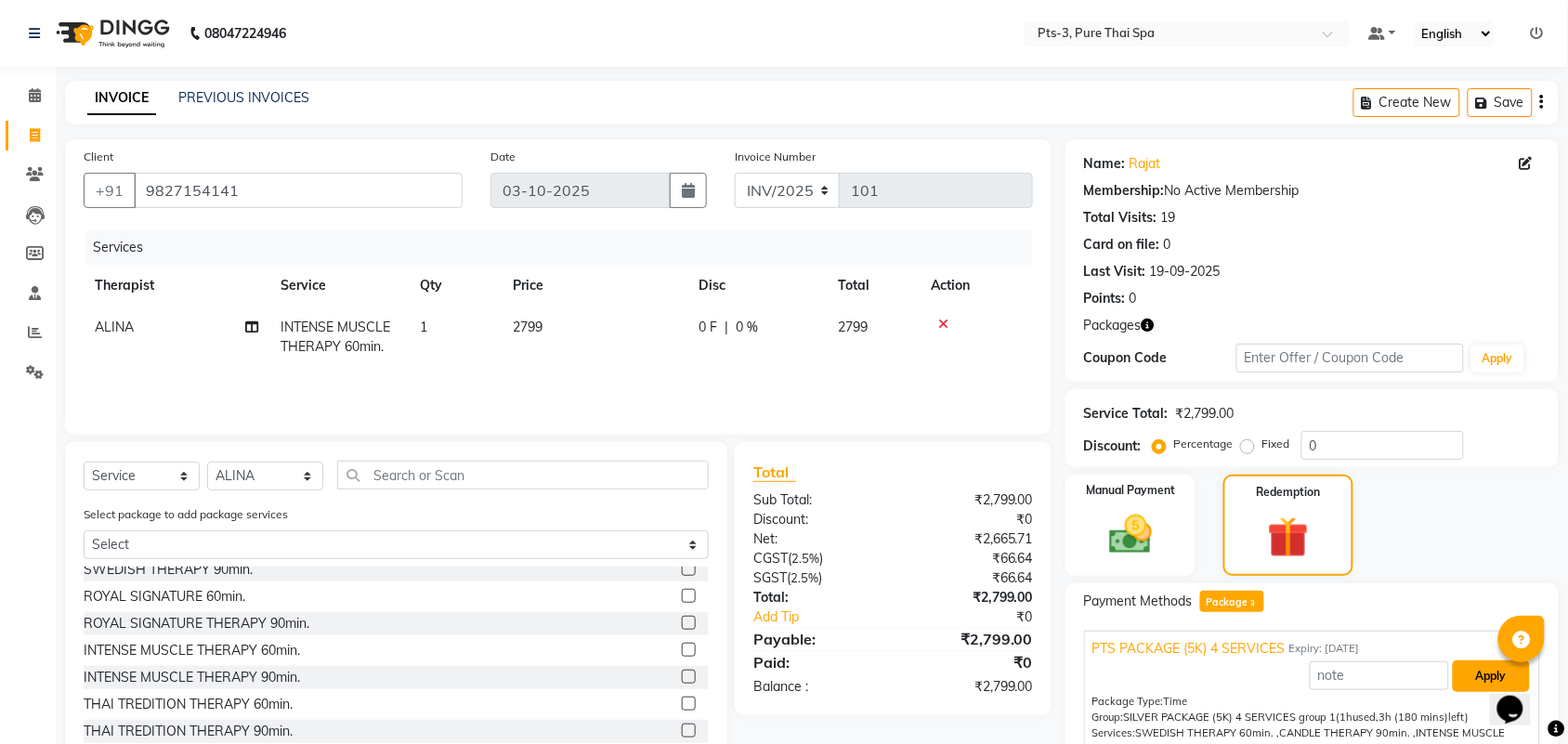
click at [1471, 684] on button "Apply" at bounding box center [1492, 676] width 77 height 31
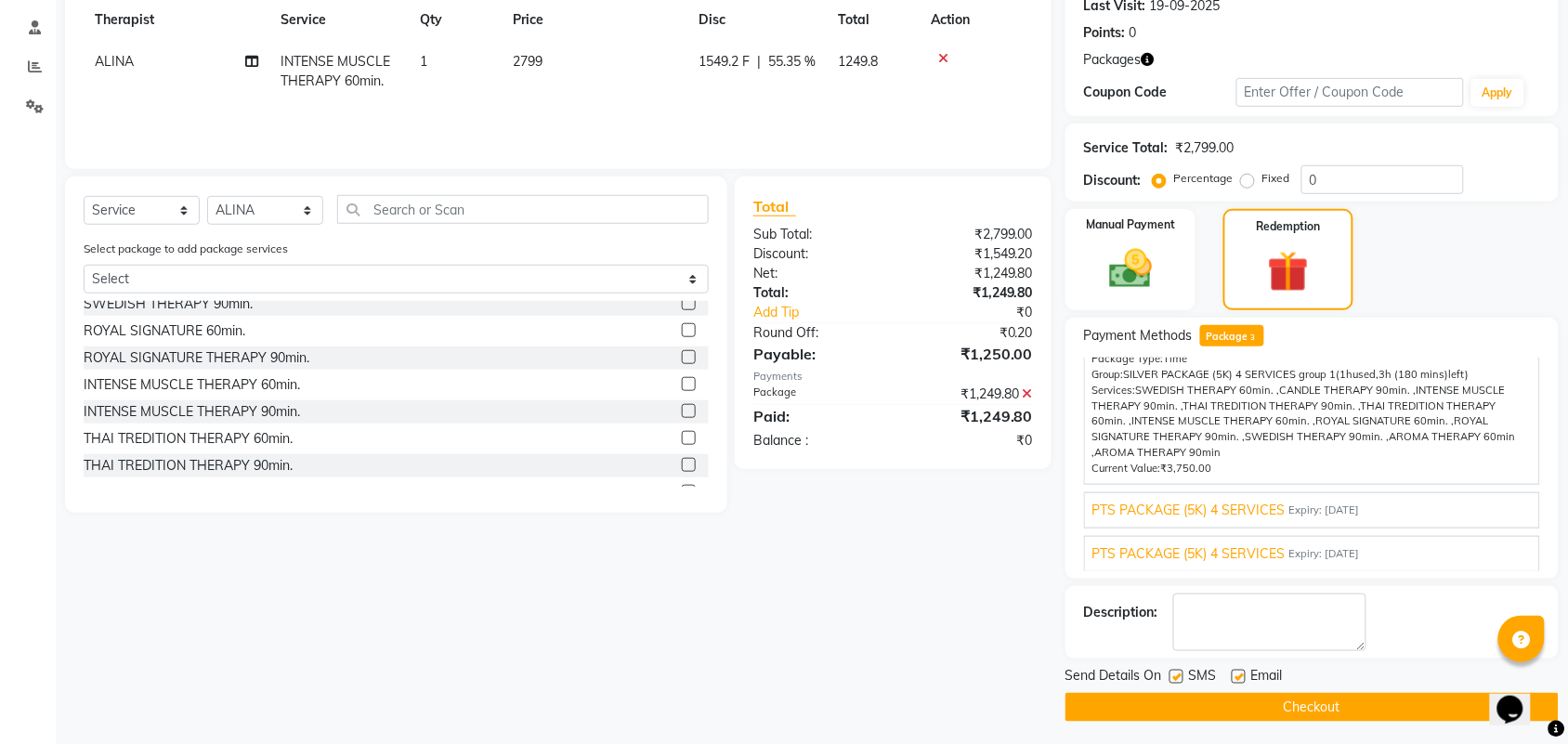
scroll to position [271, 0]
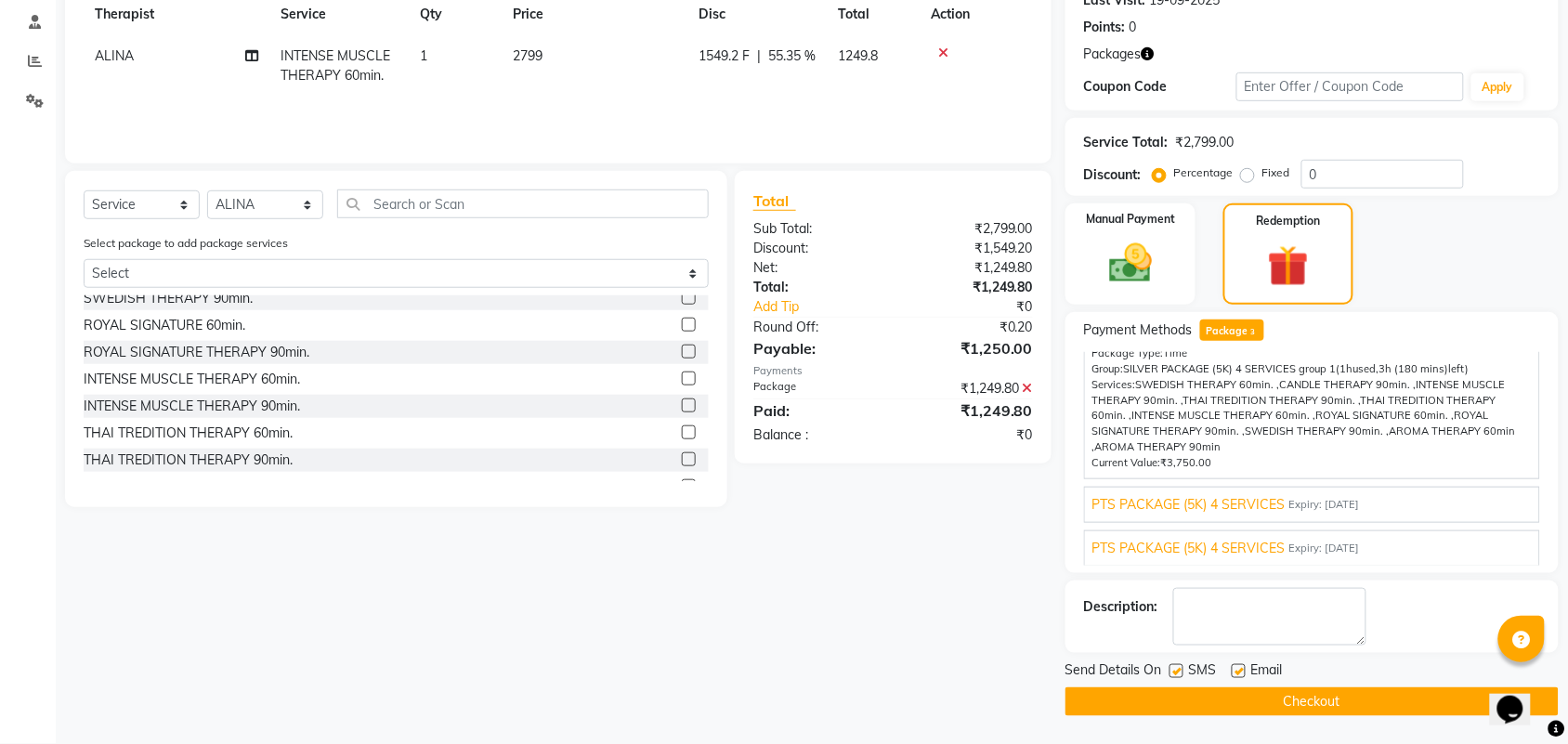
click at [1177, 669] on label at bounding box center [1176, 671] width 14 height 14
click at [1177, 669] on input "checkbox" at bounding box center [1175, 672] width 12 height 12
checkbox input "false"
click at [1238, 670] on label at bounding box center [1239, 671] width 14 height 14
click at [1238, 670] on input "checkbox" at bounding box center [1238, 672] width 12 height 12
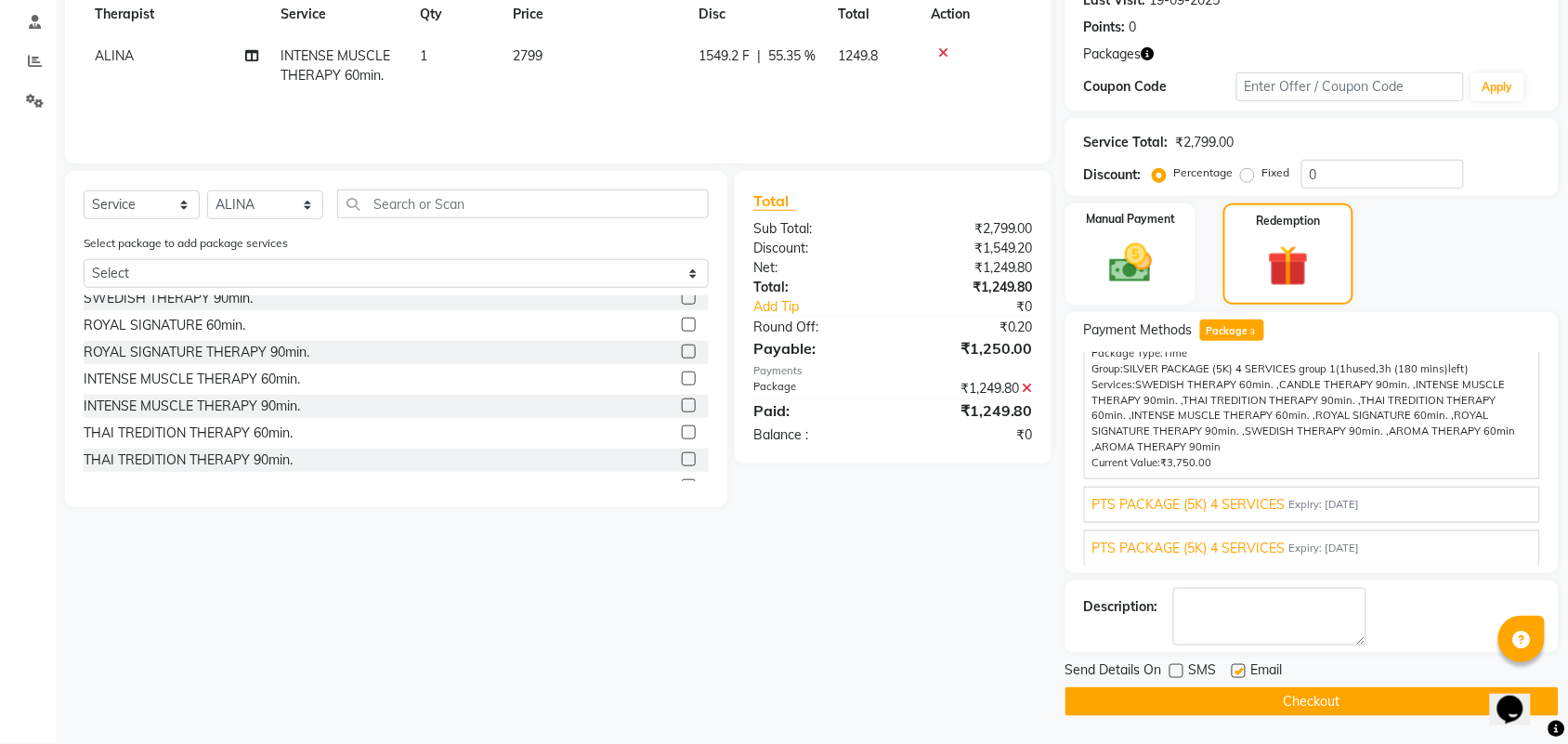
checkbox input "false"
click at [1256, 624] on textarea at bounding box center [1269, 617] width 194 height 57
type textarea "438"
click at [1333, 692] on button "Checkout" at bounding box center [1311, 702] width 493 height 29
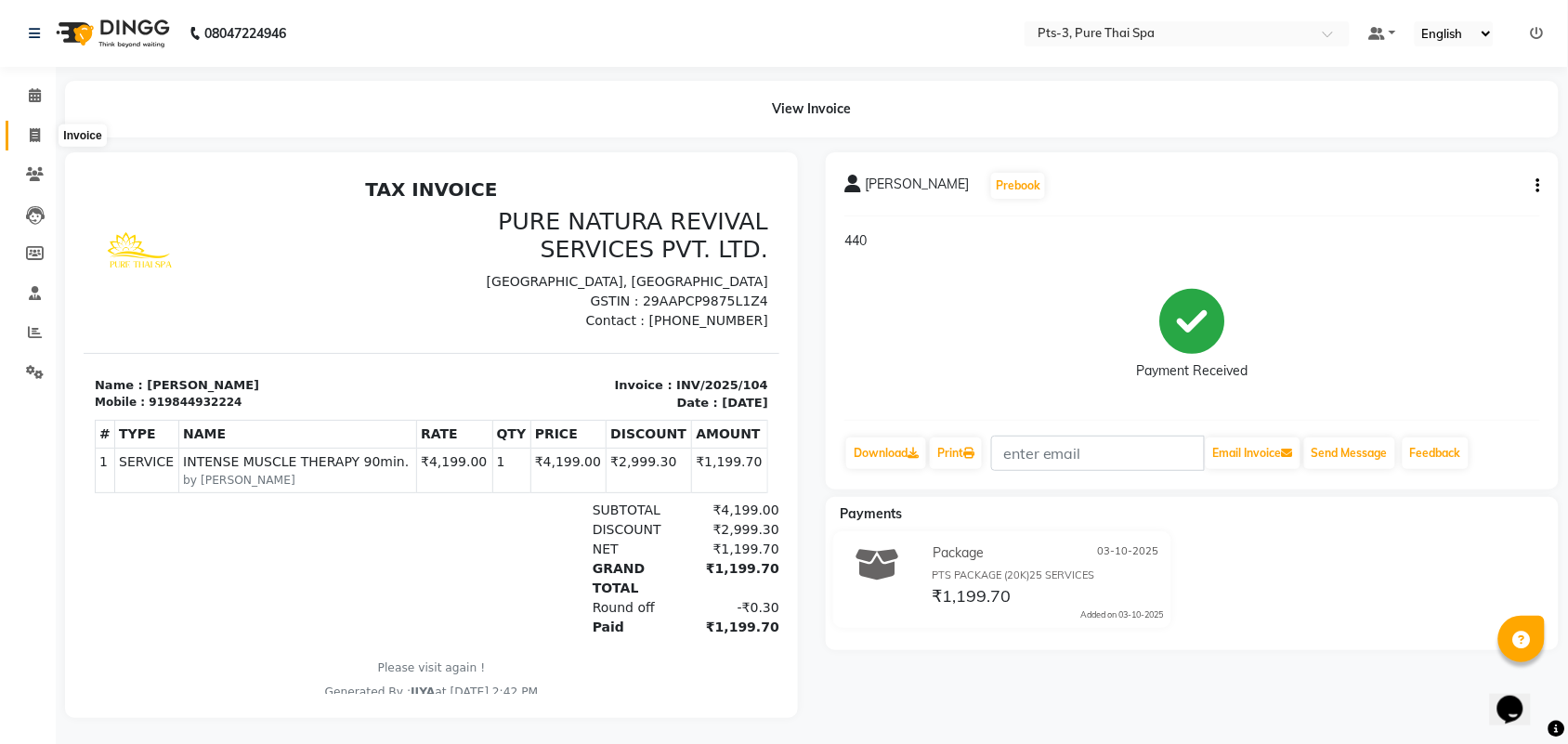
click at [19, 126] on span at bounding box center [34, 136] width 32 height 21
select select "service"
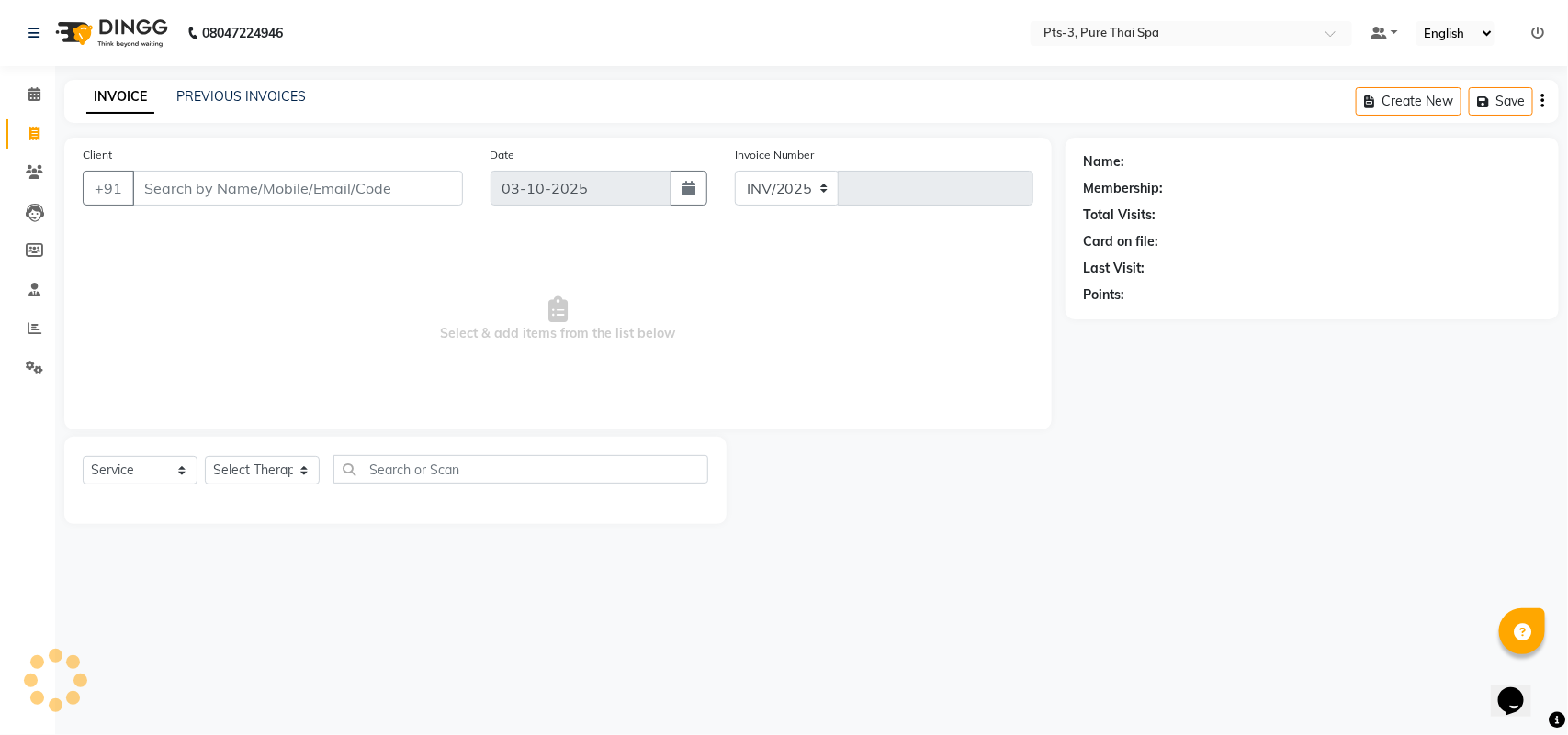
select select "9047"
type input "105"
click at [234, 184] on input "Client" at bounding box center [297, 188] width 331 height 35
type input "9901305284"
click at [416, 193] on span "Add Client" at bounding box center [415, 188] width 73 height 18
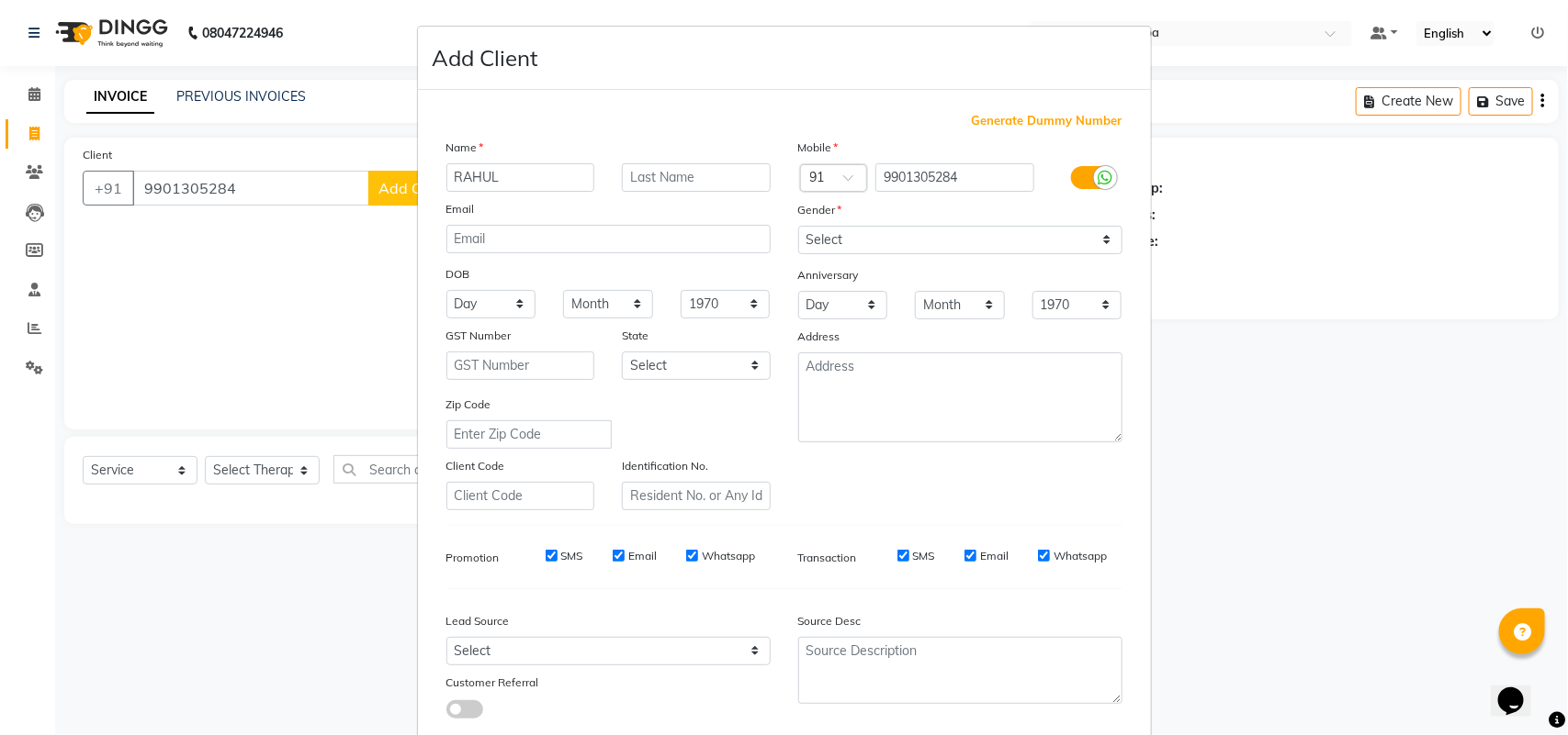
type input "RAHUL"
click at [886, 246] on select "Select Male Female Other Prefer Not To Say" at bounding box center [960, 240] width 324 height 28
select select "male"
click at [798, 226] on select "Select Male Female Other Prefer Not To Say" at bounding box center [960, 240] width 324 height 28
click at [576, 553] on div "SMS Email Whatsapp" at bounding box center [637, 557] width 266 height 17
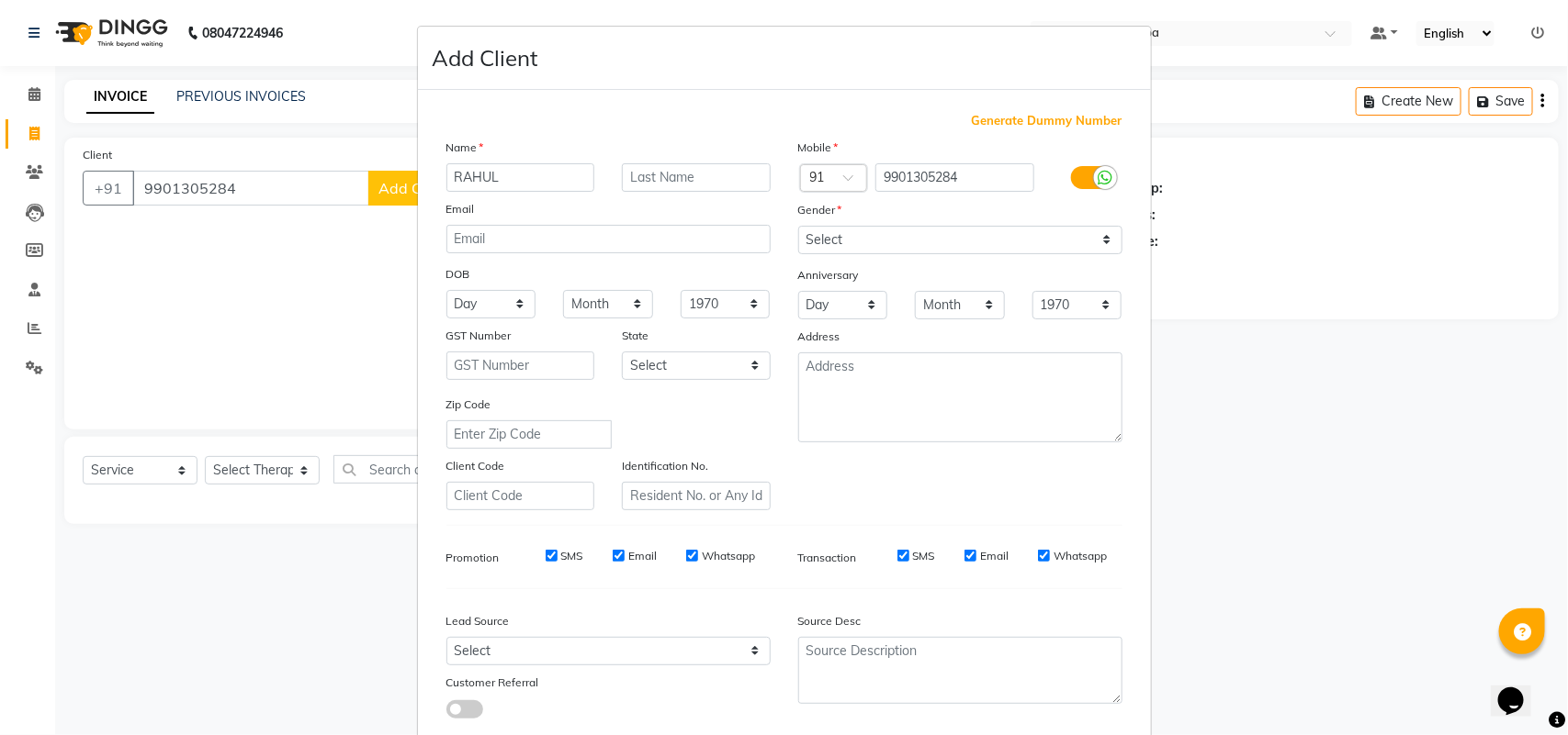
click at [546, 552] on input "SMS" at bounding box center [552, 555] width 12 height 12
checkbox input "false"
click at [628, 548] on label "Email" at bounding box center [642, 557] width 28 height 17
click at [624, 549] on input "Email" at bounding box center [619, 555] width 12 height 12
checkbox input "false"
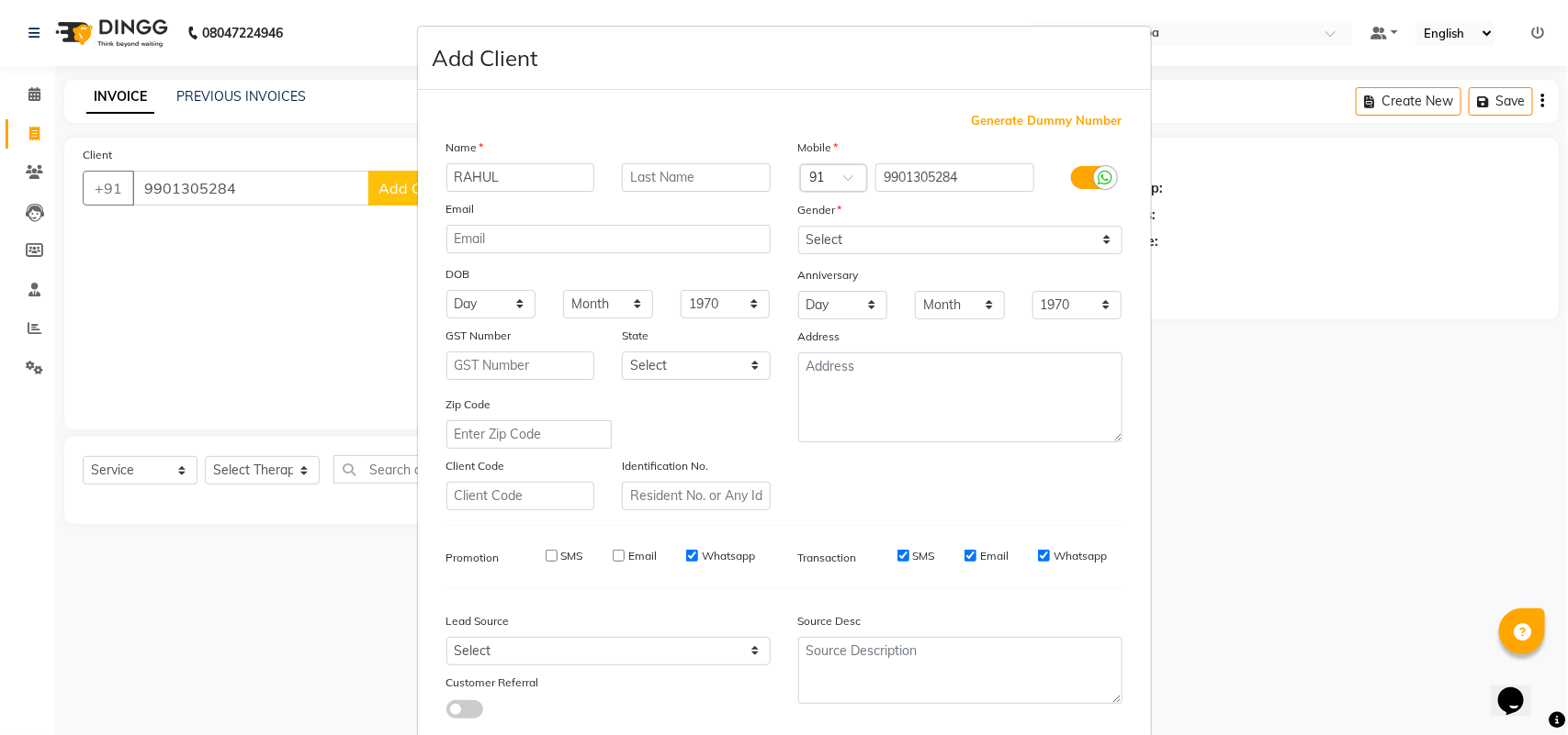
click at [708, 556] on label "Whatsapp" at bounding box center [728, 557] width 53 height 17
click at [698, 556] on input "Whatsapp" at bounding box center [692, 555] width 12 height 12
checkbox input "false"
click at [913, 549] on label "SMS" at bounding box center [923, 557] width 22 height 17
click at [909, 549] on input "SMS" at bounding box center [903, 555] width 12 height 12
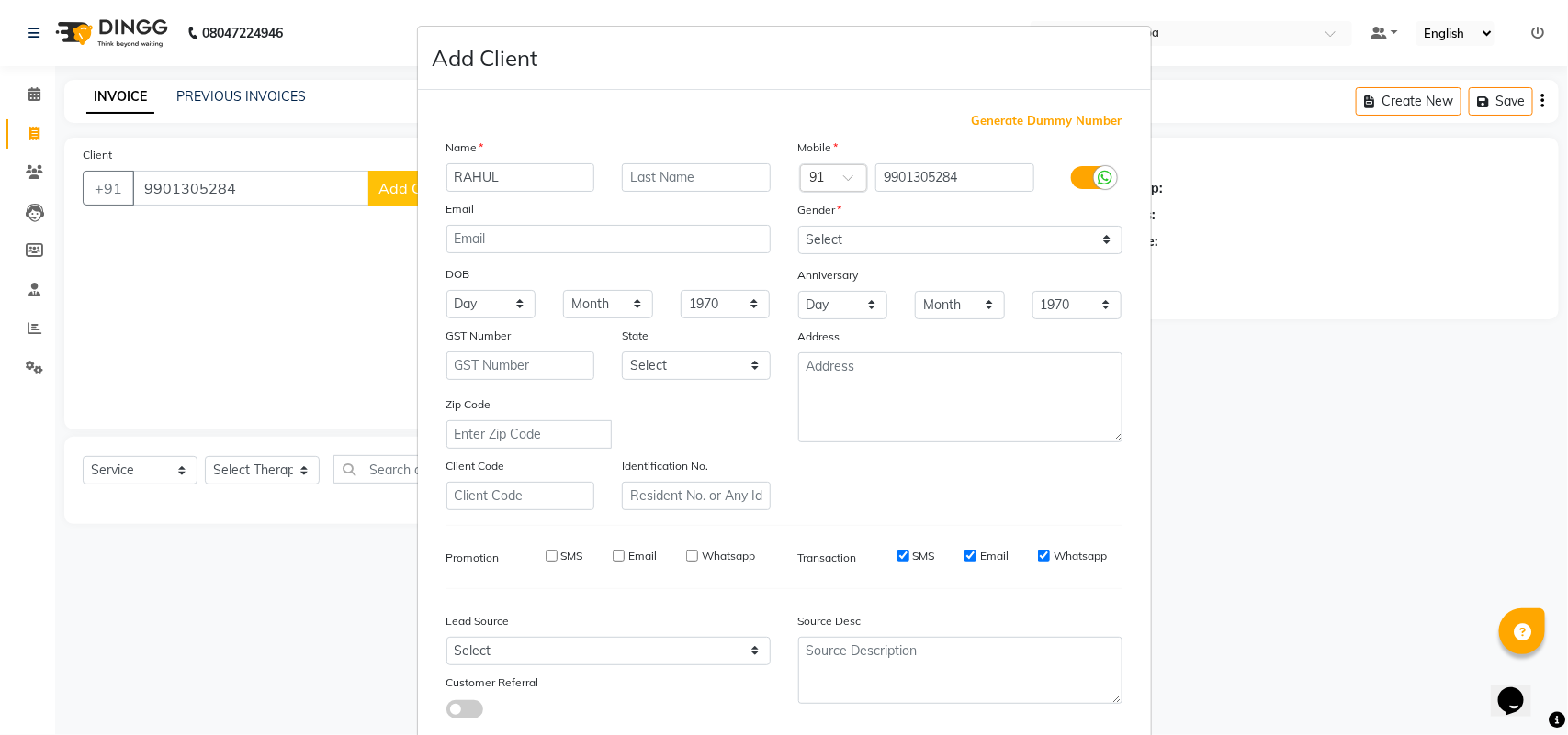
checkbox input "false"
click at [989, 549] on label "Email" at bounding box center [994, 557] width 28 height 17
click at [976, 549] on input "Email" at bounding box center [970, 555] width 12 height 12
checkbox input "false"
click at [1076, 549] on label "Whatsapp" at bounding box center [1080, 557] width 53 height 17
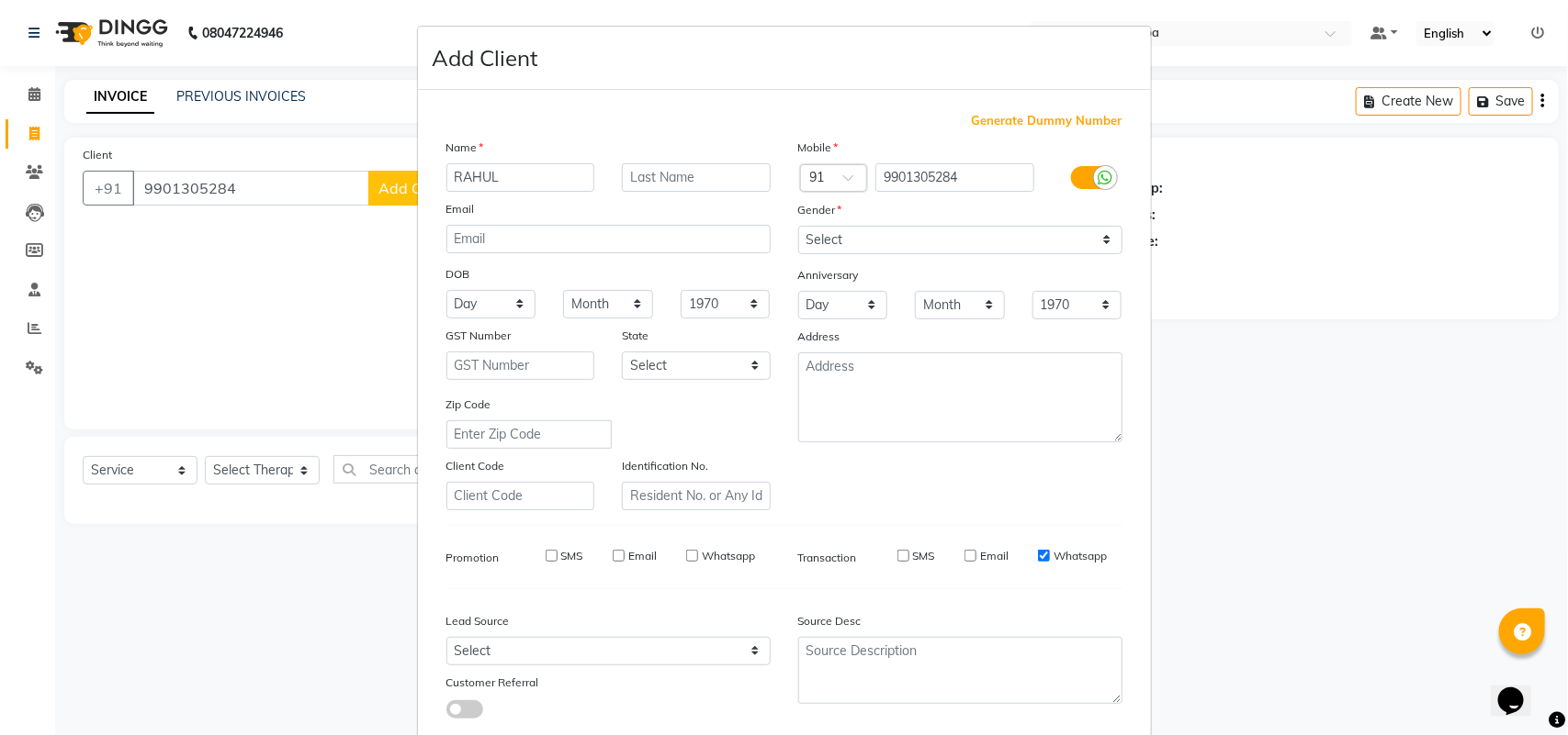
click at [1049, 549] on input "Whatsapp" at bounding box center [1044, 555] width 12 height 12
checkbox input "false"
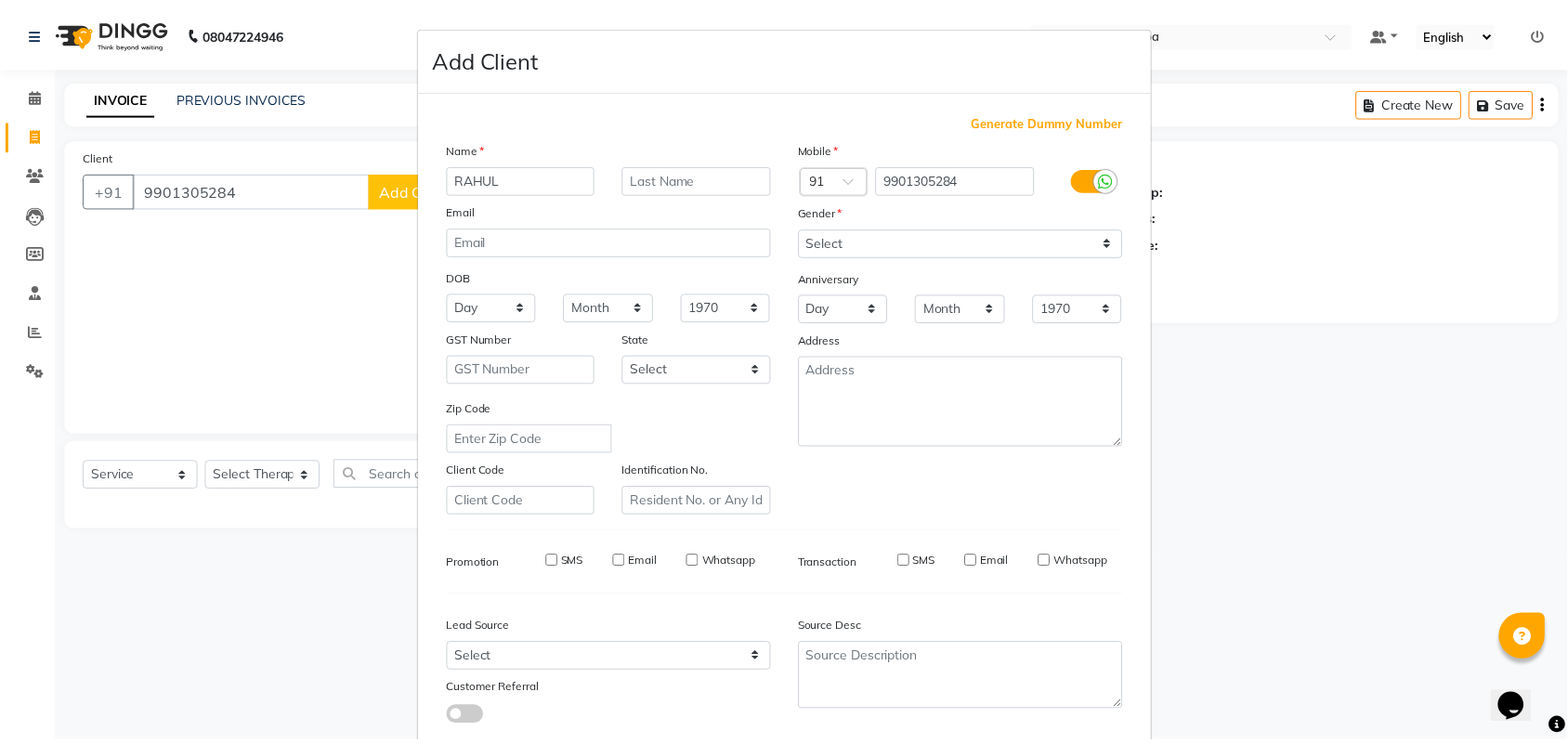
scroll to position [107, 0]
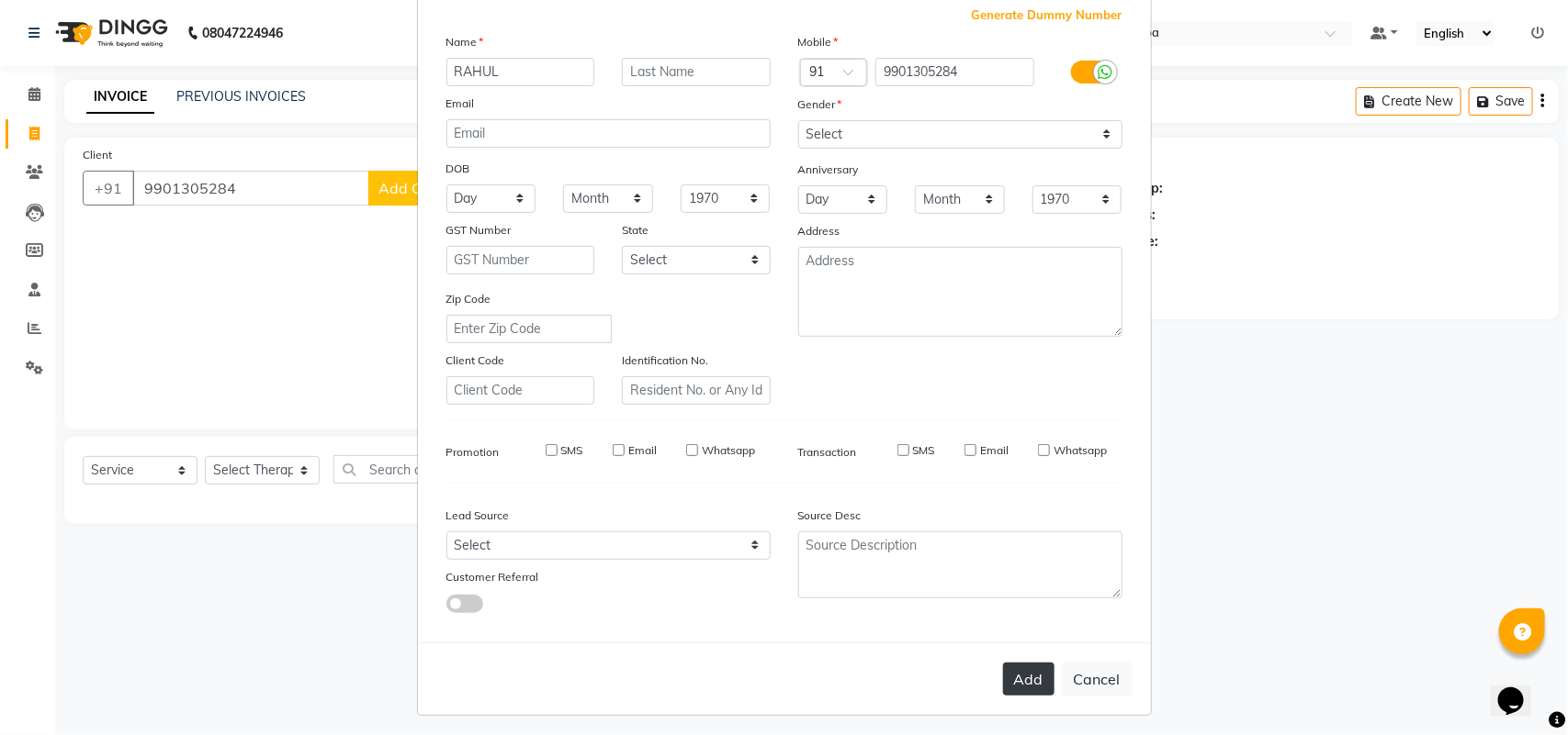
click at [1016, 668] on button "Add" at bounding box center [1029, 678] width 52 height 33
select select
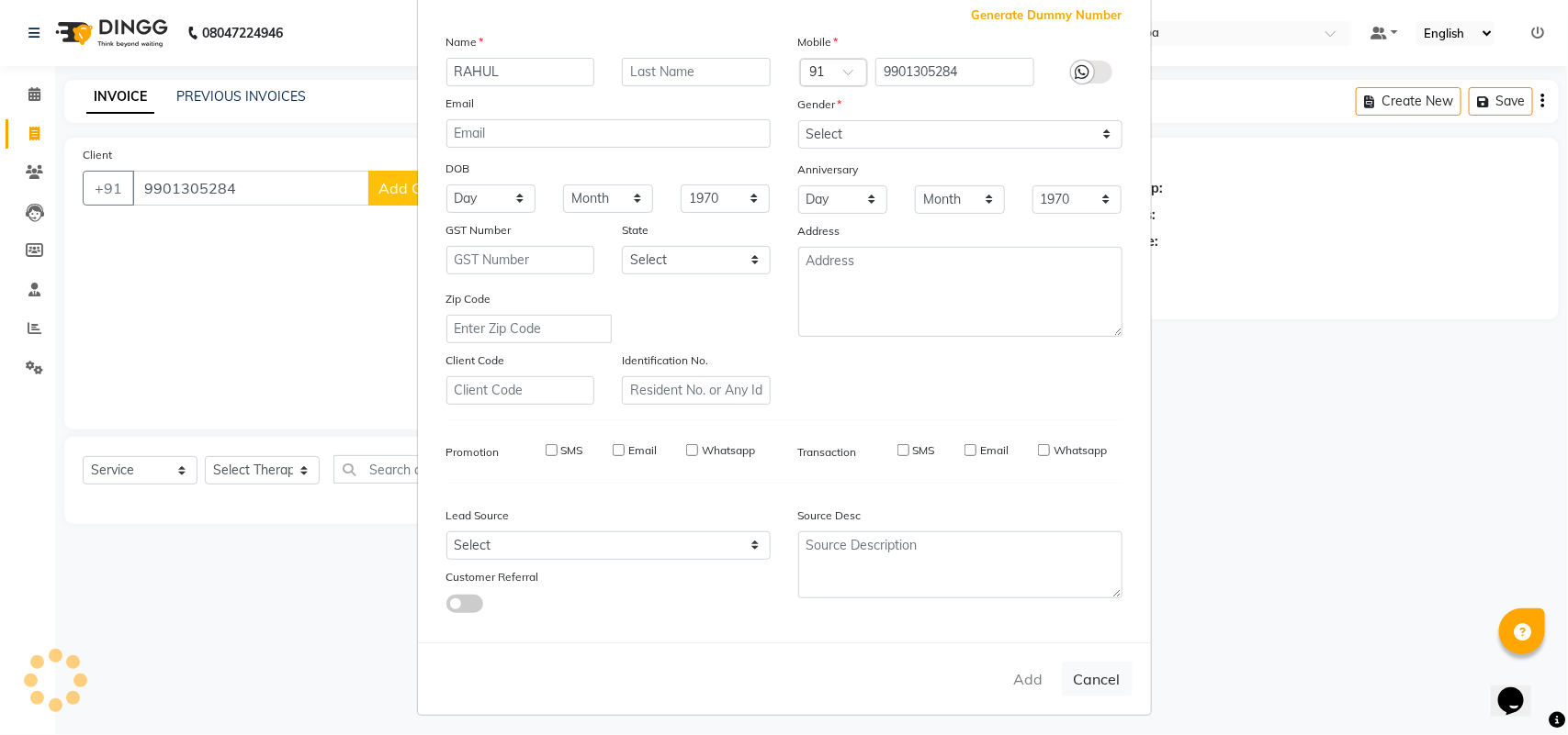
select select
checkbox input "false"
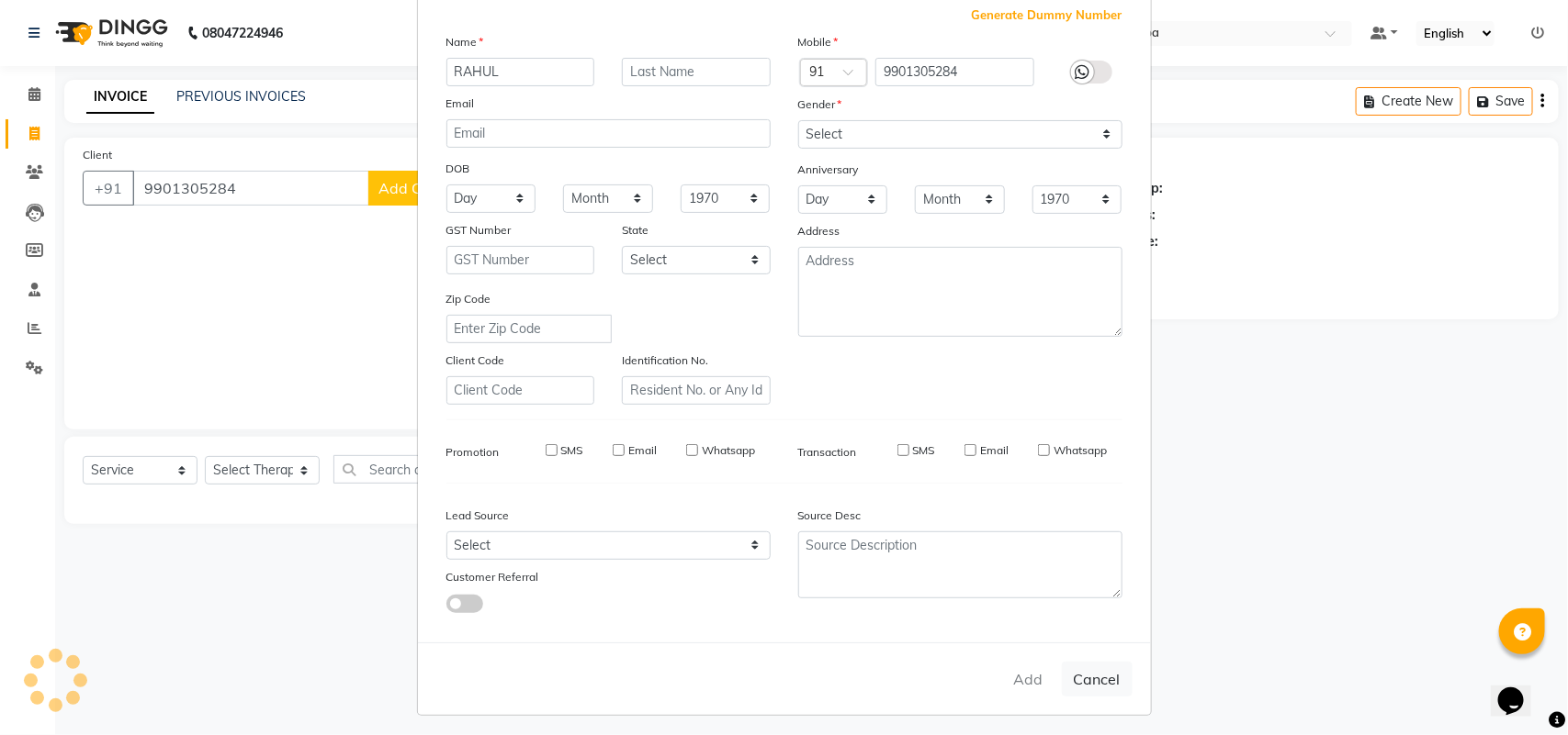
checkbox input "false"
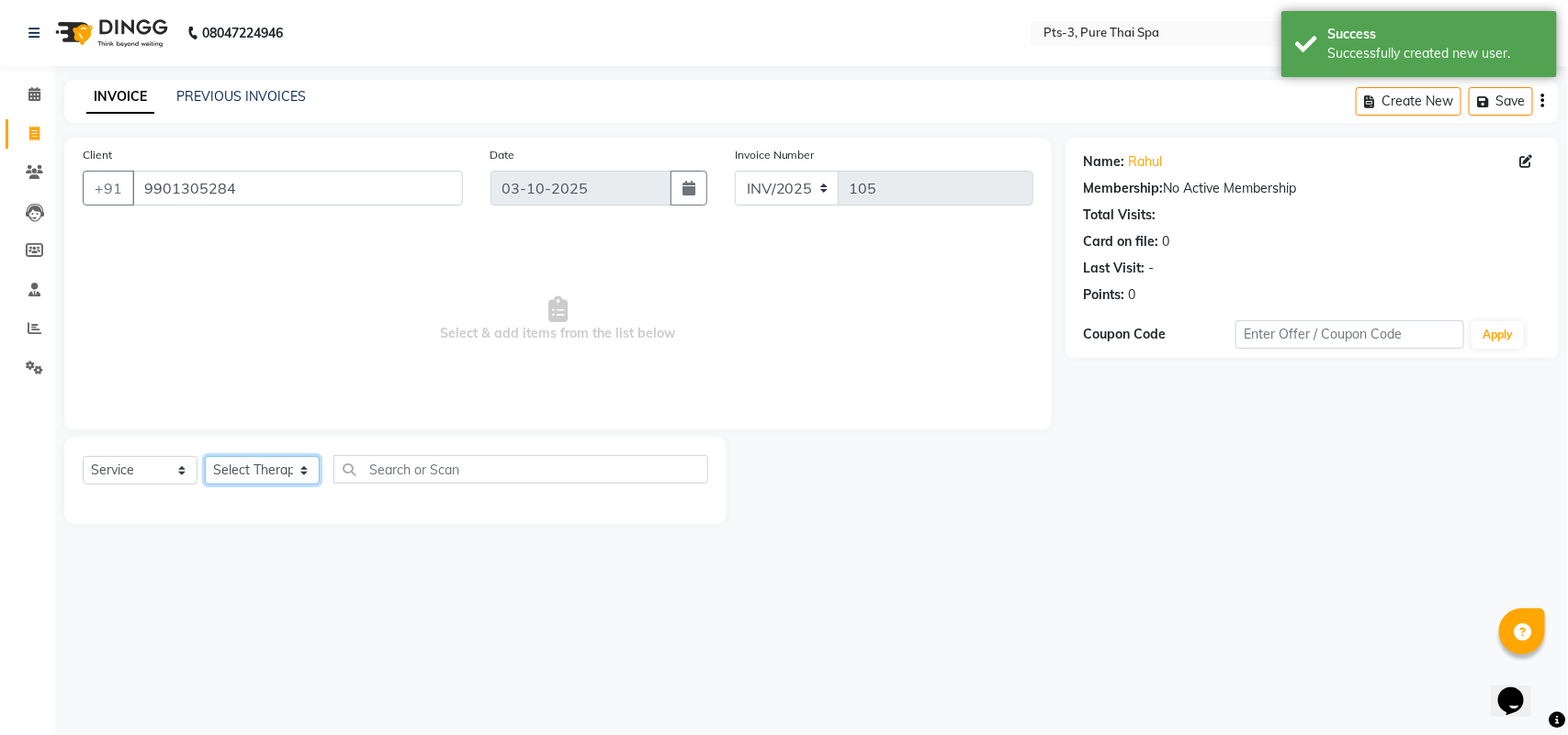
click at [255, 462] on select "Select Therapist ALINA AMMI ANYONE CASPER HANA IVY JANCY JENNY JIYA J.J JULIY K…" at bounding box center [262, 470] width 115 height 28
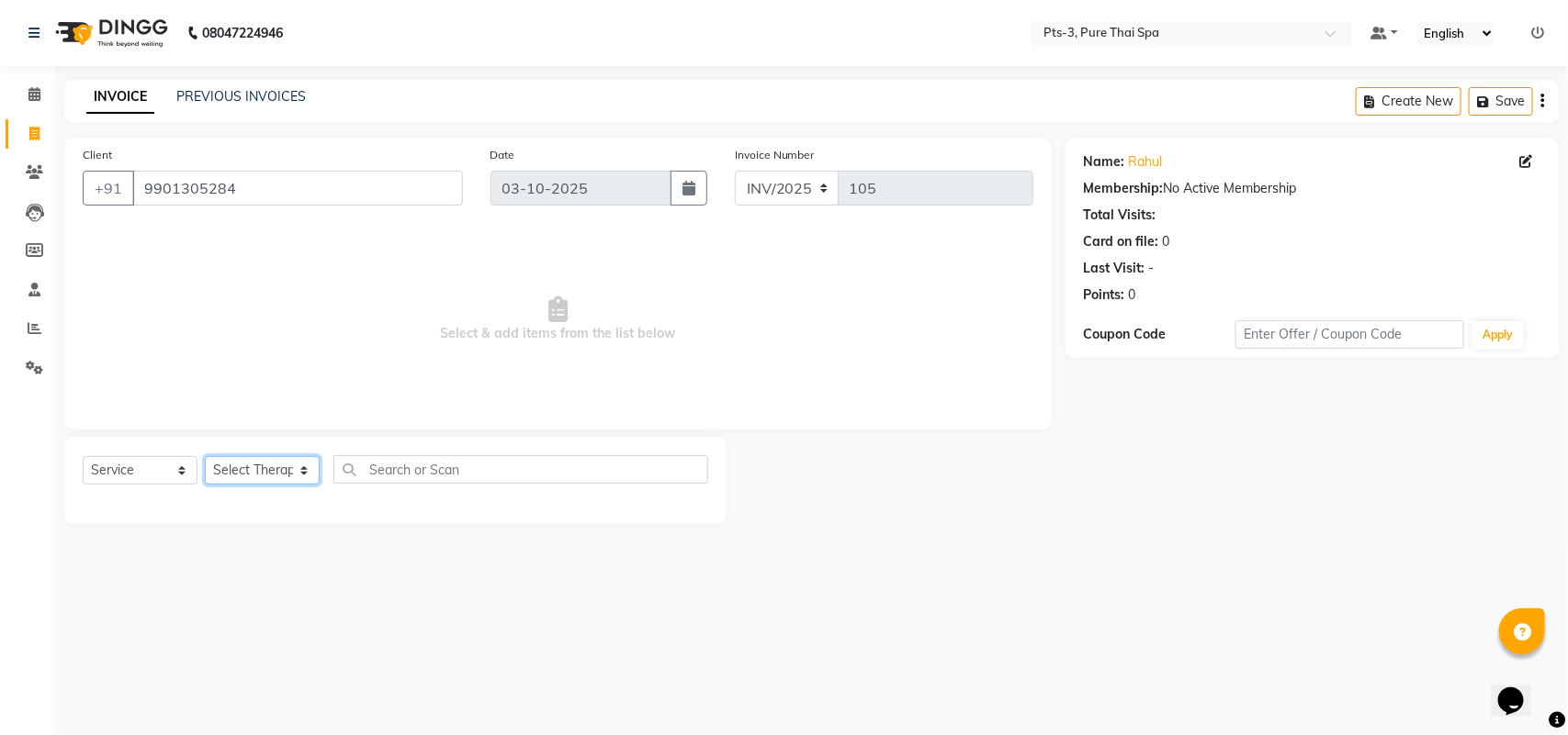
select select "77196"
click at [205, 456] on select "Select Therapist ALINA AMMI ANYONE CASPER HANA IVY JANCY JENNY JIYA J.J JULIY K…" at bounding box center [262, 470] width 115 height 28
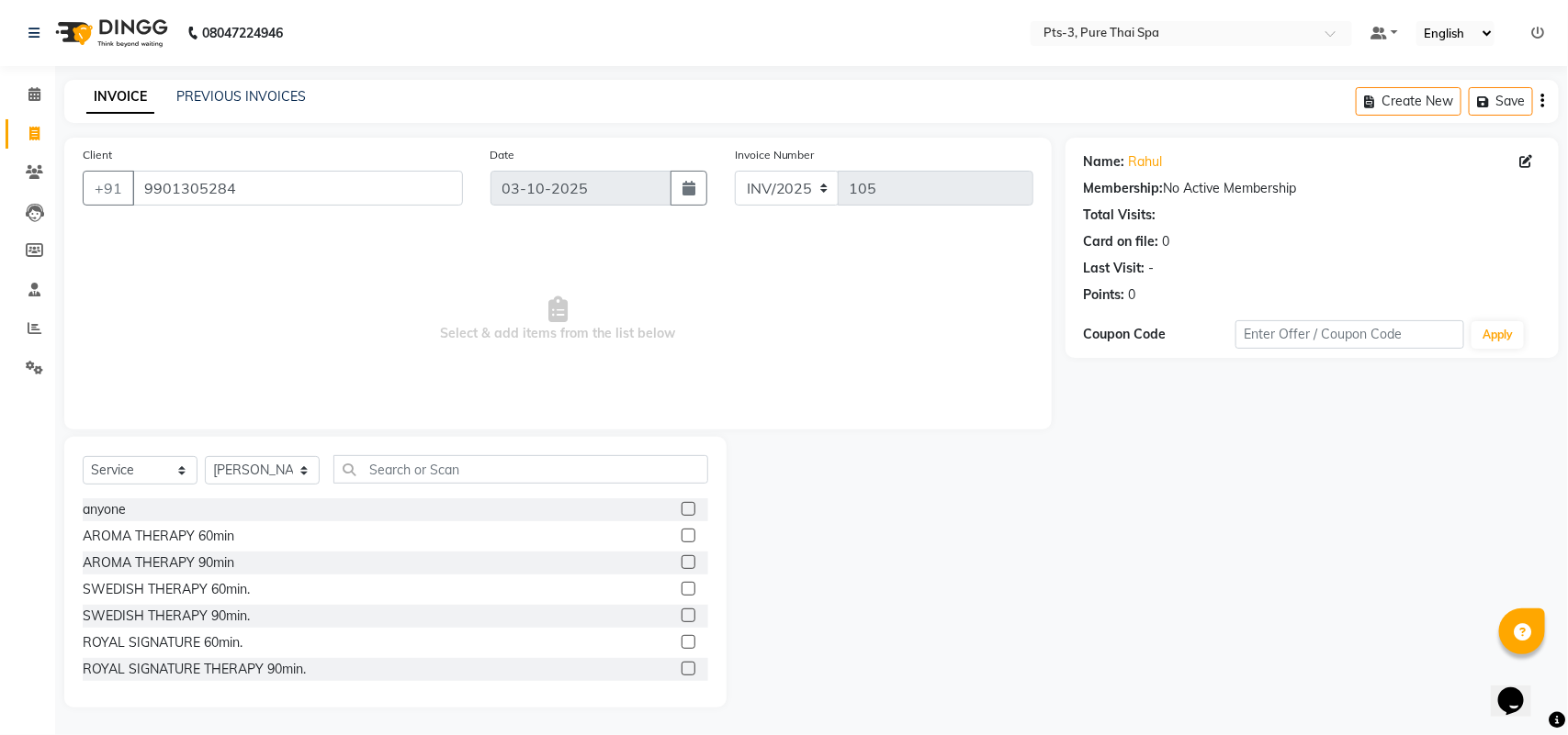
click at [682, 666] on label at bounding box center [688, 668] width 14 height 14
click at [682, 666] on input "checkbox" at bounding box center [687, 669] width 12 height 12
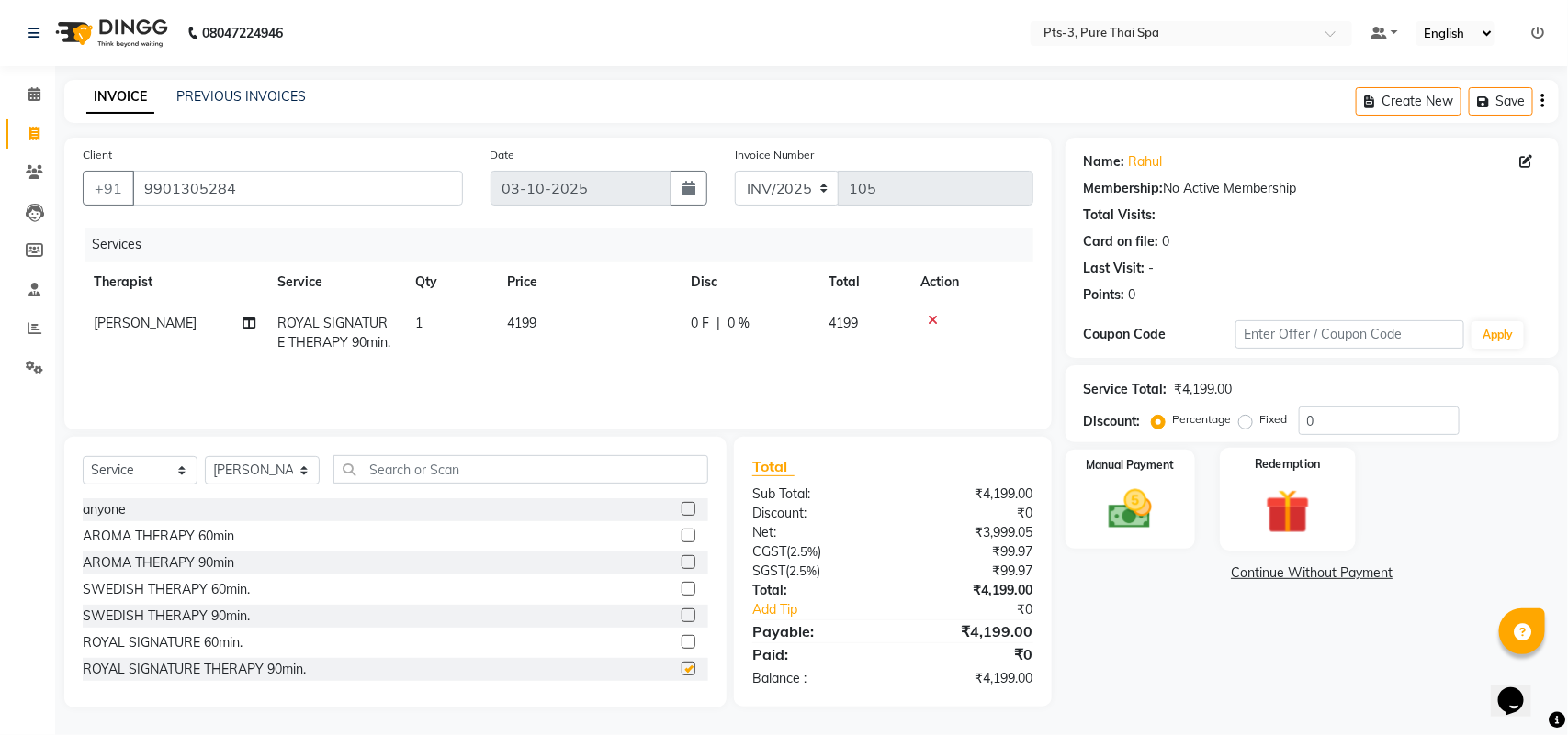
checkbox input "false"
click at [1260, 425] on label "Fixed" at bounding box center [1273, 419] width 27 height 17
click at [1243, 425] on input "Fixed" at bounding box center [1249, 419] width 13 height 13
radio input "true"
click at [1343, 428] on input "0" at bounding box center [1378, 421] width 160 height 28
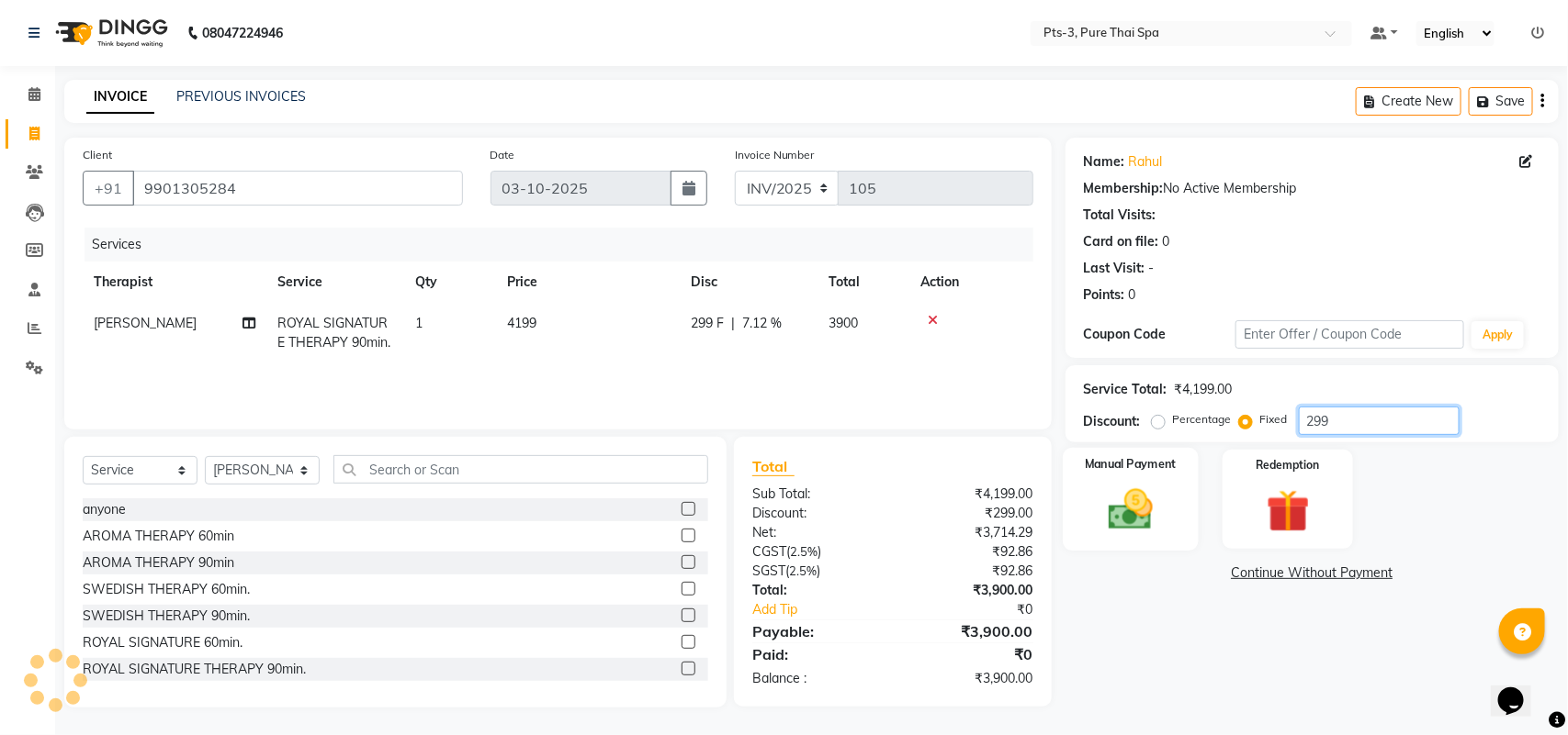
type input "299"
click at [1118, 514] on img at bounding box center [1130, 509] width 73 height 52
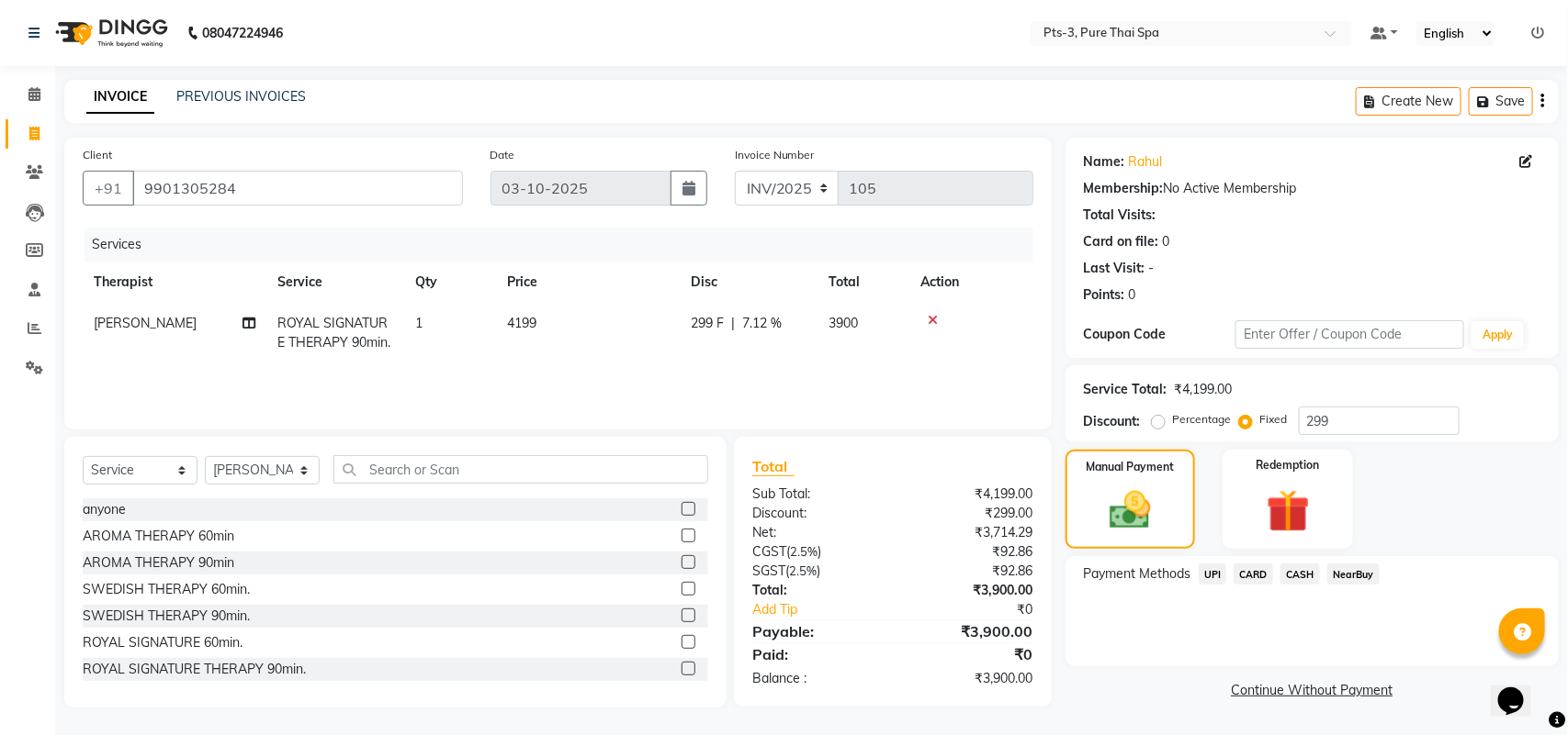
click at [1206, 570] on span "UPI" at bounding box center [1213, 574] width 28 height 21
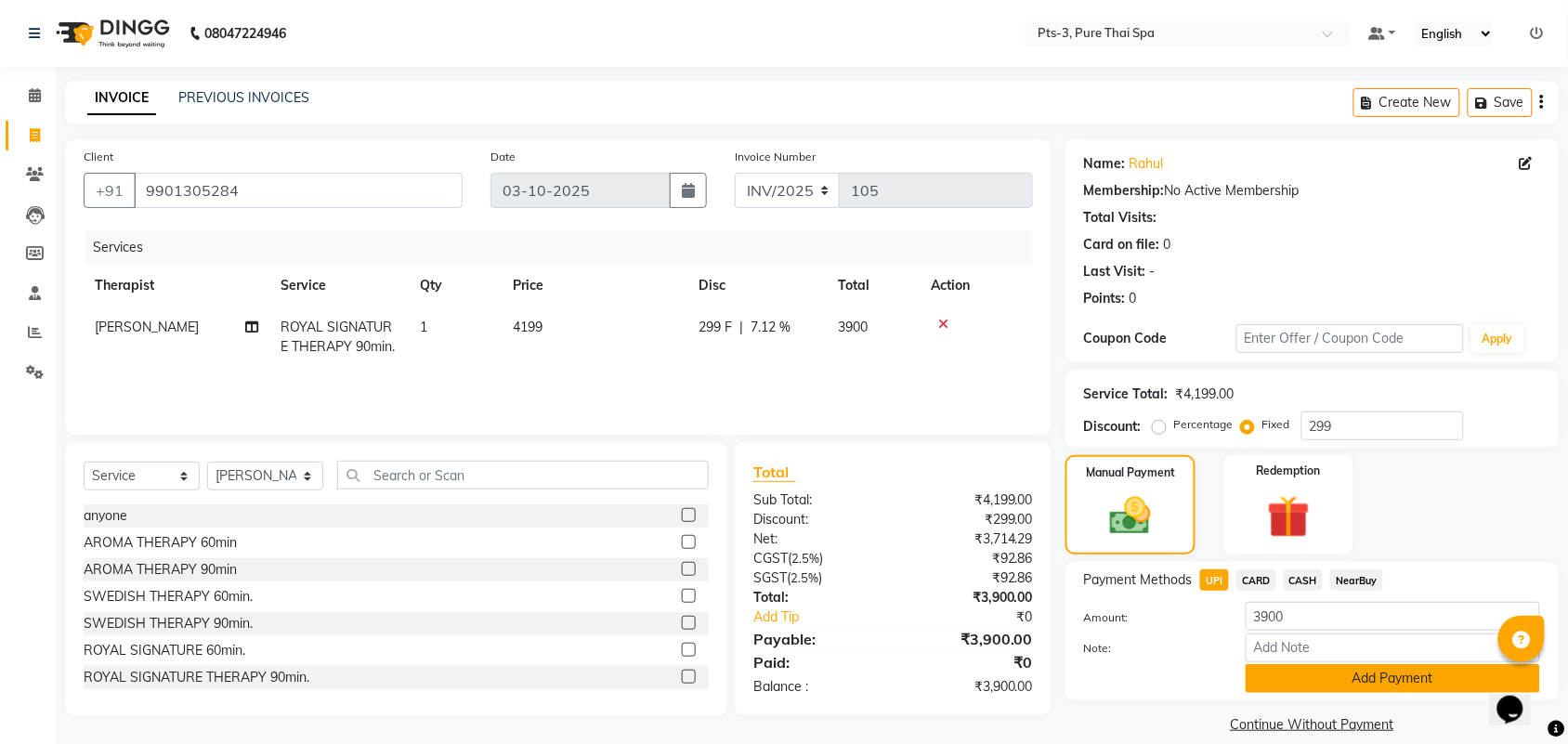
click at [1306, 674] on button "Add Payment" at bounding box center [1393, 678] width 295 height 29
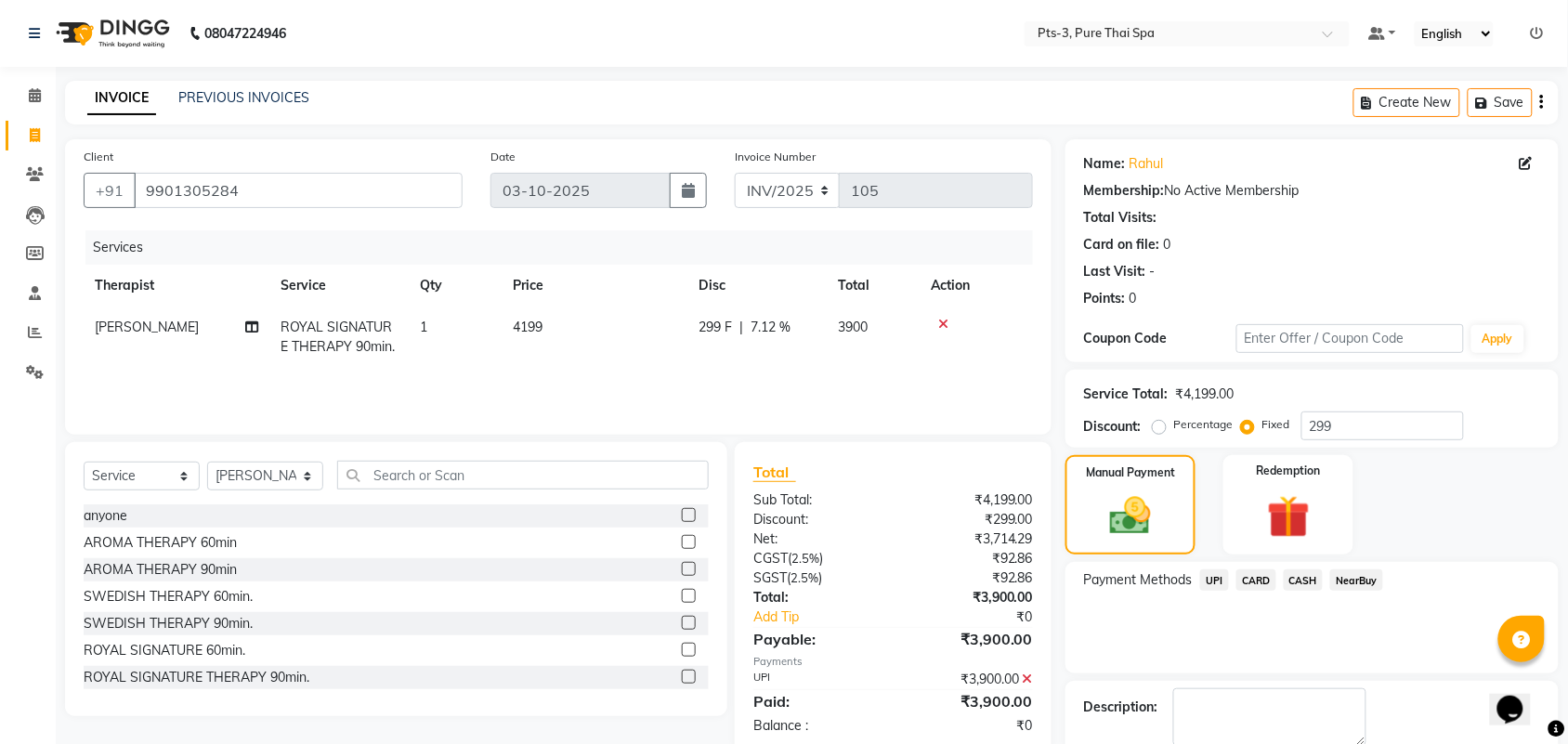
scroll to position [100, 0]
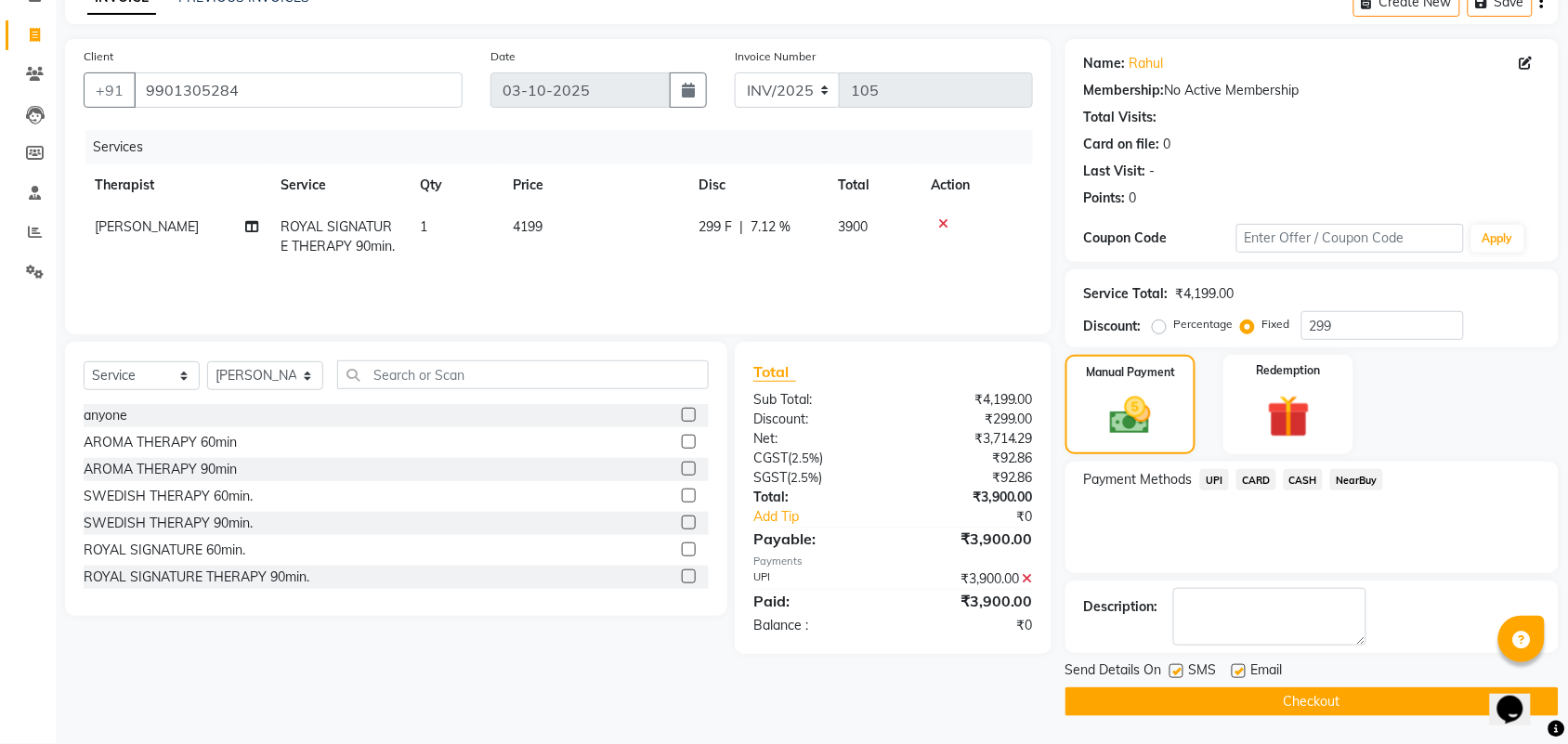
click at [1175, 666] on label at bounding box center [1176, 671] width 14 height 14
click at [1175, 666] on input "checkbox" at bounding box center [1175, 672] width 12 height 12
checkbox input "false"
click at [1233, 666] on label at bounding box center [1239, 671] width 14 height 14
click at [1233, 666] on input "checkbox" at bounding box center [1238, 672] width 12 height 12
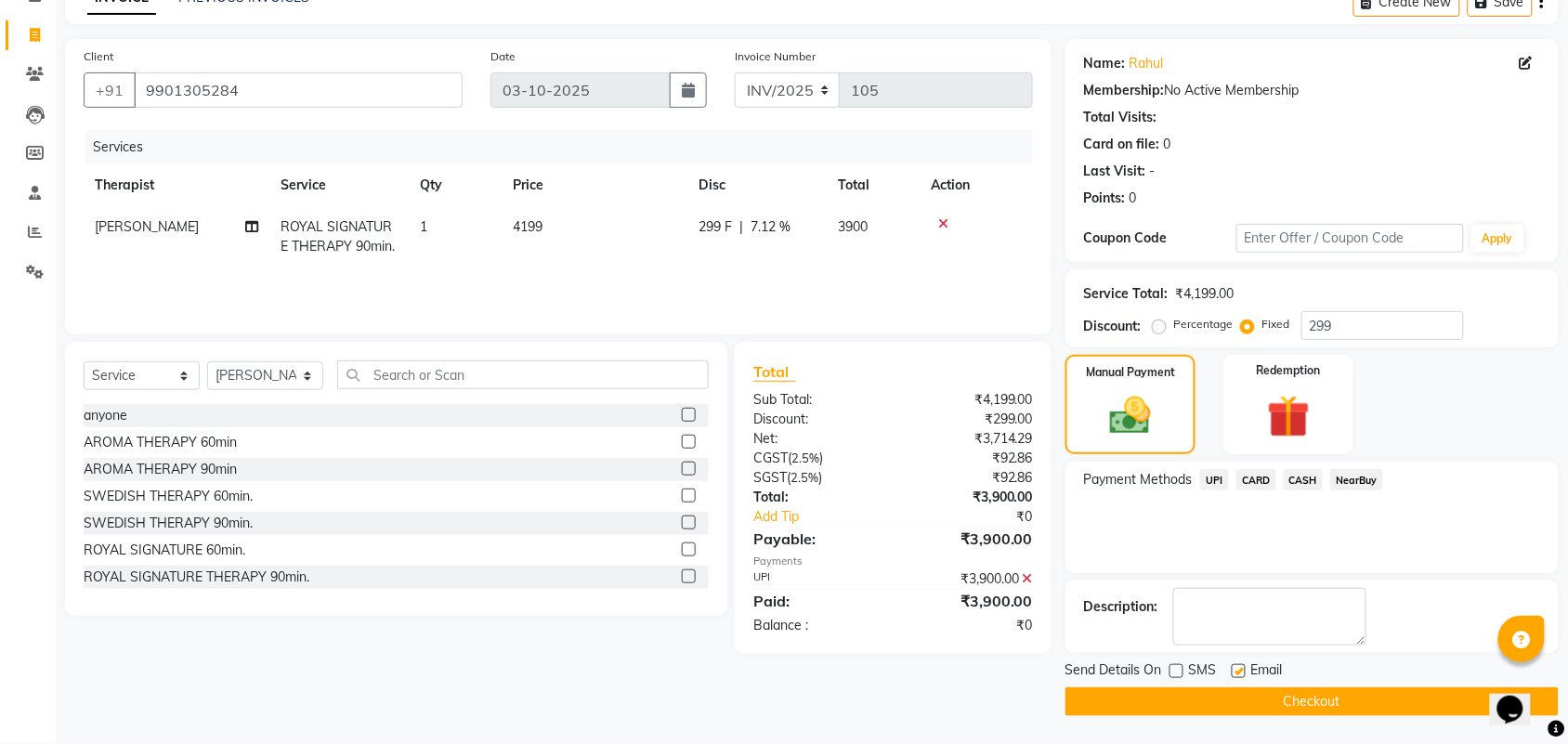
checkbox input "false"
click at [234, 372] on select "Select Therapist ALINA AMMI ANYONE CASPER HANA IVY JANCY JENNY JIYA J.J JULIY K…" at bounding box center [265, 376] width 116 height 29
select select "75484"
click at [207, 362] on select "Select Therapist ALINA AMMI ANYONE CASPER HANA IVY JANCY JENNY JIYA J.J JULIY K…" at bounding box center [265, 376] width 116 height 29
click at [1200, 702] on button "Checkout" at bounding box center [1311, 702] width 493 height 29
